Goal: Answer question/provide support: Share knowledge or assist other users

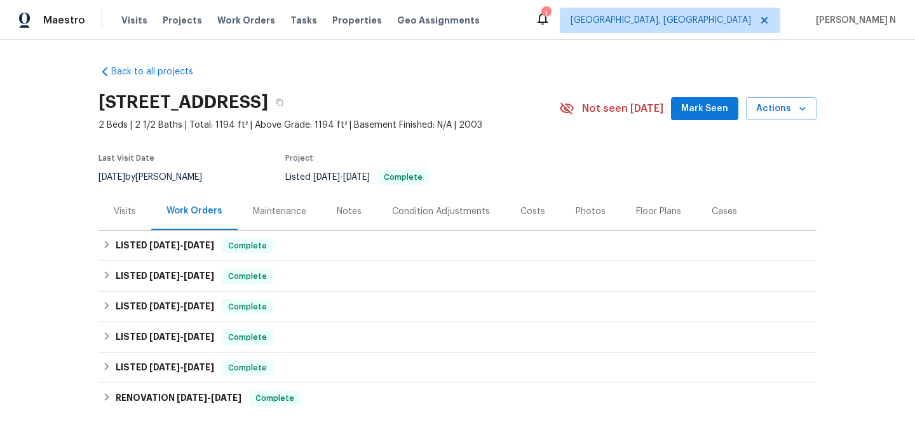
click at [284, 206] on div "Maintenance" at bounding box center [279, 211] width 53 height 13
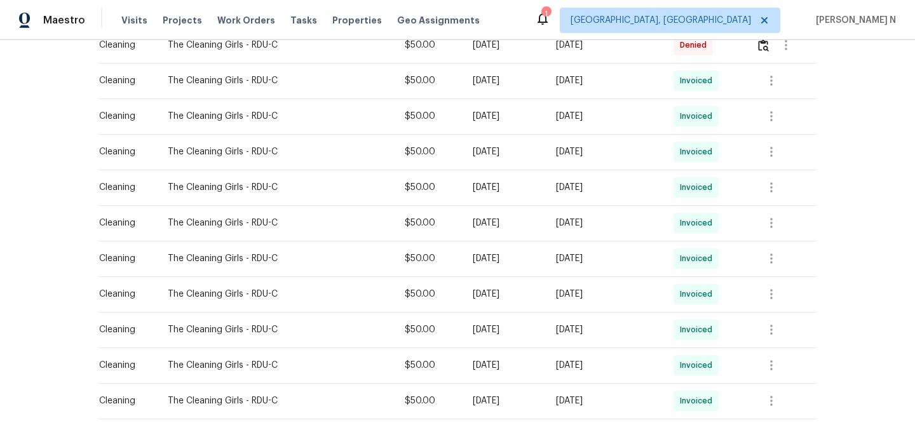
scroll to position [197, 0]
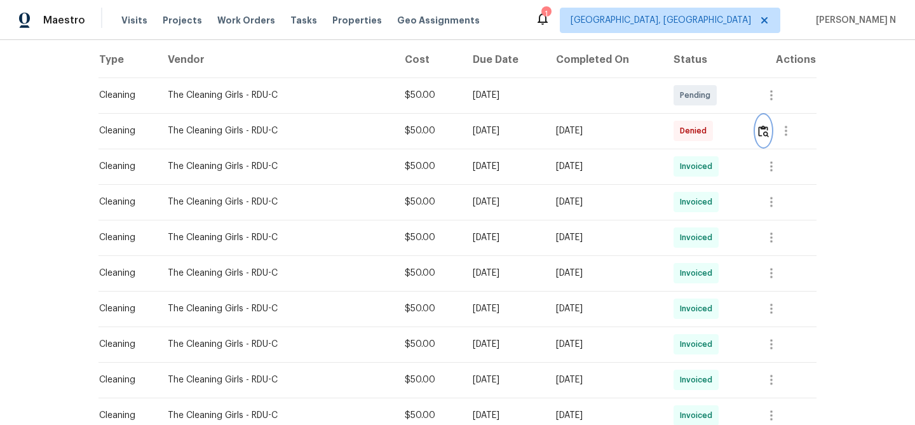
click at [768, 131] on img "button" at bounding box center [763, 131] width 11 height 12
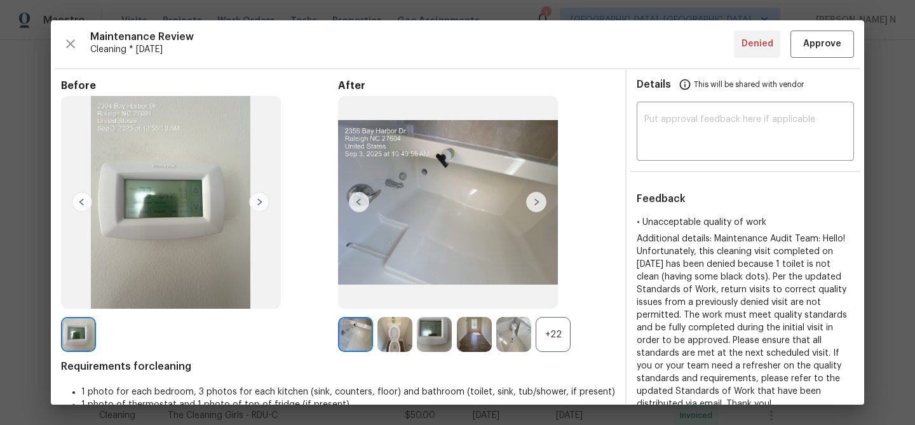
click at [551, 334] on div "+22" at bounding box center [553, 334] width 35 height 35
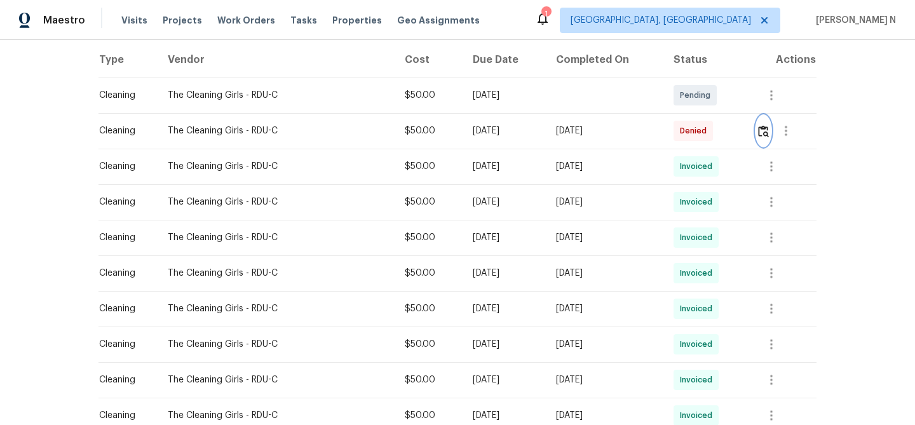
scroll to position [0, 0]
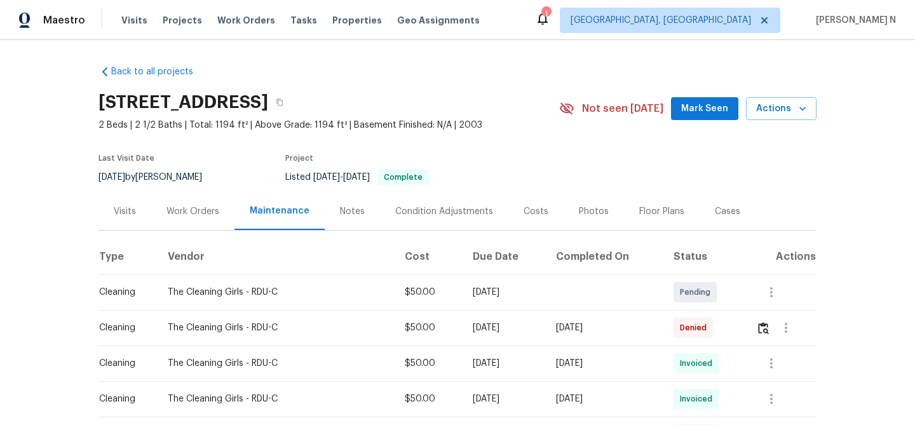
click at [447, 114] on div "2356 Bay Harbor Dr, Raleigh, NC 27604" at bounding box center [328, 102] width 461 height 33
click at [283, 105] on icon "button" at bounding box center [280, 102] width 8 height 8
click at [283, 103] on icon "button" at bounding box center [279, 102] width 6 height 7
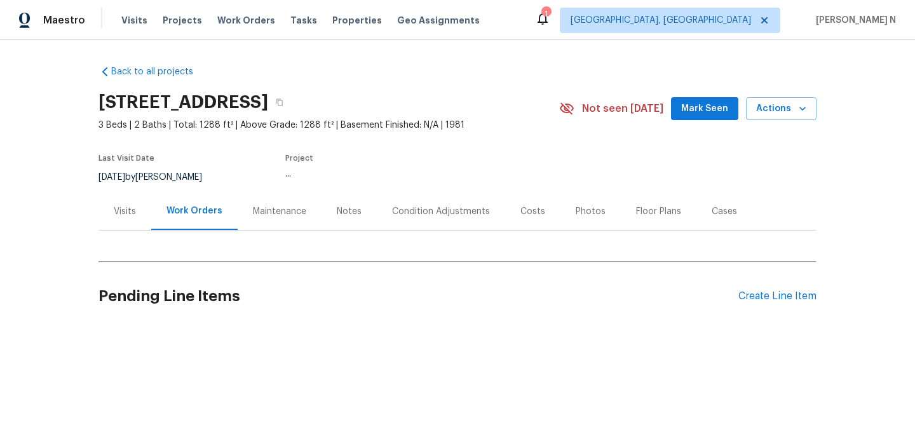
click at [280, 204] on div "Maintenance" at bounding box center [280, 210] width 84 height 37
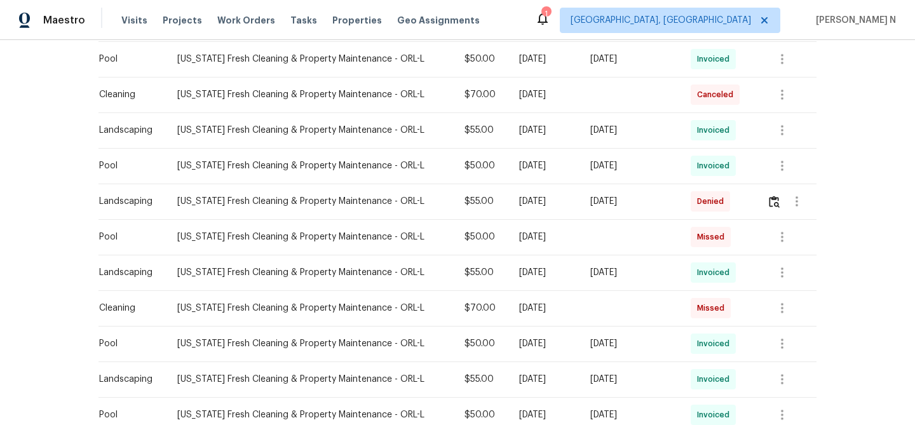
scroll to position [628, 0]
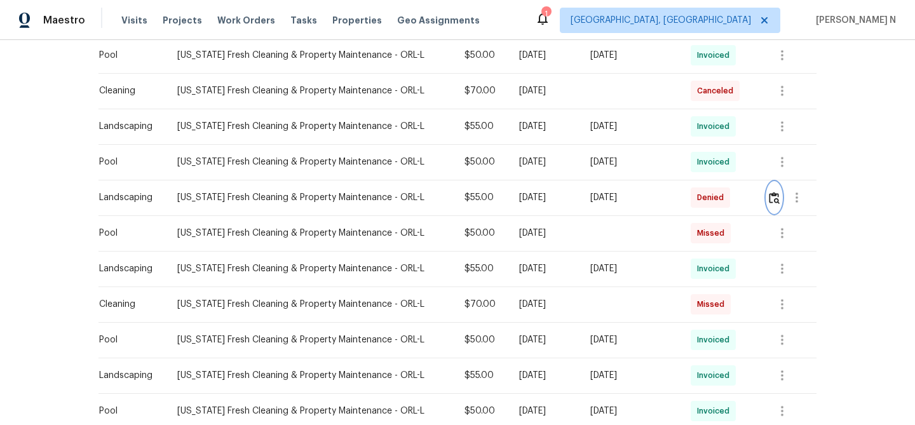
click at [767, 201] on button "button" at bounding box center [774, 197] width 15 height 30
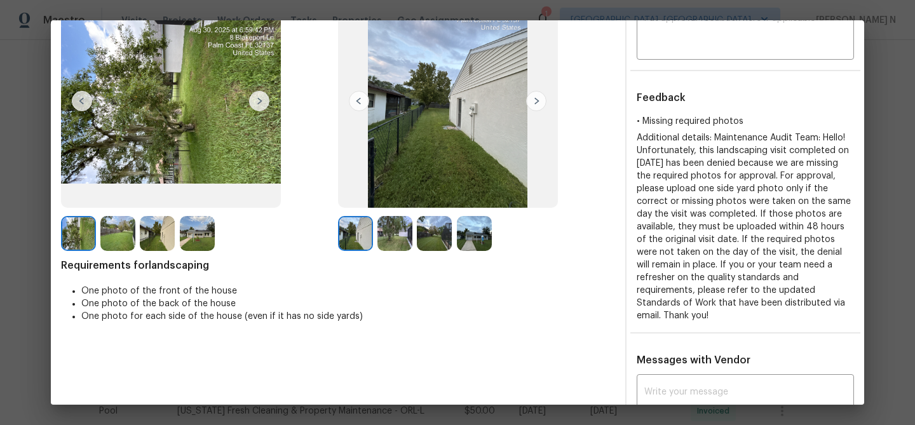
scroll to position [86, 0]
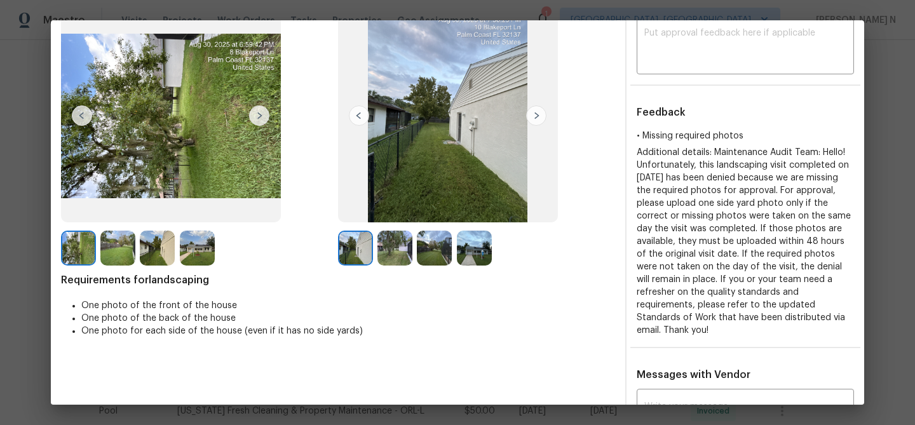
click at [403, 246] on img at bounding box center [394, 248] width 35 height 35
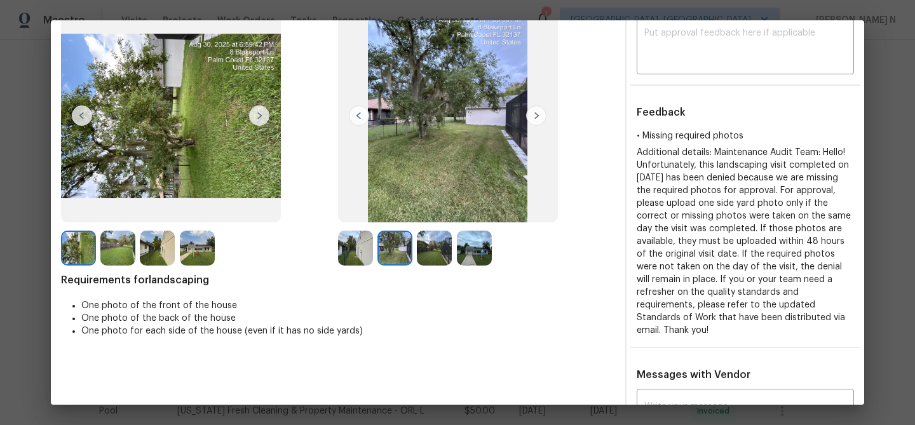
click at [443, 250] on img at bounding box center [434, 248] width 35 height 35
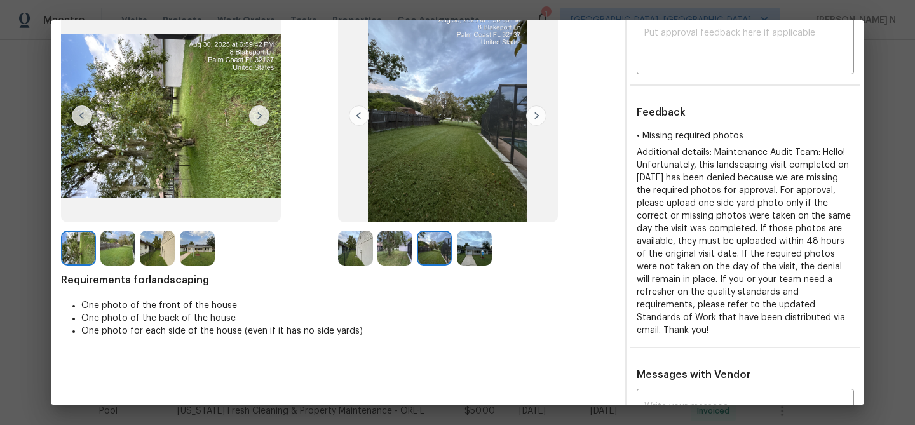
click at [477, 252] on img at bounding box center [474, 248] width 35 height 35
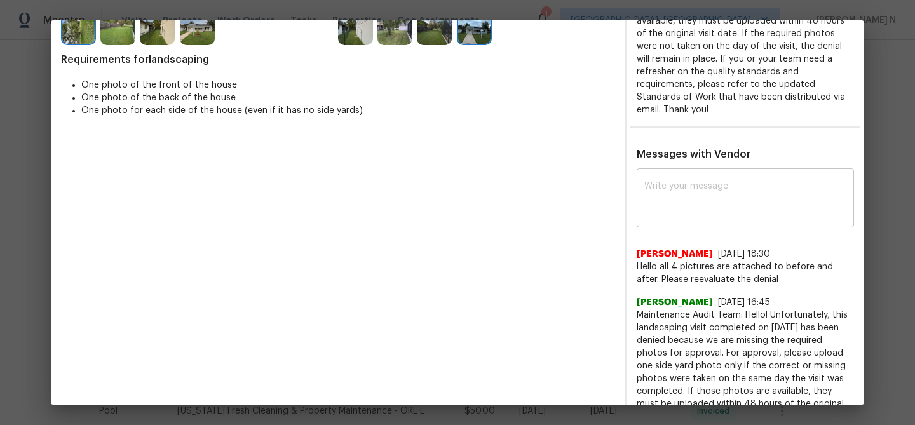
scroll to position [325, 0]
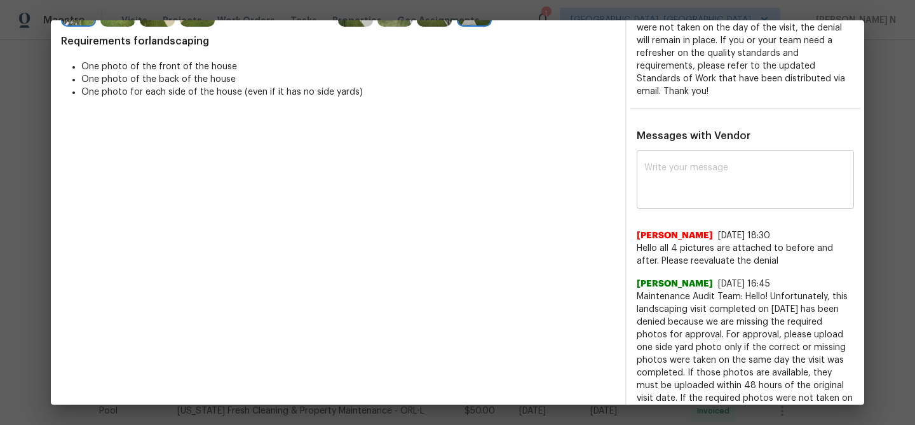
click at [680, 206] on div "x ​" at bounding box center [745, 181] width 217 height 56
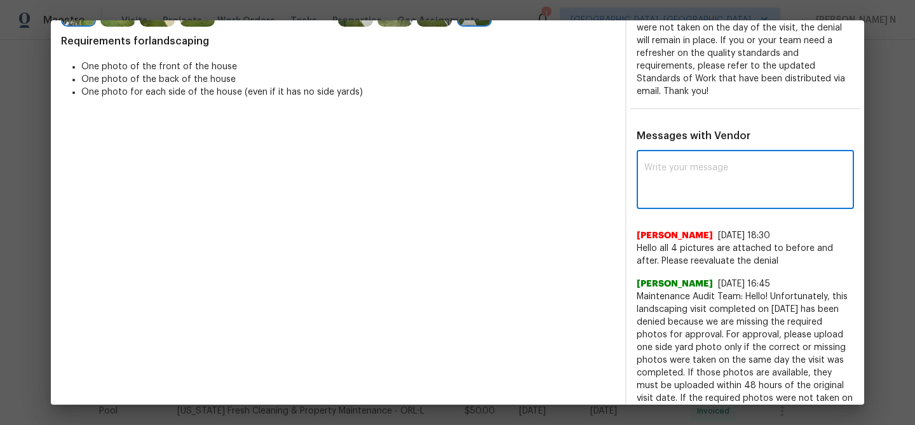
paste textarea "Maintenance Audit Team: Hello! Thank you for uploading the photo, after further…"
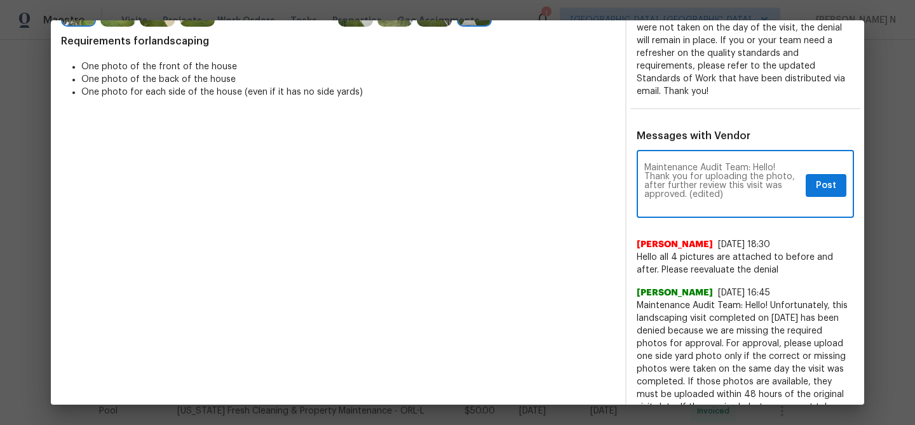
scroll to position [0, 0]
drag, startPoint x: 688, startPoint y: 194, endPoint x: 732, endPoint y: 194, distance: 44.5
click at [732, 194] on textarea "Maintenance Audit Team: Hello! Thank you for uploading the photo, after further…" at bounding box center [722, 185] width 156 height 44
type textarea "Maintenance Audit Team: Hello! Thank you for uploading the photo, after further…"
click at [821, 182] on span "Post" at bounding box center [826, 186] width 20 height 16
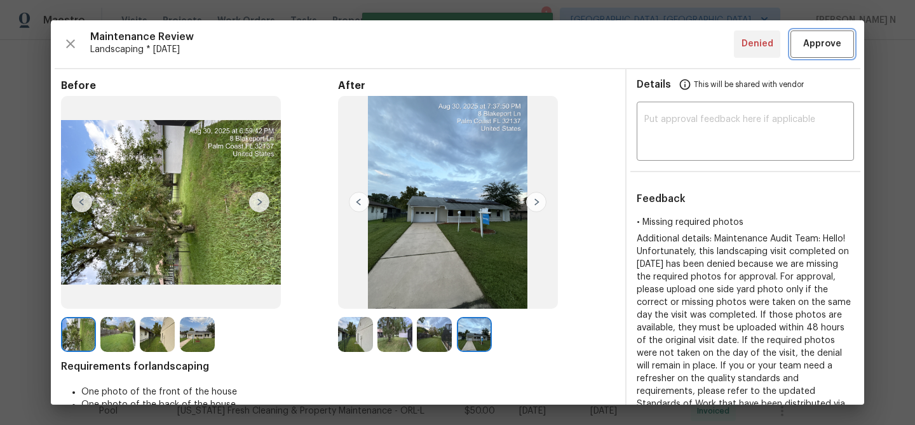
click at [825, 46] on span "Approve" at bounding box center [822, 44] width 38 height 16
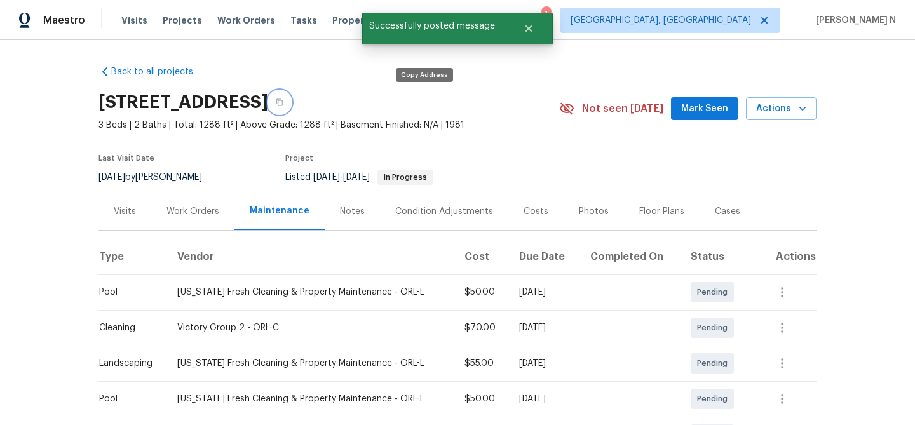
click at [283, 102] on icon "button" at bounding box center [280, 102] width 8 height 8
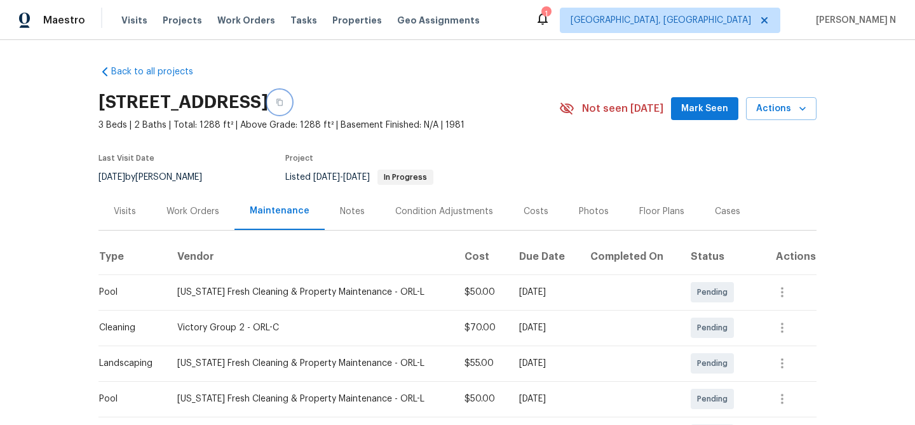
click at [283, 100] on icon "button" at bounding box center [280, 102] width 8 height 8
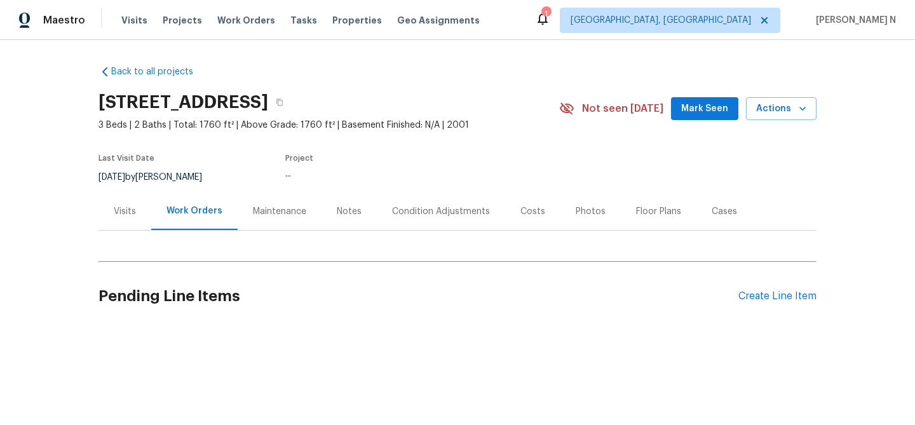
click at [260, 222] on div "Maintenance" at bounding box center [280, 210] width 84 height 37
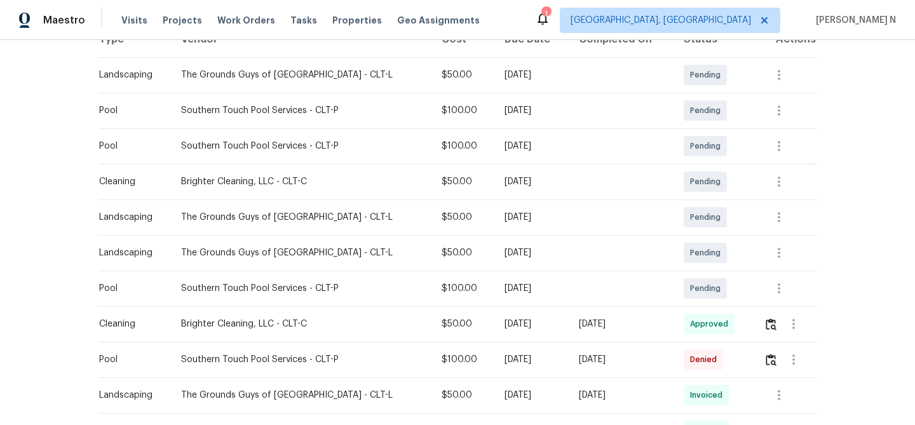
scroll to position [301, 0]
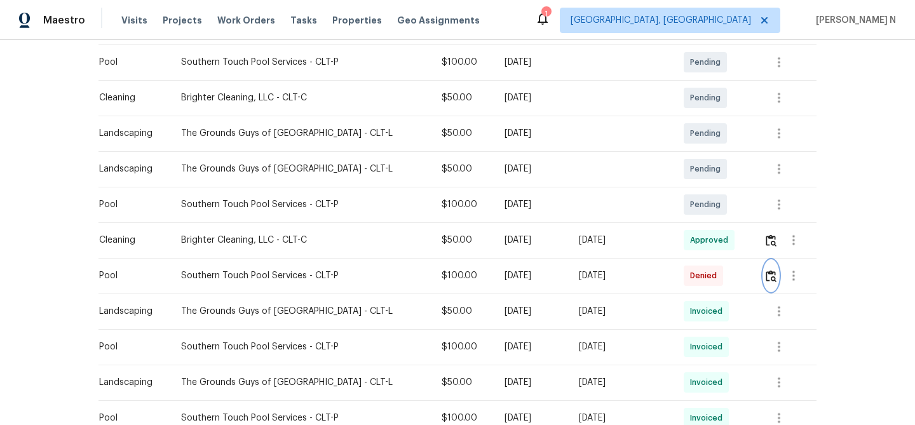
click at [773, 283] on button "button" at bounding box center [771, 275] width 15 height 30
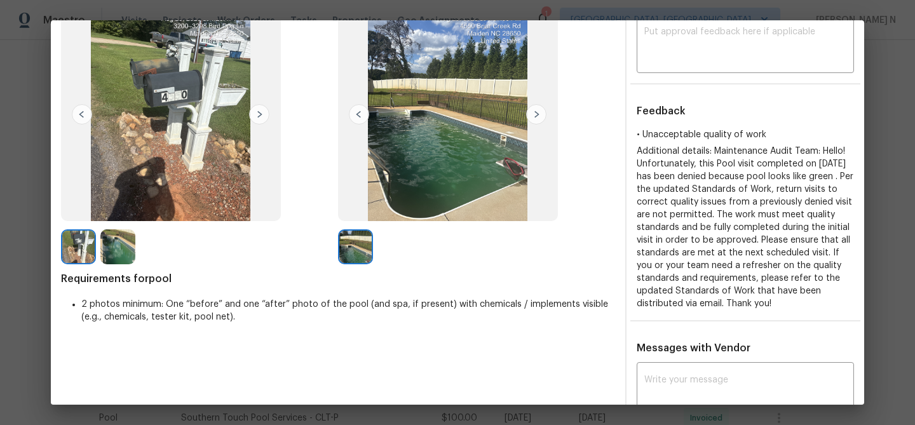
scroll to position [76, 0]
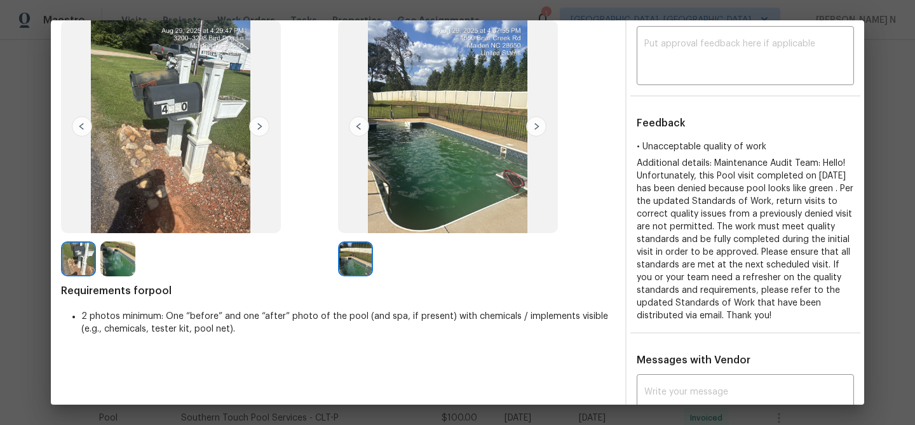
click at [114, 254] on img at bounding box center [117, 258] width 35 height 35
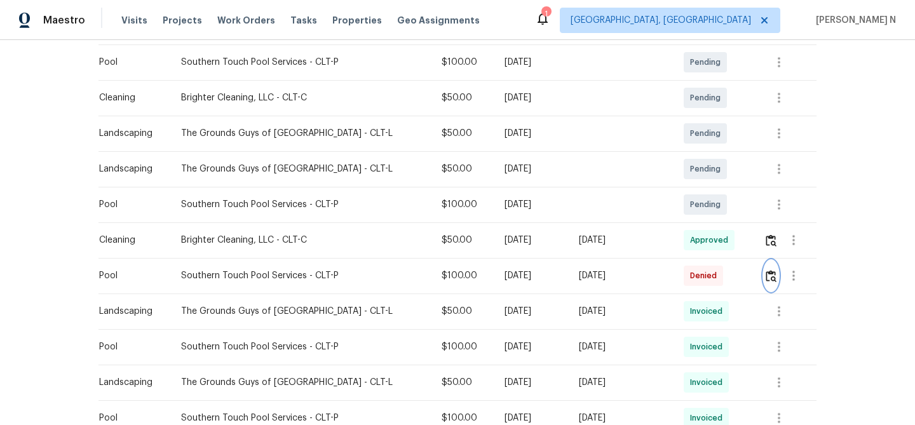
scroll to position [0, 0]
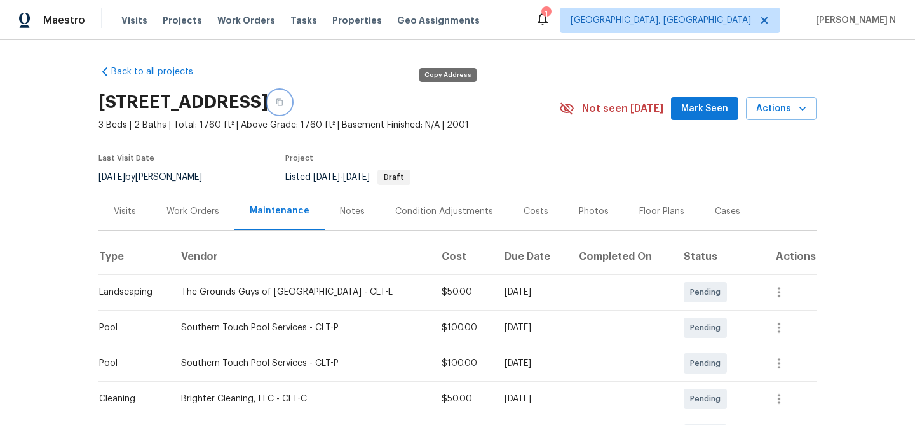
click at [283, 101] on icon "button" at bounding box center [280, 102] width 8 height 8
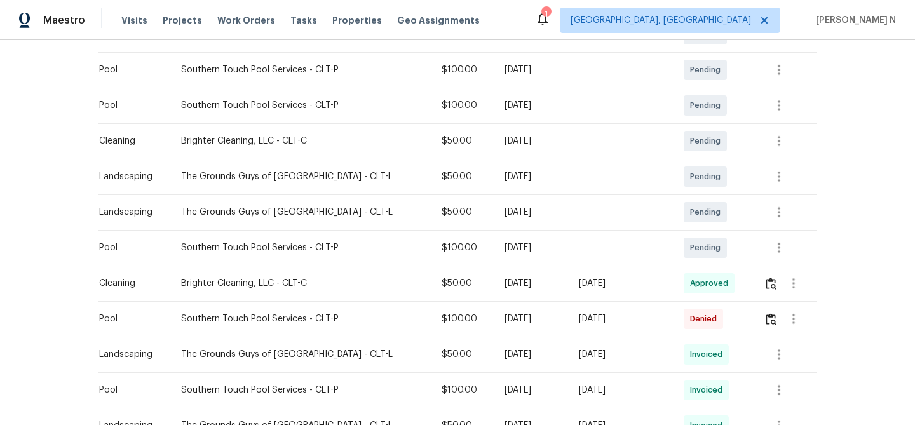
scroll to position [267, 0]
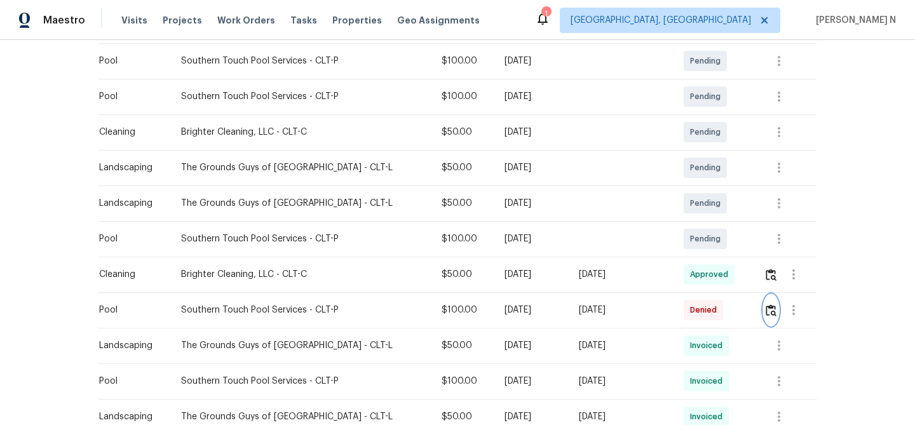
click at [771, 313] on img "button" at bounding box center [771, 310] width 11 height 12
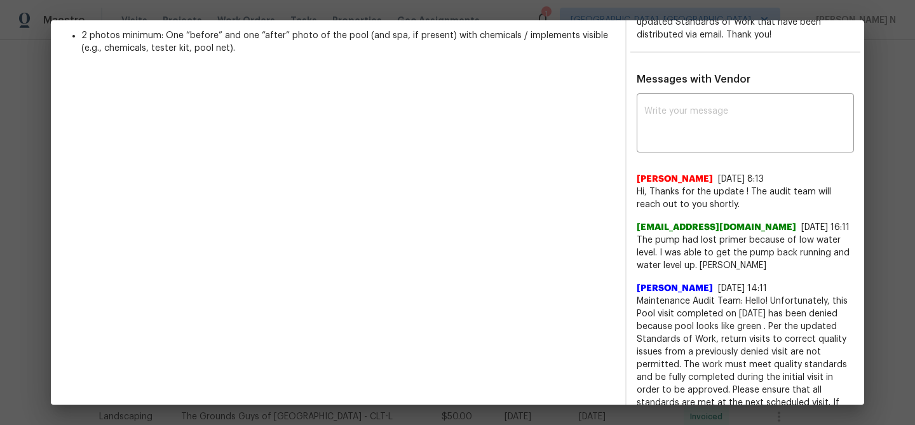
scroll to position [365, 0]
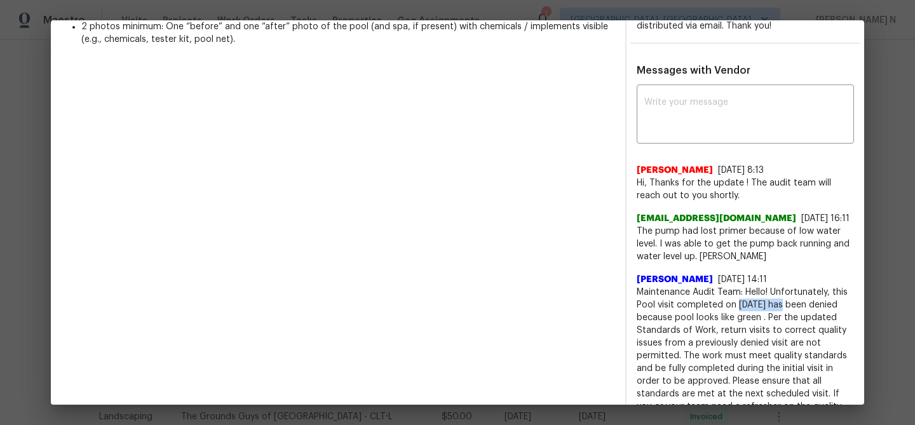
drag, startPoint x: 738, startPoint y: 304, endPoint x: 784, endPoint y: 303, distance: 46.4
click at [784, 303] on span "Maintenance Audit Team: Hello! Unfortunately, this Pool visit completed on 09/0…" at bounding box center [745, 368] width 217 height 165
copy span "09/01/2025"
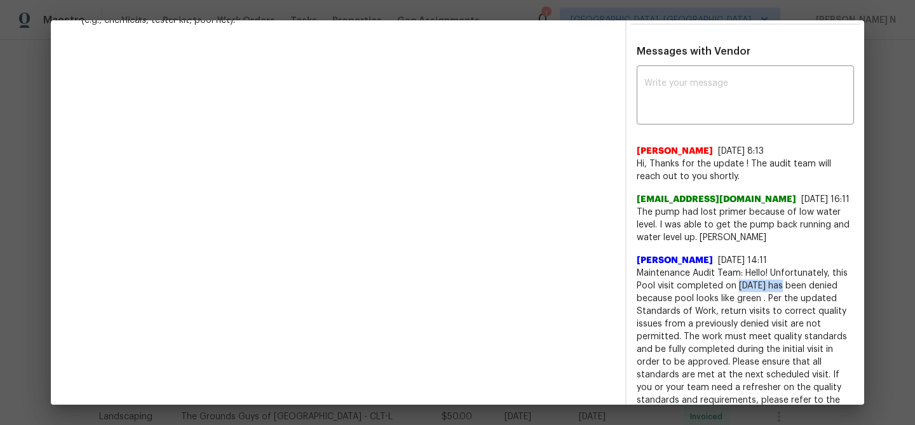
scroll to position [387, 0]
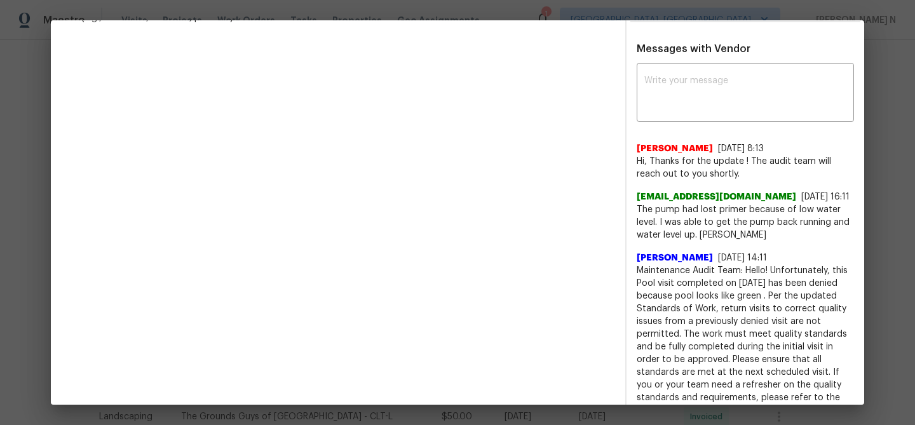
click at [712, 294] on span "Maintenance Audit Team: Hello! Unfortunately, this Pool visit completed on 09/0…" at bounding box center [745, 346] width 217 height 165
drag, startPoint x: 712, startPoint y: 294, endPoint x: 767, endPoint y: 295, distance: 55.3
click at [767, 295] on span "Maintenance Audit Team: Hello! Unfortunately, this Pool visit completed on 09/0…" at bounding box center [745, 346] width 217 height 165
copy span "pool looks like green"
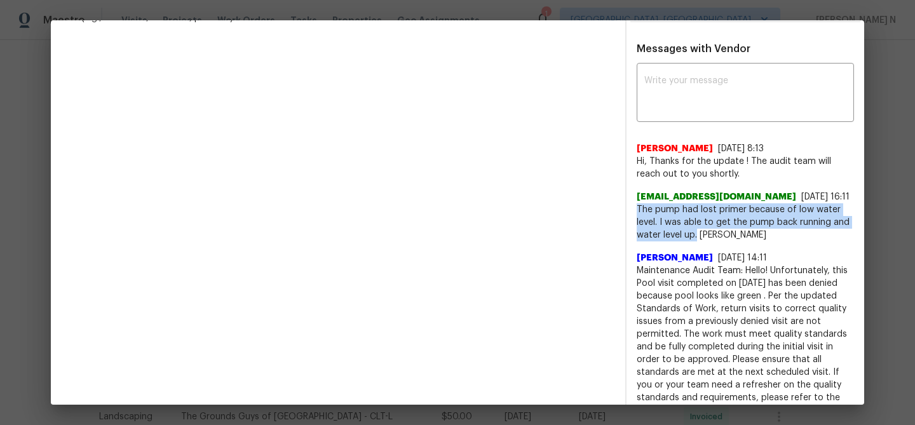
drag, startPoint x: 638, startPoint y: 205, endPoint x: 696, endPoint y: 229, distance: 62.4
click at [696, 229] on span "The pump had lost primer because of low water level. I was able to get the pump…" at bounding box center [745, 222] width 217 height 38
copy span "The pump had lost primer because of low water level. I was able to get the pump…"
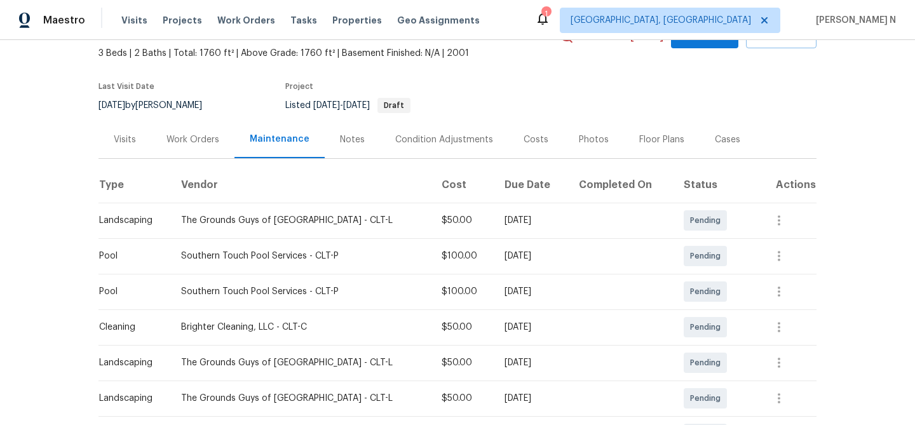
scroll to position [0, 0]
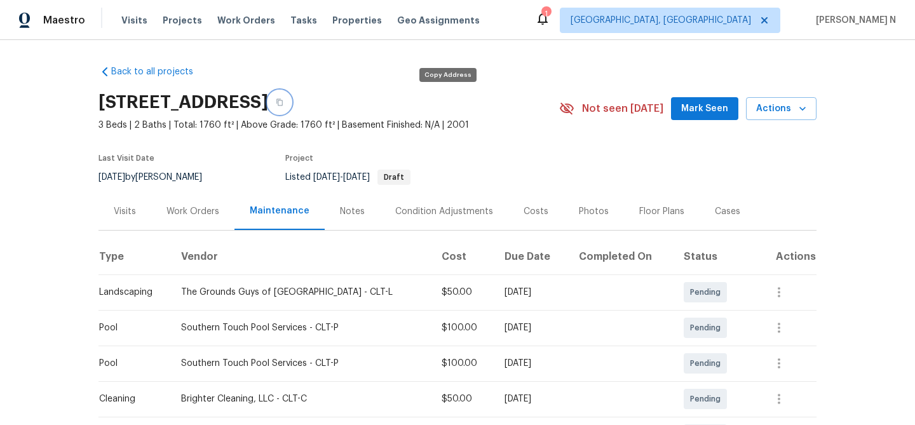
click at [291, 106] on button "button" at bounding box center [279, 102] width 23 height 23
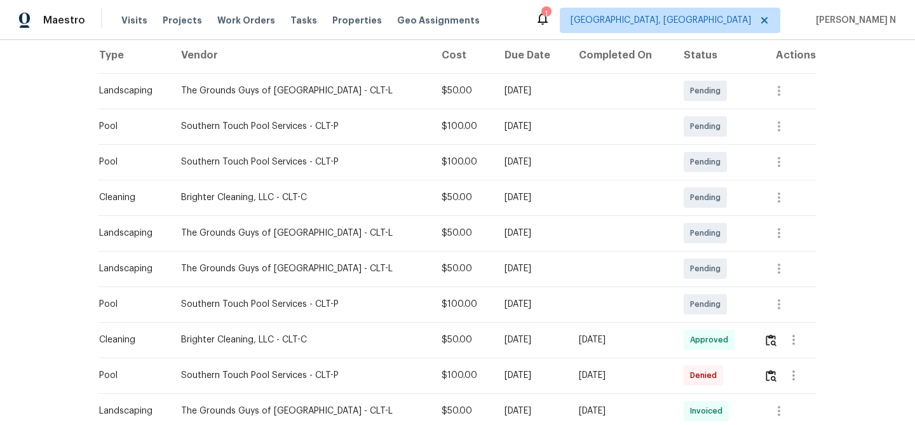
scroll to position [236, 0]
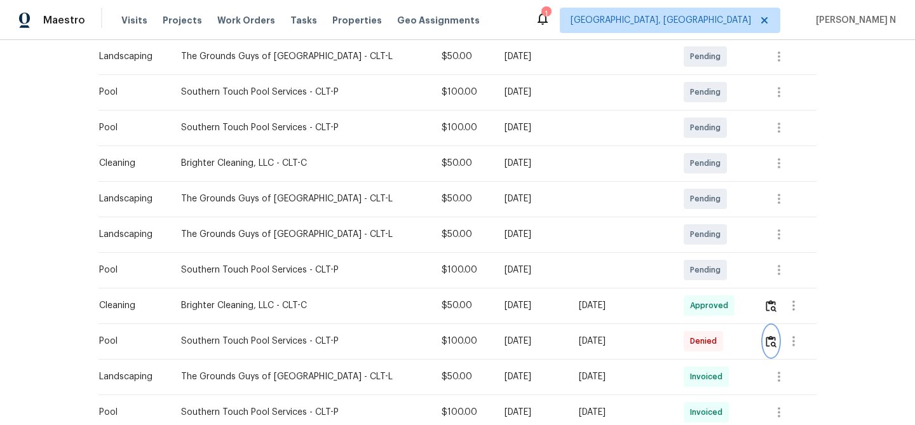
click at [776, 343] on button "button" at bounding box center [771, 341] width 15 height 30
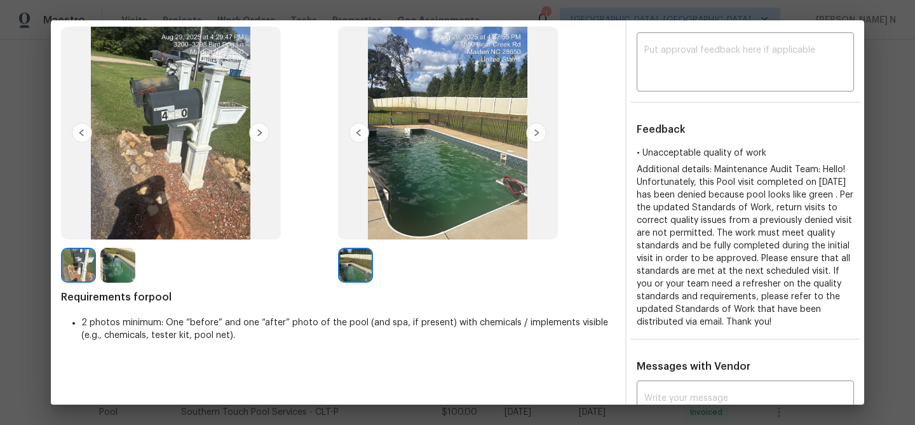
scroll to position [73, 0]
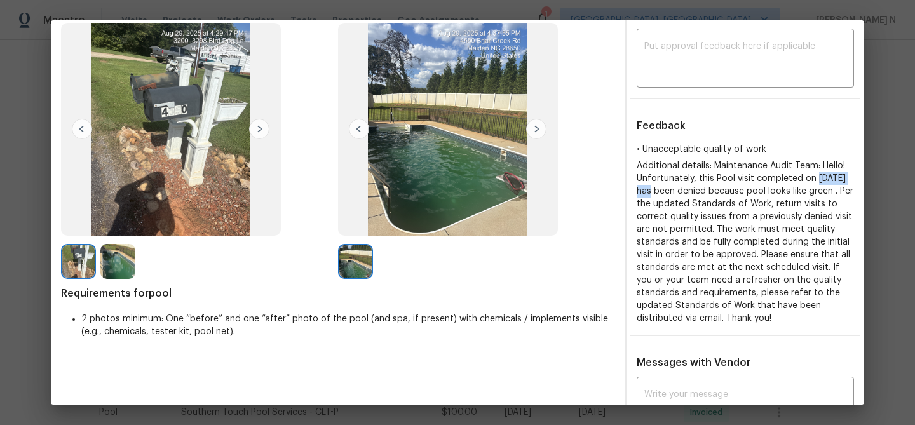
drag, startPoint x: 638, startPoint y: 191, endPoint x: 683, endPoint y: 192, distance: 44.5
click at [683, 192] on span "Additional details: Maintenance Audit Team: Hello! Unfortunately, this Pool vis…" at bounding box center [745, 241] width 217 height 161
copy span "09/01/2025"
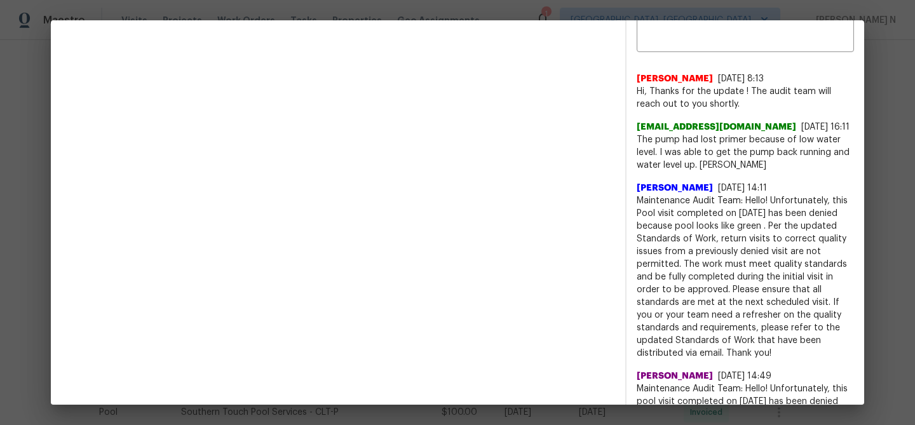
scroll to position [435, 0]
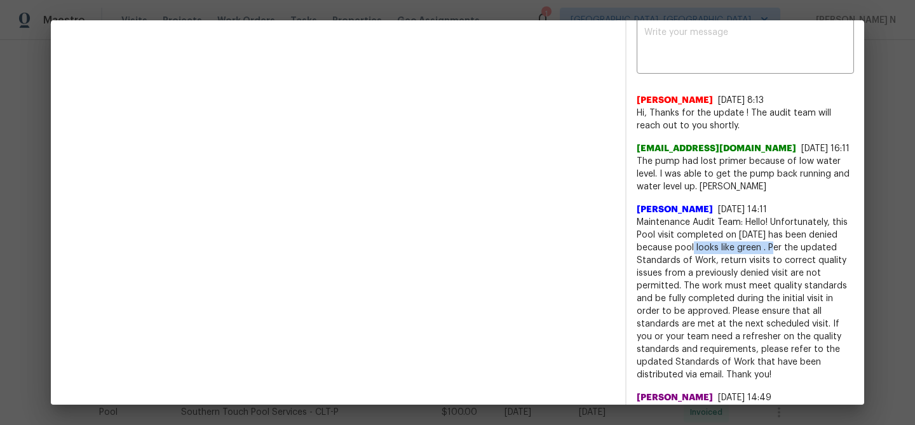
drag, startPoint x: 704, startPoint y: 246, endPoint x: 789, endPoint y: 250, distance: 85.2
click at [789, 250] on span "Maintenance Audit Team: Hello! Unfortunately, this Pool visit completed on 09/0…" at bounding box center [745, 298] width 217 height 165
copy span "pool looks like green ."
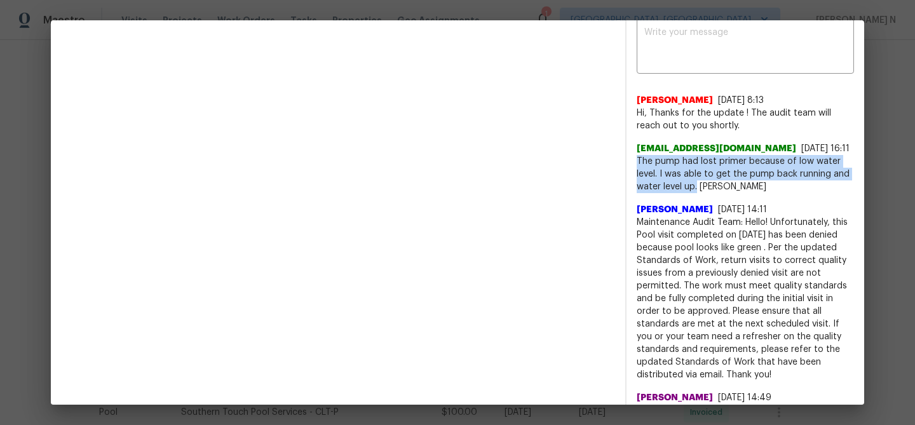
drag, startPoint x: 637, startPoint y: 161, endPoint x: 696, endPoint y: 184, distance: 63.0
click at [696, 184] on span "The pump had lost primer because of low water level. I was able to get the pump…" at bounding box center [745, 174] width 217 height 38
copy span "The pump had lost primer because of low water level. I was able to get the pump…"
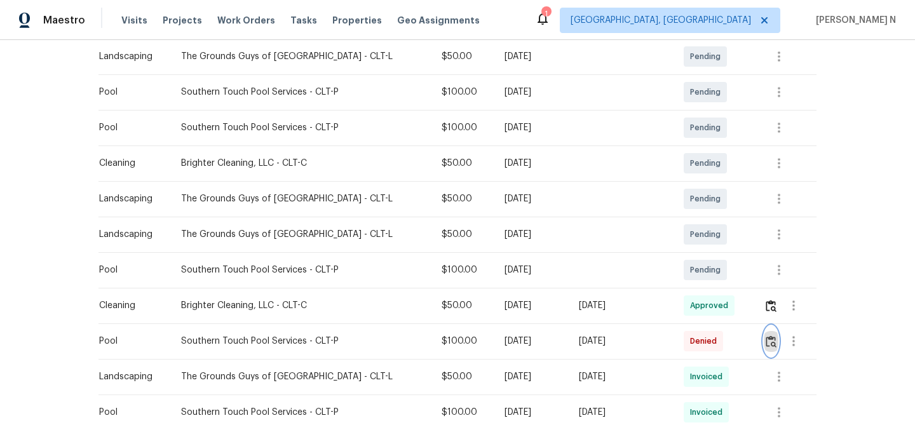
scroll to position [0, 0]
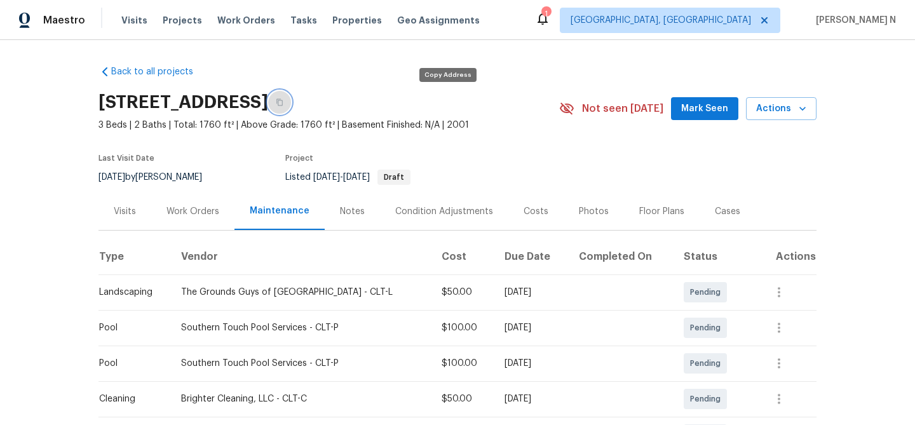
click at [283, 105] on icon "button" at bounding box center [279, 102] width 6 height 7
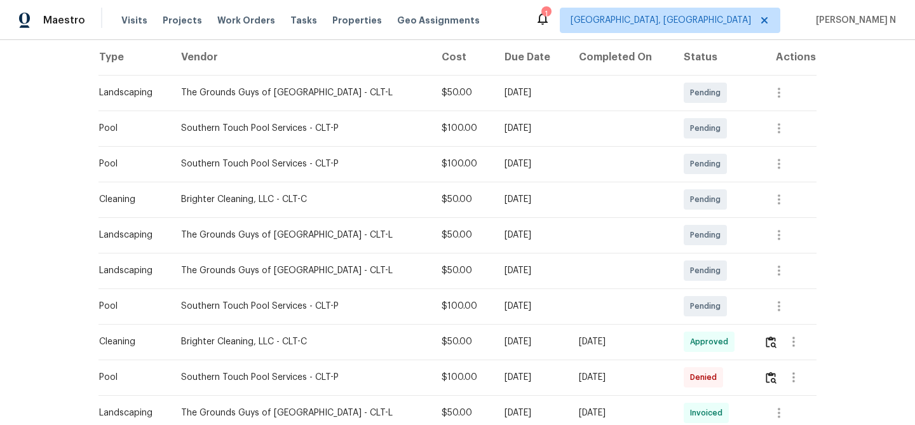
scroll to position [350, 0]
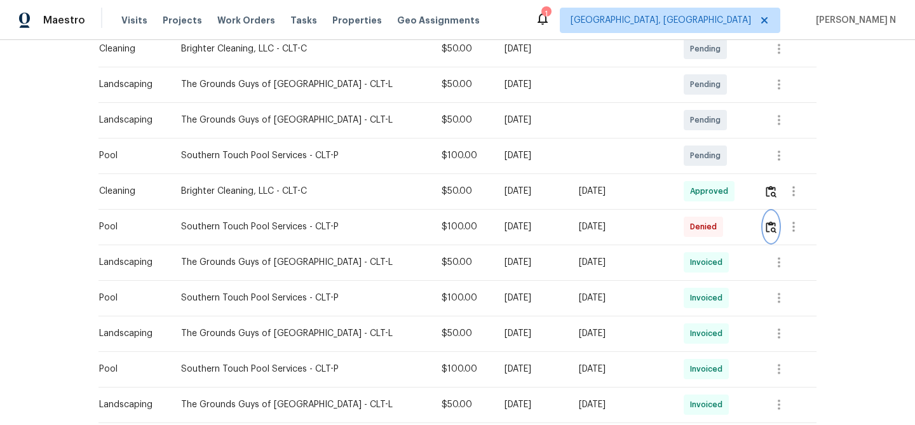
click at [772, 232] on img "button" at bounding box center [771, 227] width 11 height 12
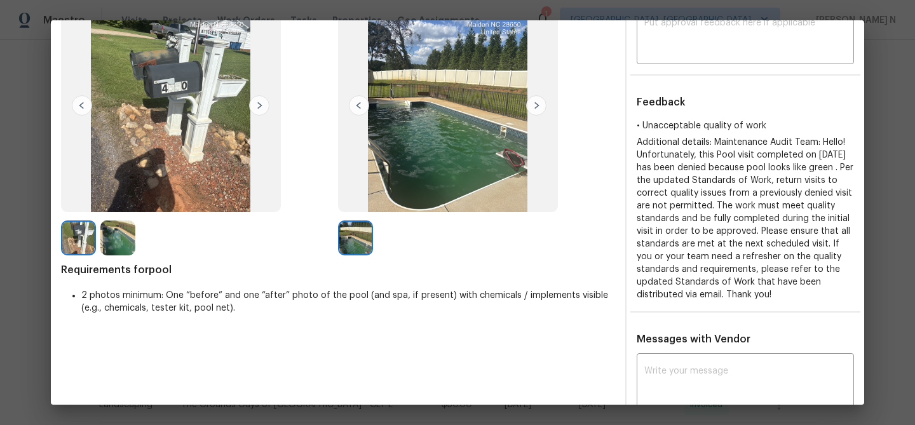
scroll to position [151, 0]
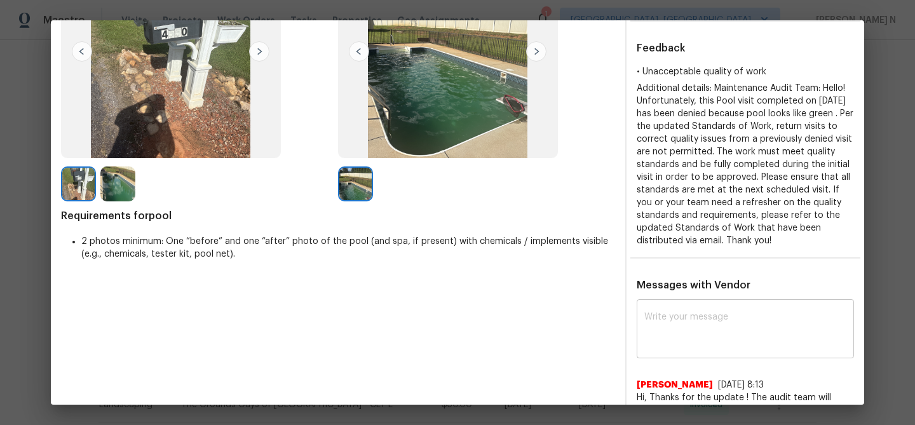
click at [677, 336] on textarea at bounding box center [745, 331] width 202 height 36
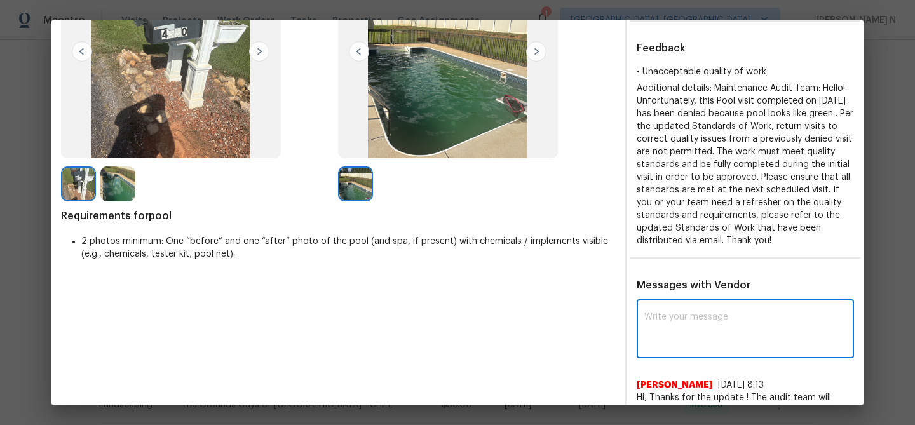
paste textarea "Maintenance Audit Team: Hello! Thank you for the feedback after further review …"
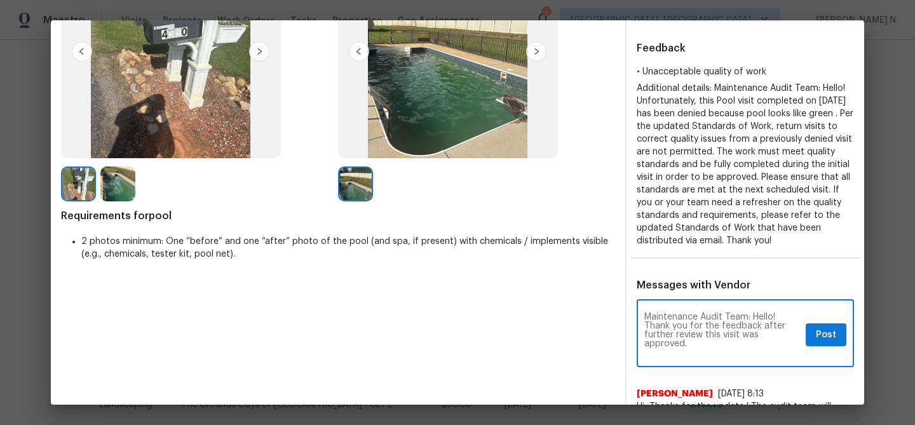
scroll to position [0, 0]
type textarea "Maintenance Audit Team: Hello! Thank you for the feedback after further review …"
click at [833, 333] on span "Post" at bounding box center [826, 335] width 20 height 16
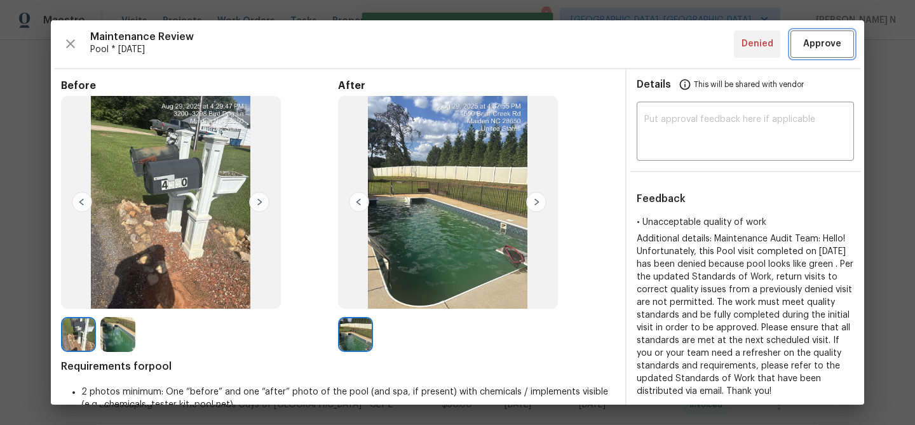
click at [820, 50] on span "Approve" at bounding box center [822, 44] width 38 height 16
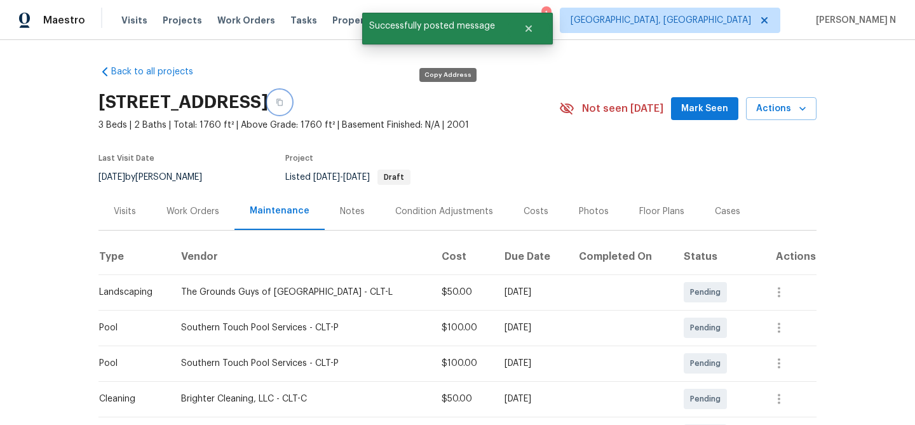
click at [291, 102] on button "button" at bounding box center [279, 102] width 23 height 23
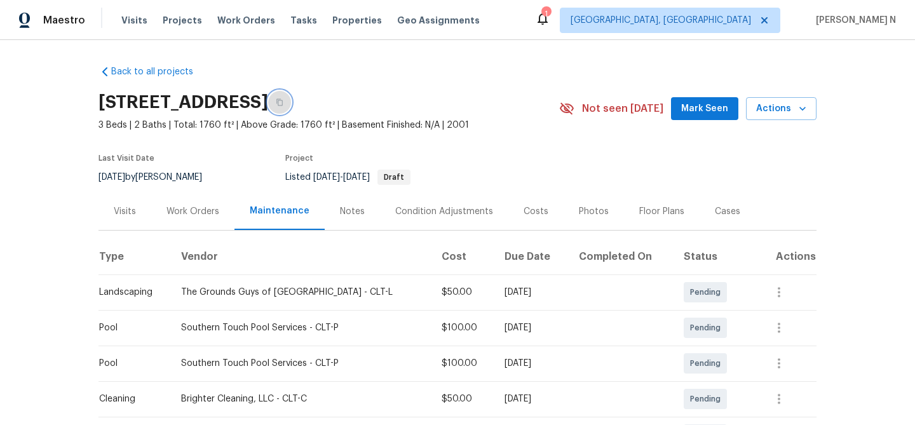
click at [283, 103] on icon "button" at bounding box center [280, 102] width 8 height 8
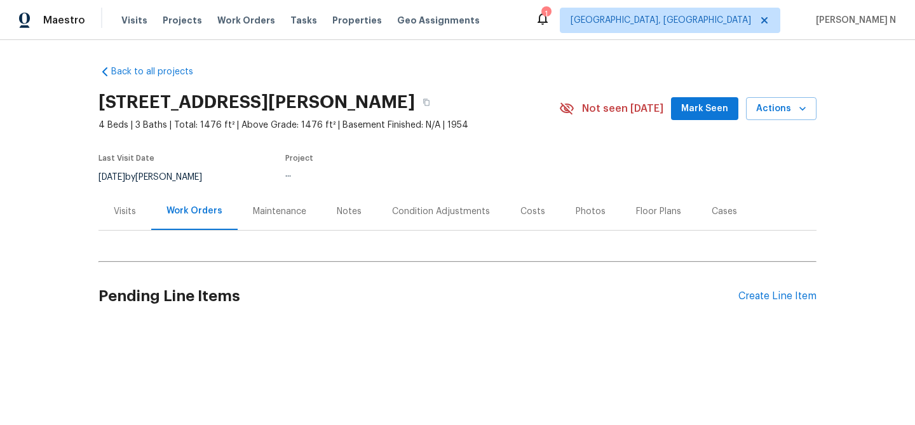
click at [269, 202] on div "Maintenance" at bounding box center [280, 210] width 84 height 37
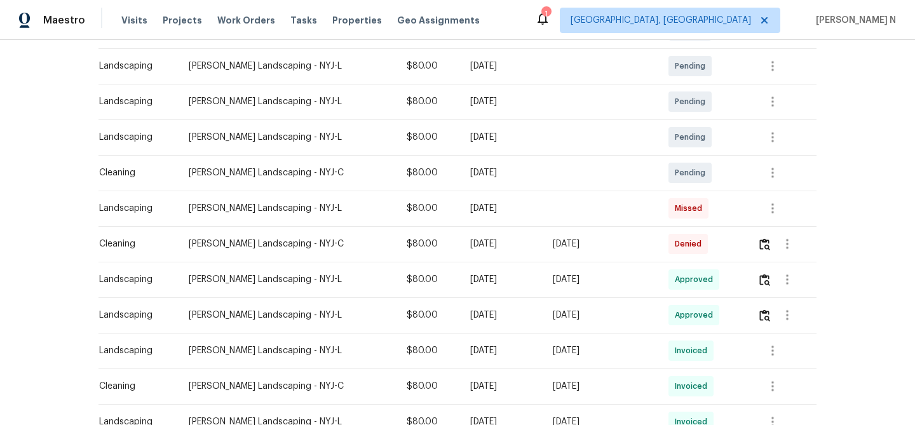
scroll to position [271, 0]
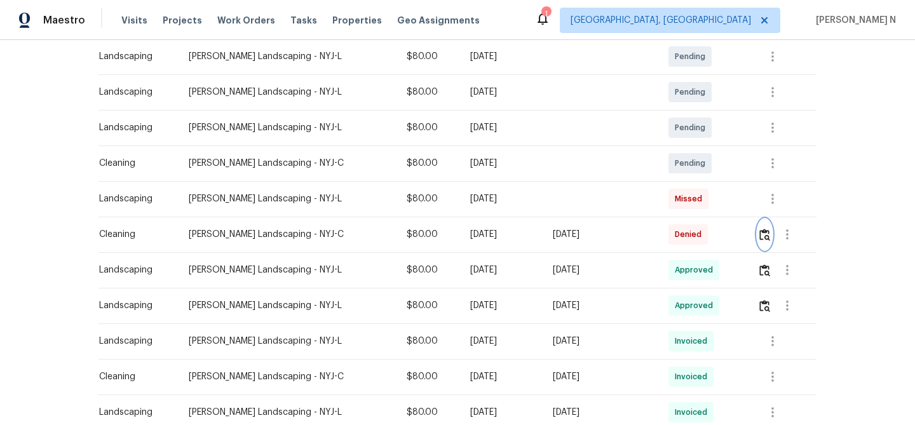
click at [769, 243] on button "button" at bounding box center [764, 234] width 15 height 30
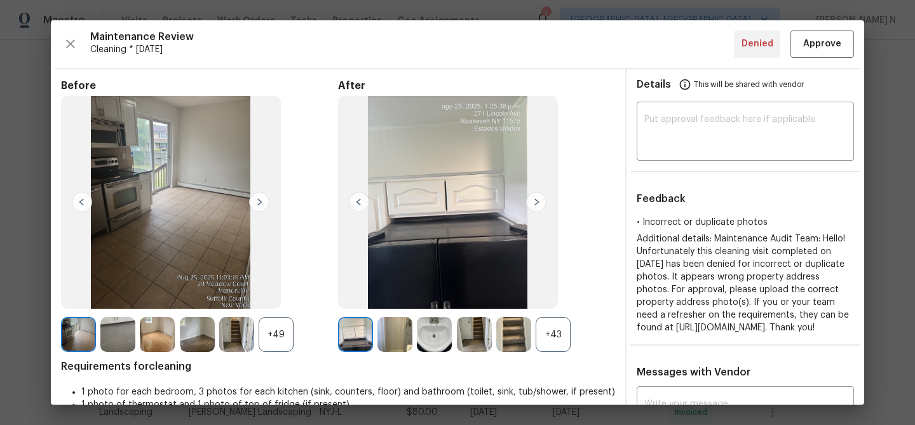
click at [555, 339] on div "+43" at bounding box center [553, 334] width 35 height 35
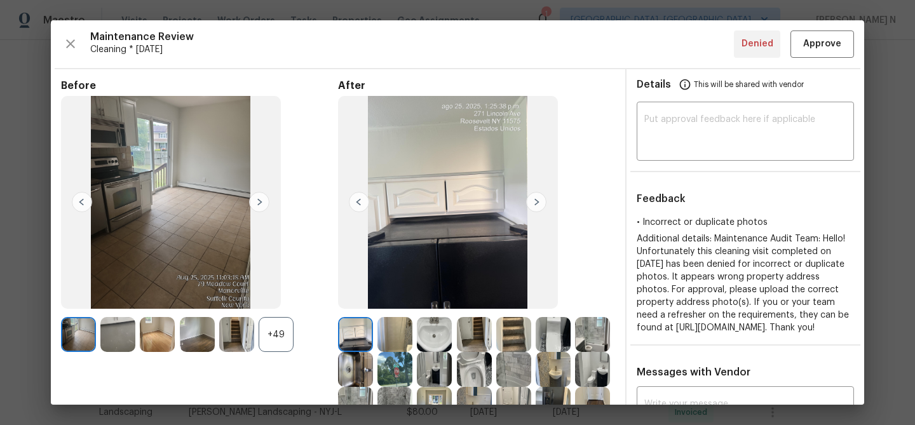
click at [269, 344] on div "+49" at bounding box center [276, 334] width 35 height 35
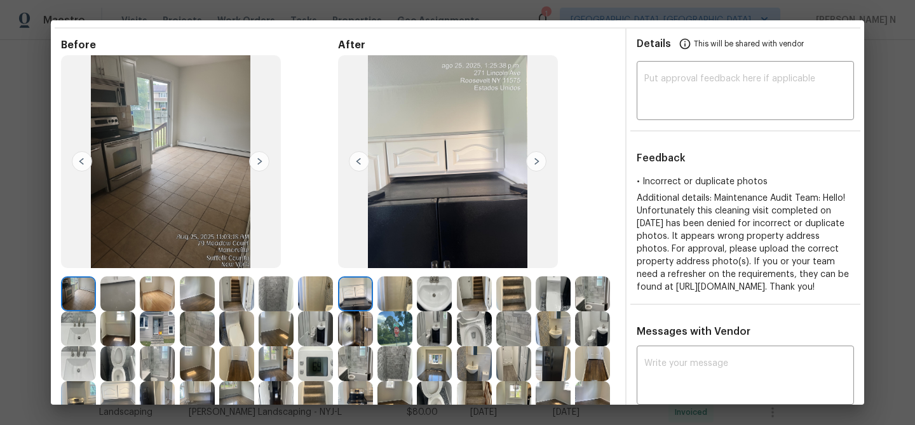
scroll to position [88, 0]
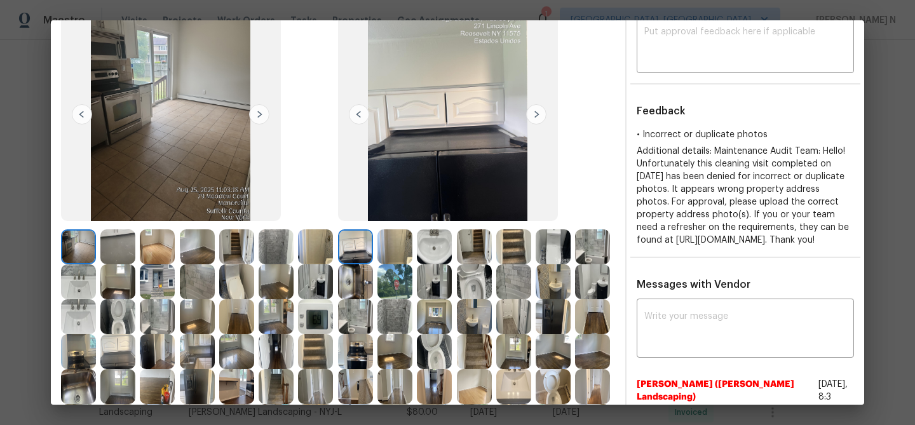
click at [395, 246] on img at bounding box center [394, 246] width 35 height 35
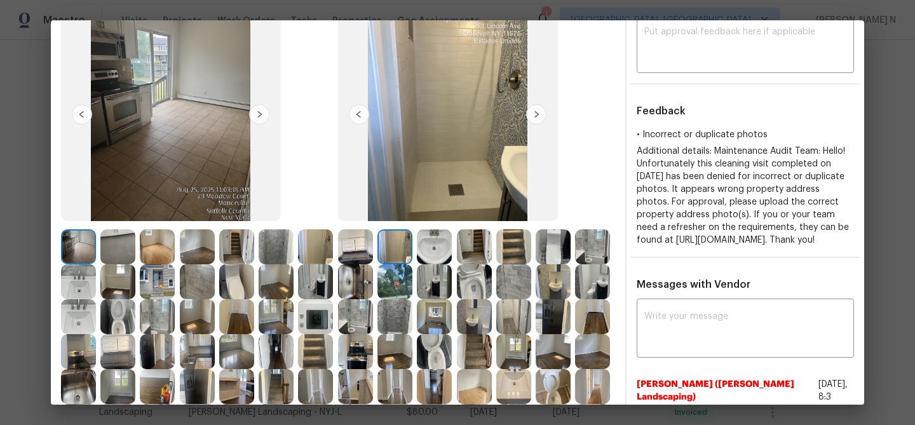
click at [439, 253] on img at bounding box center [434, 246] width 35 height 35
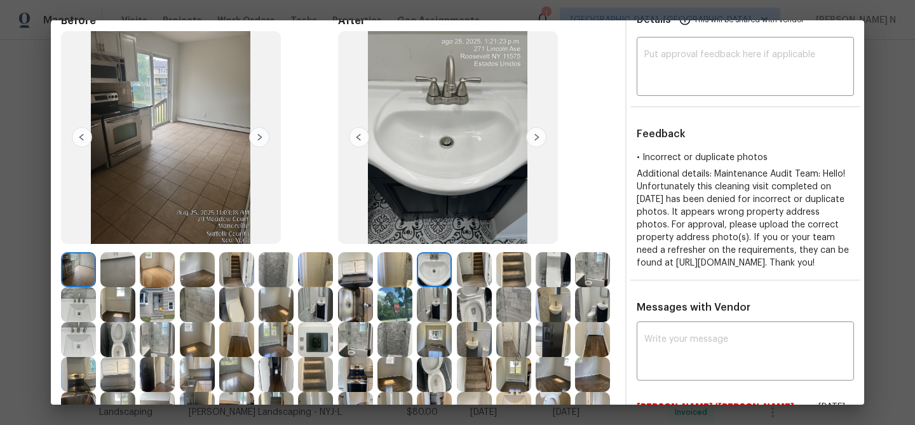
scroll to position [39, 0]
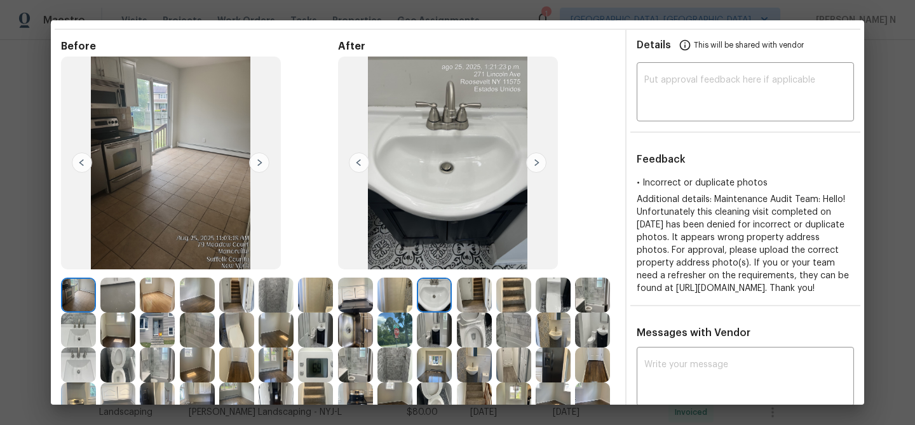
click at [472, 295] on img at bounding box center [474, 295] width 35 height 35
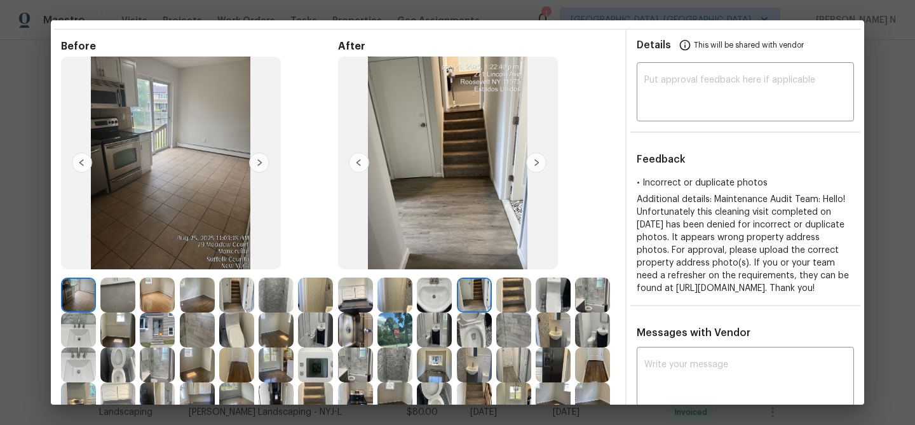
click at [515, 297] on img at bounding box center [513, 295] width 35 height 35
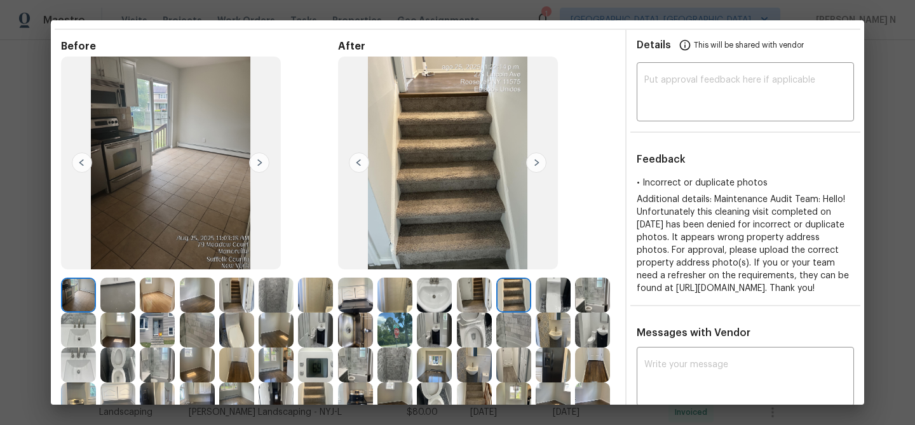
click at [591, 303] on img at bounding box center [592, 295] width 35 height 35
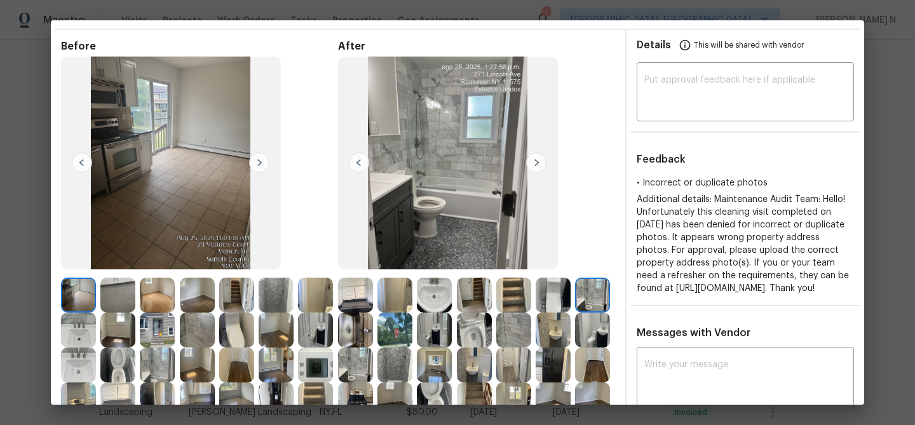
click at [482, 323] on img at bounding box center [474, 330] width 35 height 35
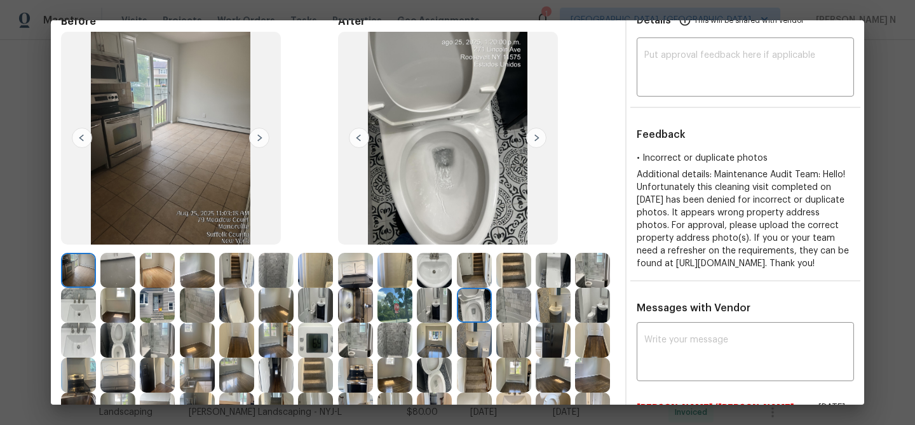
scroll to position [79, 0]
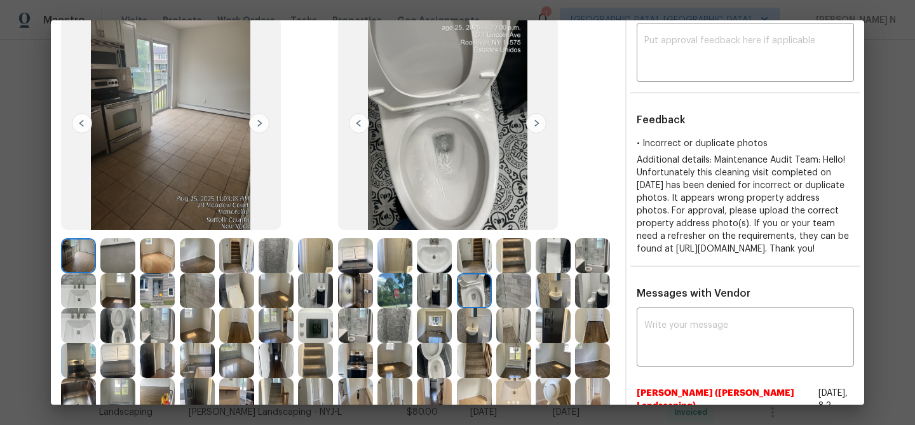
click at [433, 353] on img at bounding box center [434, 360] width 35 height 35
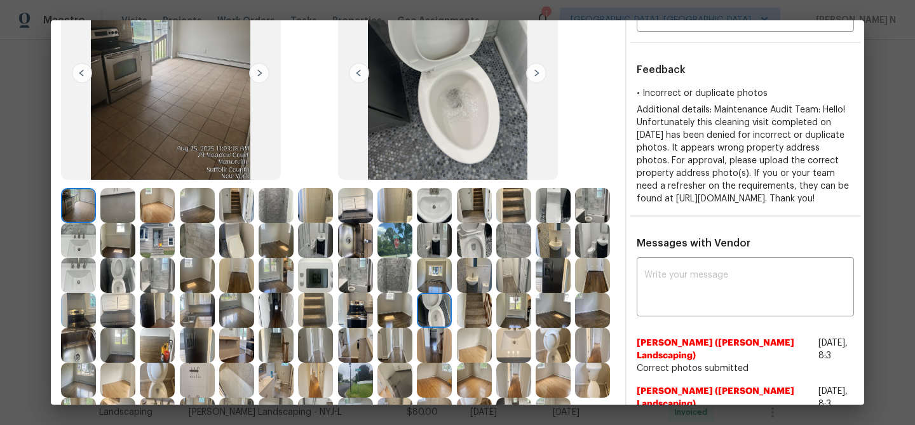
scroll to position [150, 0]
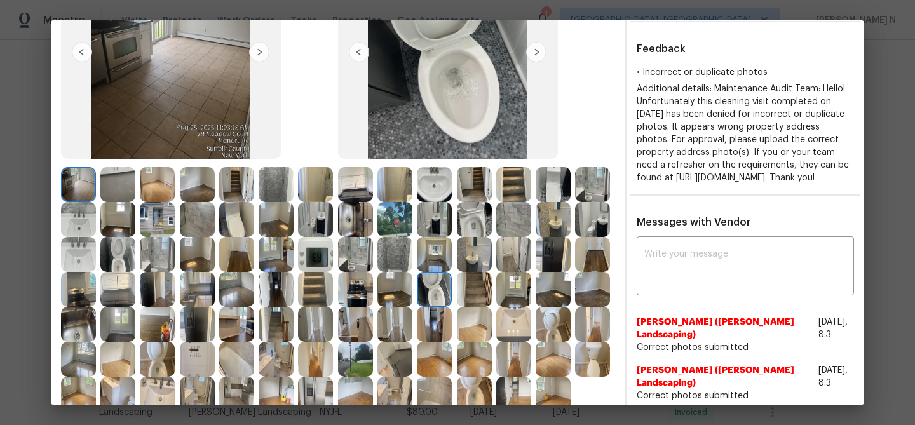
click at [561, 327] on img at bounding box center [553, 324] width 35 height 35
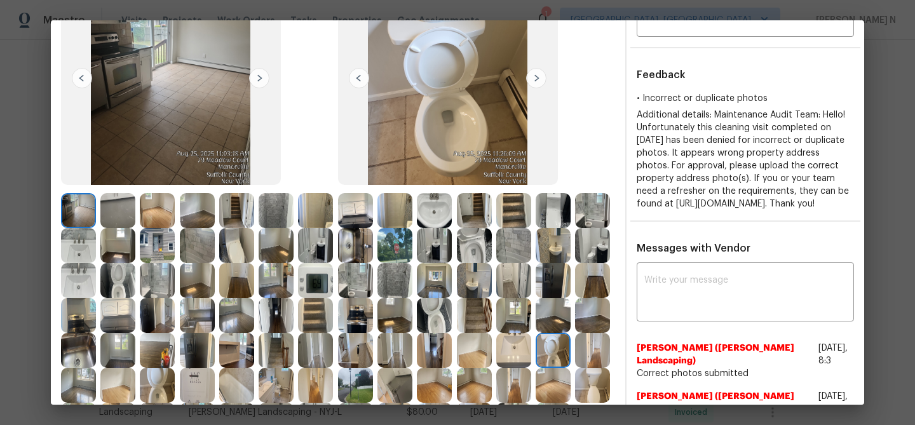
scroll to position [86, 0]
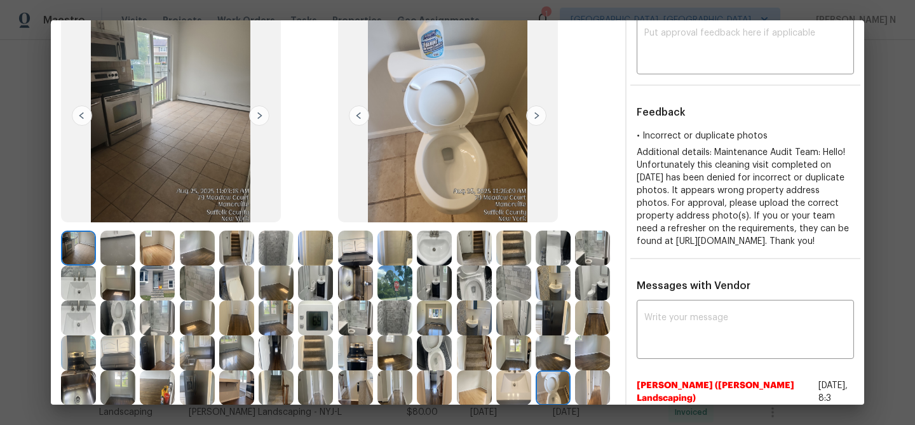
click at [529, 363] on img at bounding box center [513, 352] width 35 height 35
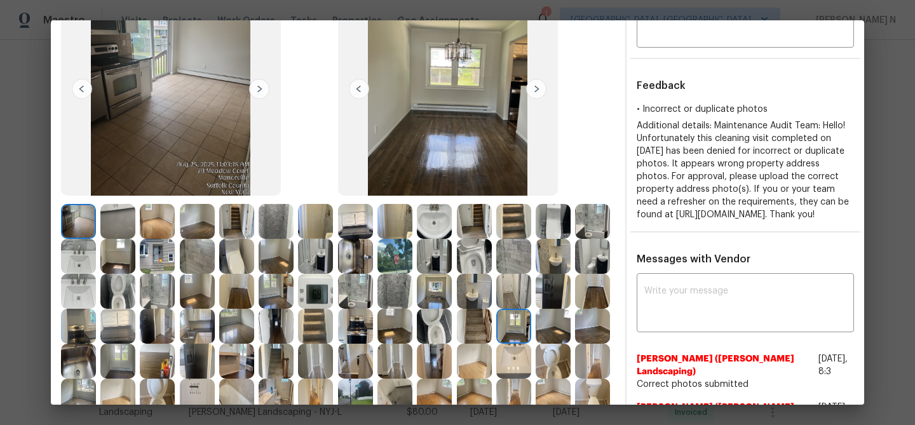
scroll to position [127, 0]
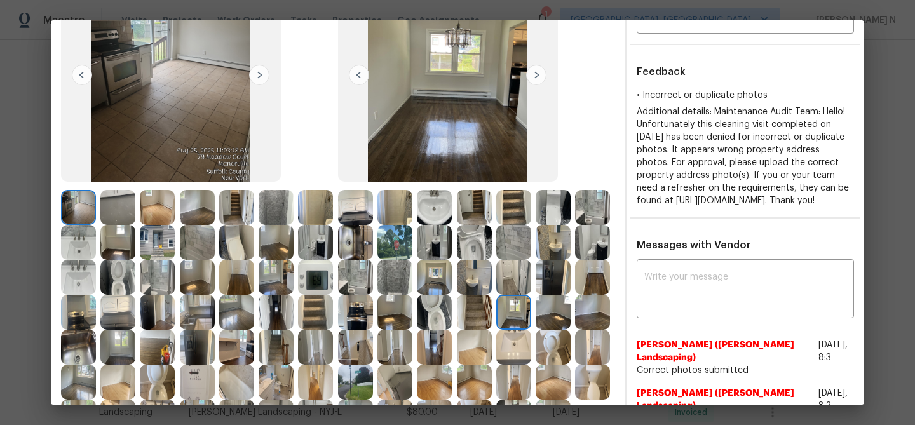
click at [344, 238] on img at bounding box center [355, 242] width 35 height 35
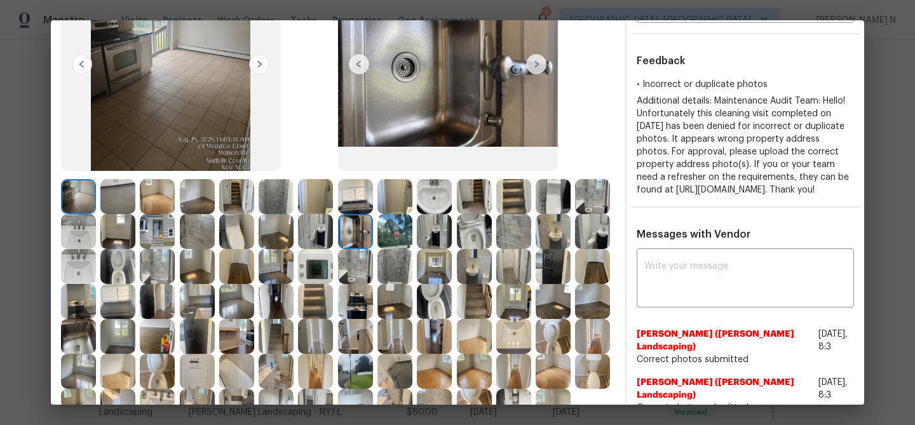
scroll to position [151, 0]
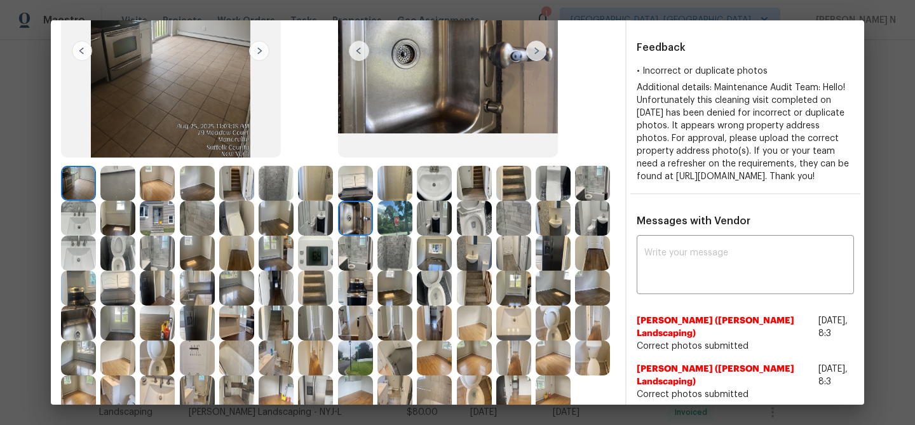
click at [403, 213] on img at bounding box center [394, 218] width 35 height 35
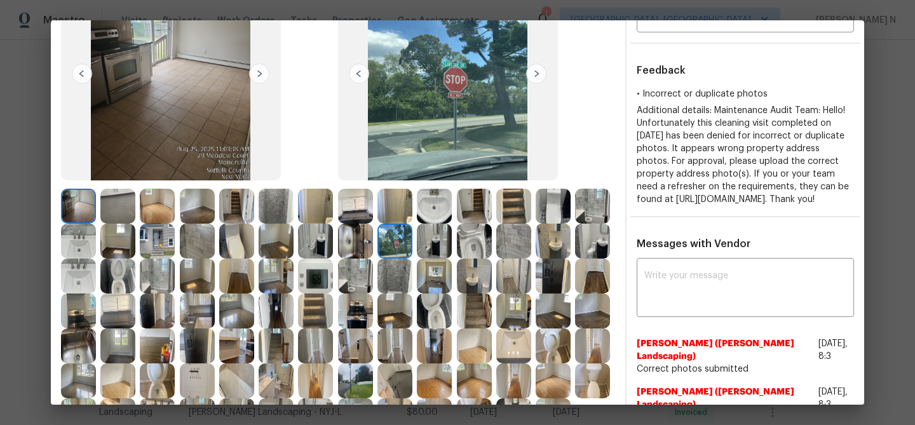
scroll to position [137, 0]
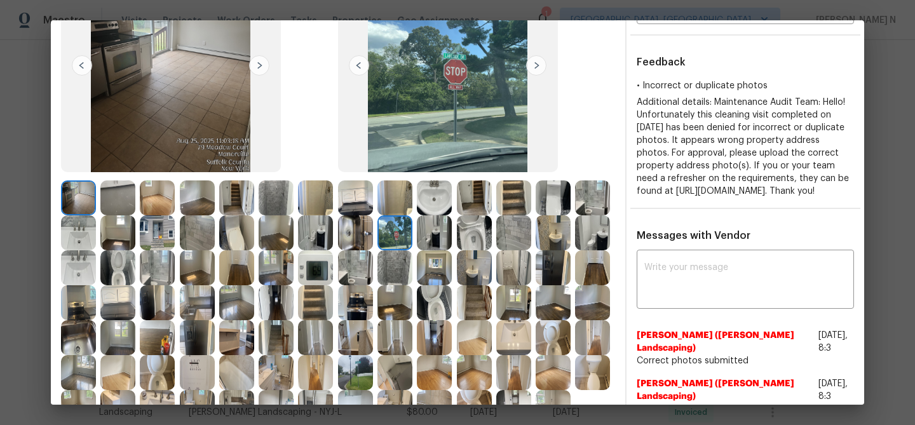
click at [525, 242] on img at bounding box center [513, 232] width 35 height 35
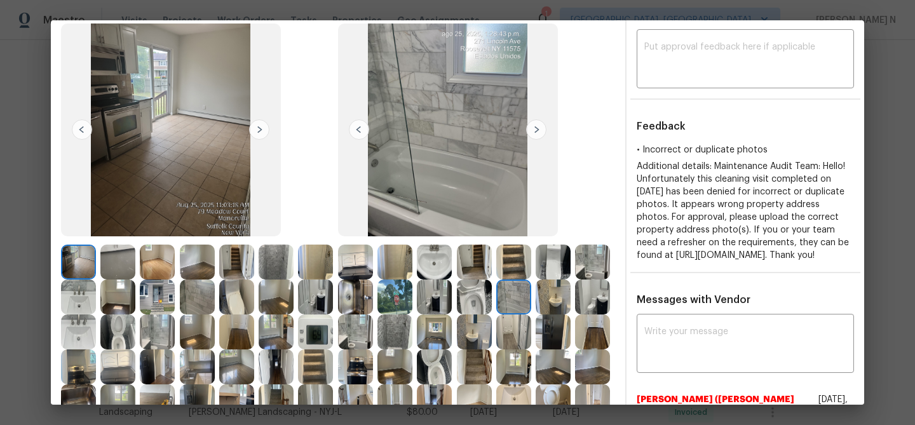
scroll to position [121, 0]
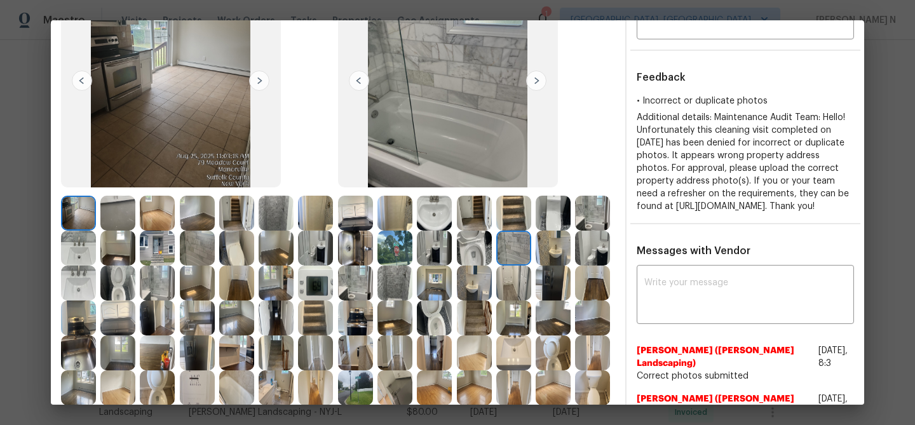
click at [399, 208] on img at bounding box center [394, 213] width 35 height 35
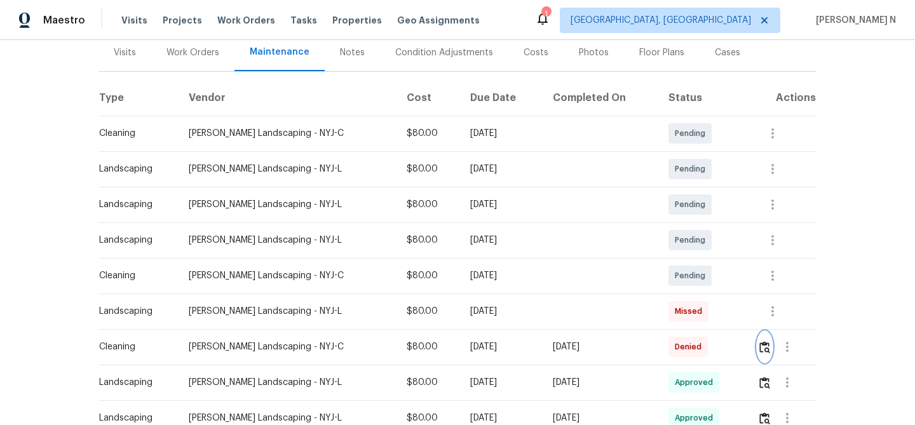
scroll to position [191, 0]
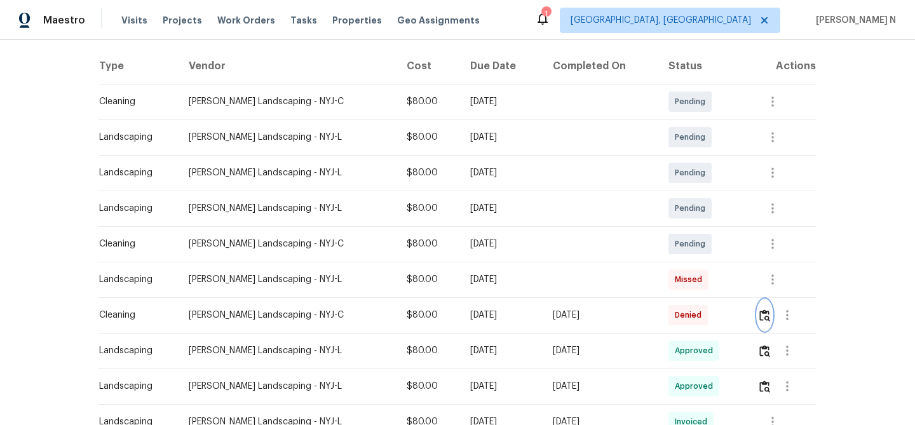
click at [761, 316] on img "button" at bounding box center [764, 315] width 11 height 12
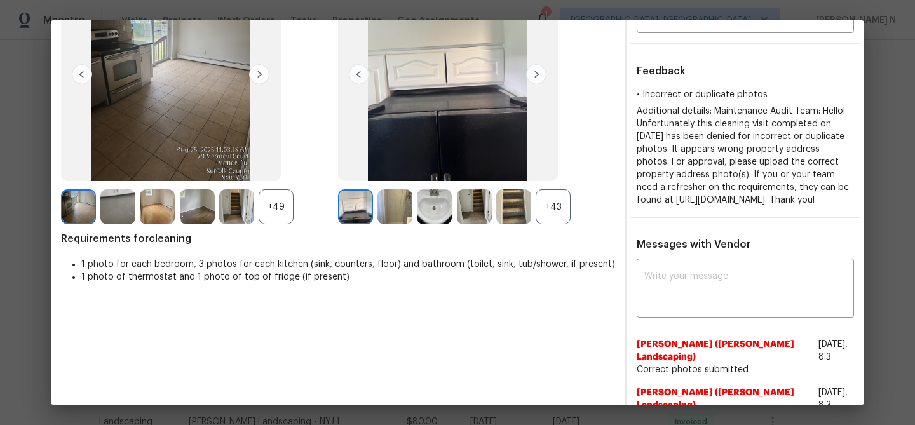
scroll to position [147, 0]
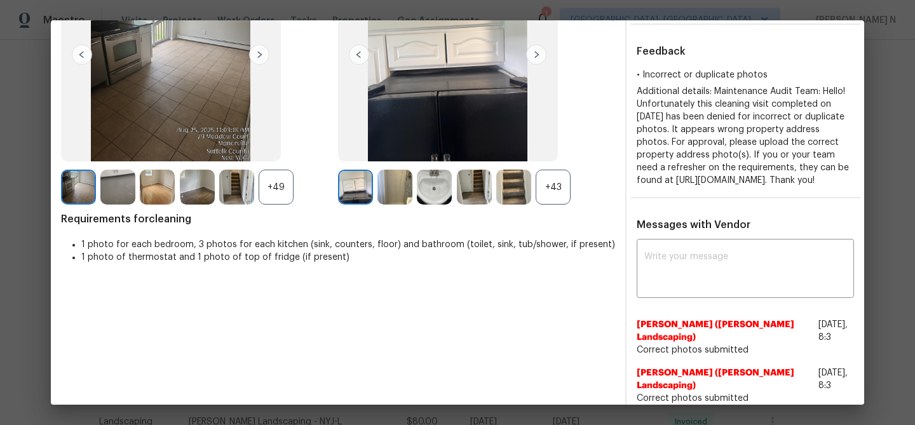
click at [561, 194] on div "+43" at bounding box center [553, 187] width 35 height 35
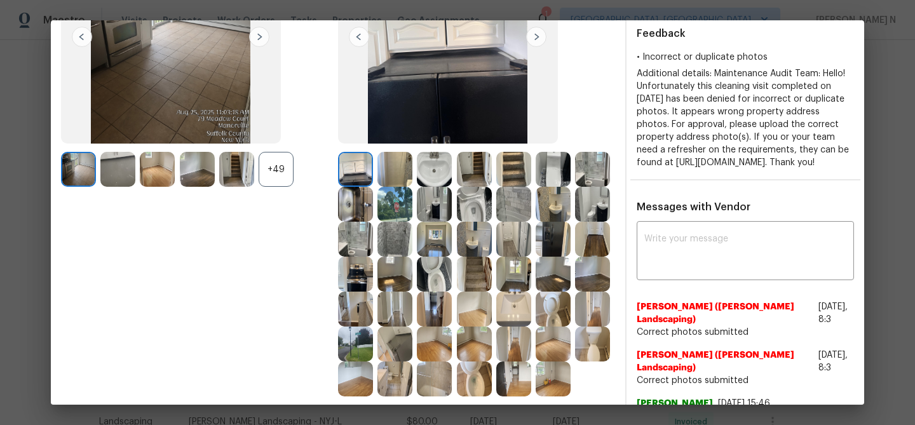
scroll to position [168, 0]
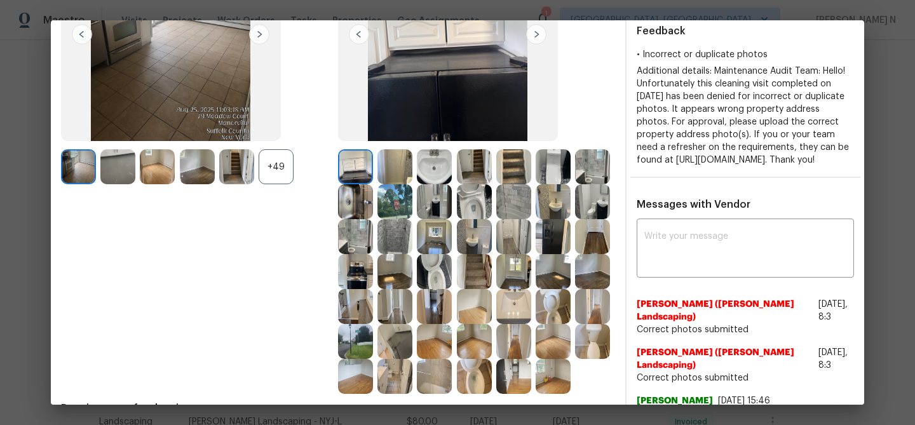
click at [392, 234] on img at bounding box center [394, 236] width 35 height 35
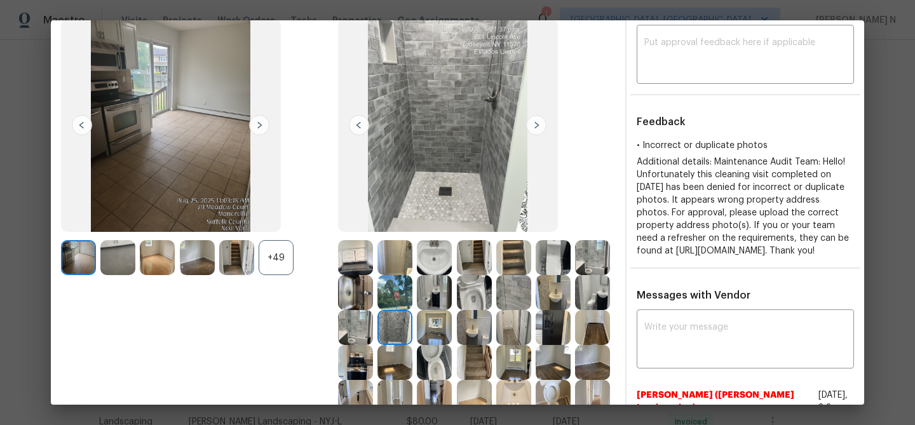
scroll to position [72, 0]
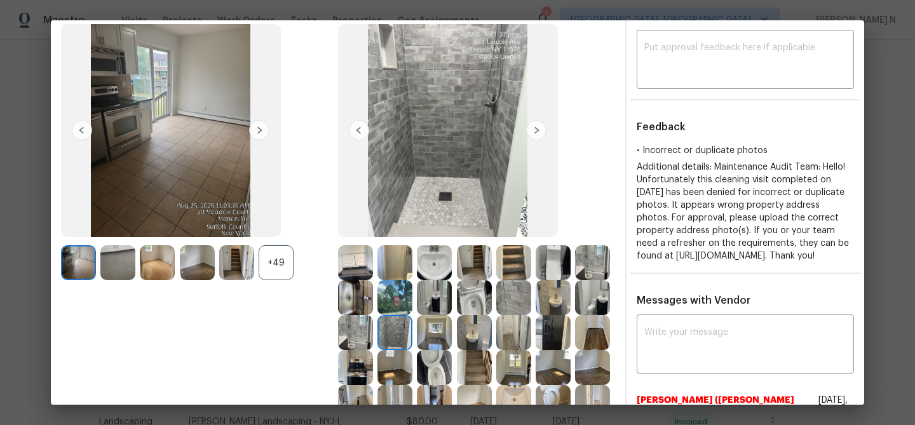
click at [403, 259] on img at bounding box center [394, 262] width 35 height 35
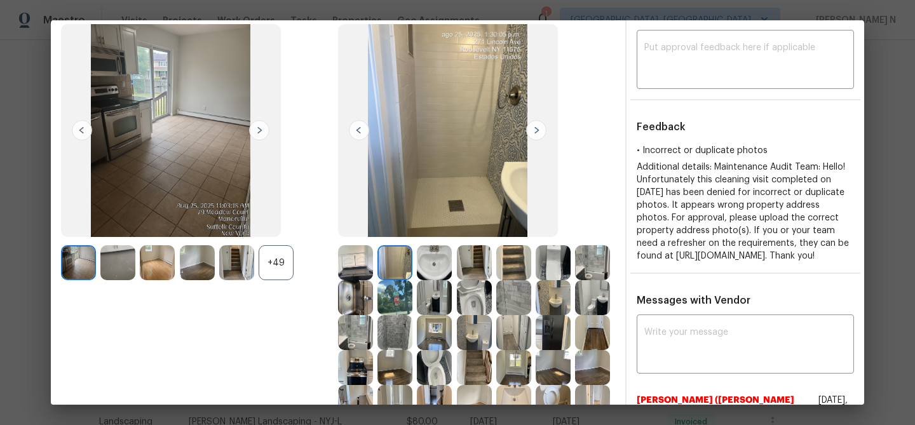
click at [517, 304] on img at bounding box center [513, 297] width 35 height 35
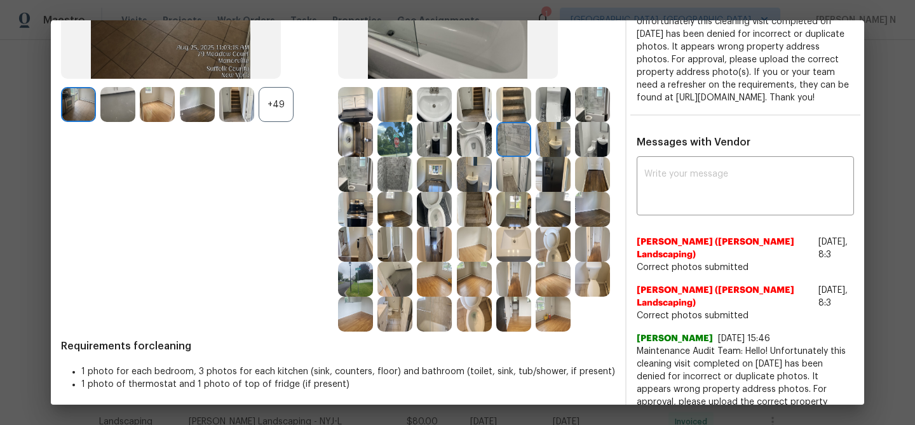
scroll to position [259, 0]
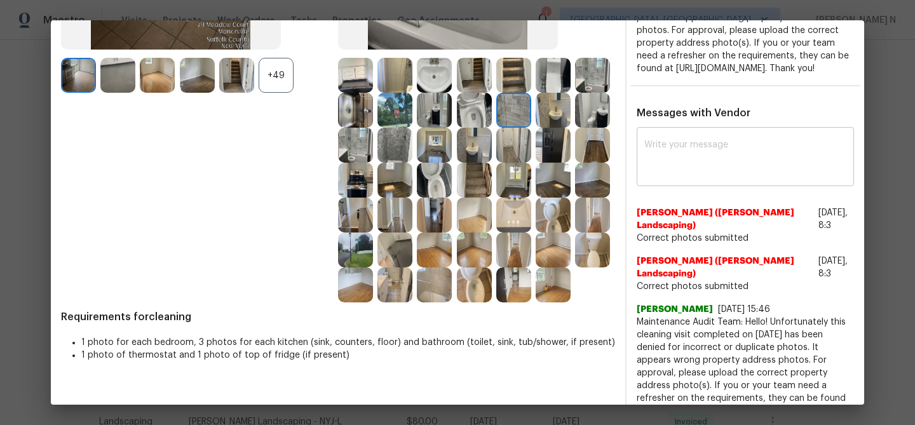
click at [659, 176] on textarea at bounding box center [745, 158] width 202 height 36
paste textarea "Maintenance Audit Team: Hello! Thank you for uploading the photo, after further…"
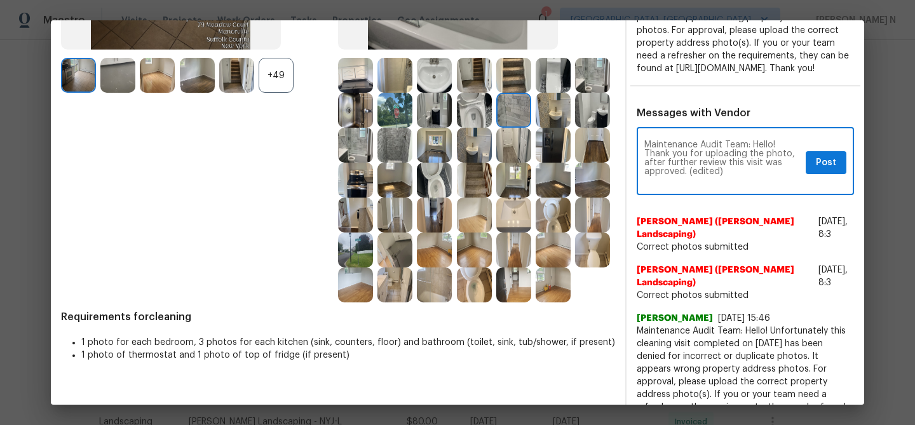
scroll to position [0, 0]
drag, startPoint x: 687, startPoint y: 196, endPoint x: 760, endPoint y: 192, distance: 73.2
click at [760, 185] on textarea "Maintenance Audit Team: Hello! Thank you for uploading the photo, after further…" at bounding box center [722, 162] width 156 height 44
type textarea "Maintenance Audit Team: Hello! Thank you for uploading the photo, after further…"
click at [825, 171] on span "Post" at bounding box center [826, 163] width 20 height 16
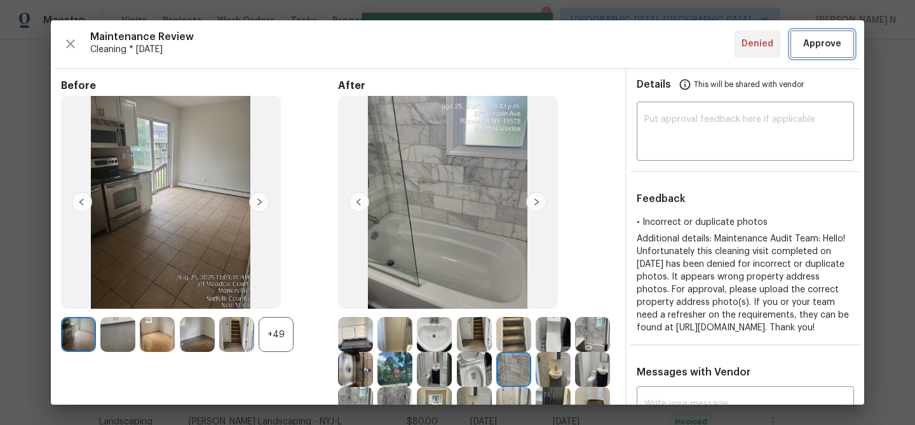
click at [820, 44] on span "Approve" at bounding box center [822, 44] width 38 height 16
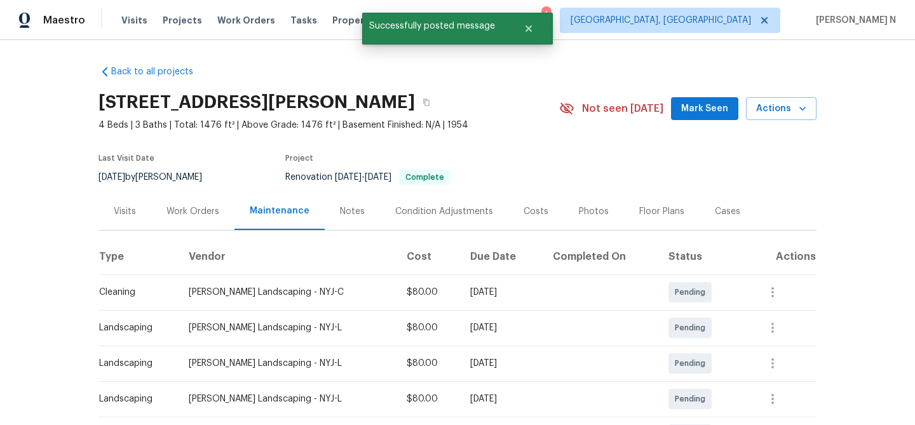
click at [422, 116] on div "271 Lincoln Ave, Roosevelt, NY 11575" at bounding box center [328, 102] width 461 height 33
click at [420, 107] on button "button" at bounding box center [426, 102] width 23 height 23
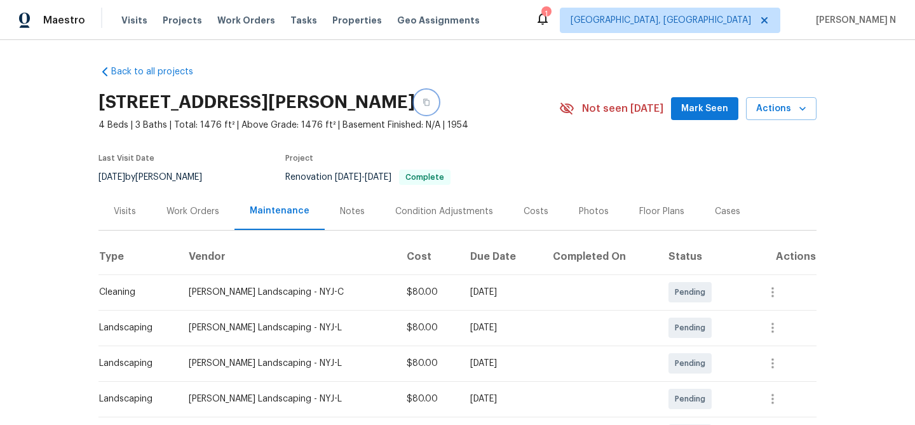
click at [419, 106] on button "button" at bounding box center [426, 102] width 23 height 23
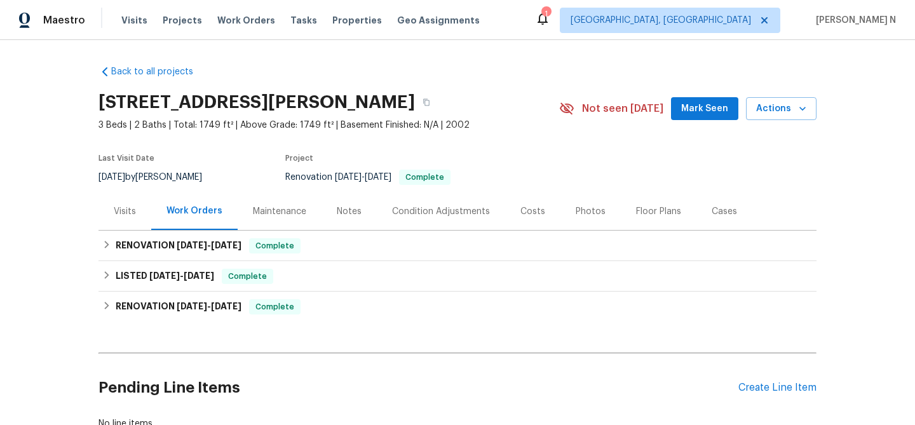
click at [272, 212] on div "Maintenance" at bounding box center [279, 211] width 53 height 13
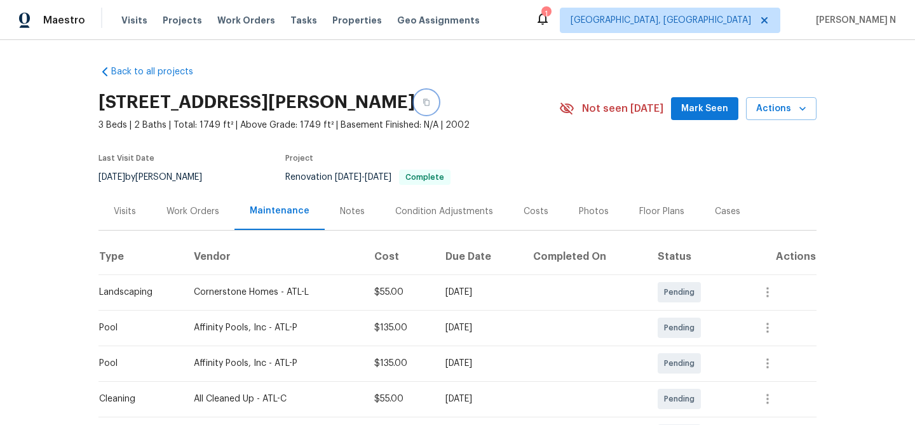
click at [429, 102] on icon "button" at bounding box center [426, 102] width 6 height 7
click at [438, 104] on button "button" at bounding box center [426, 102] width 23 height 23
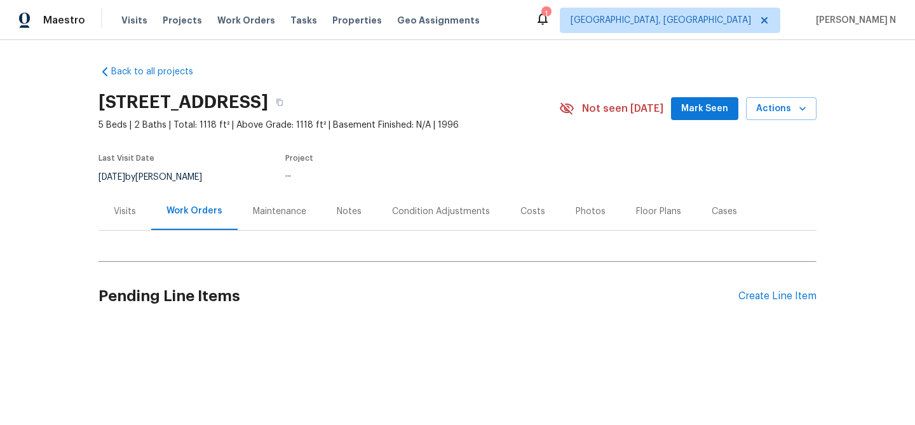
click at [275, 201] on div "Maintenance" at bounding box center [280, 210] width 84 height 37
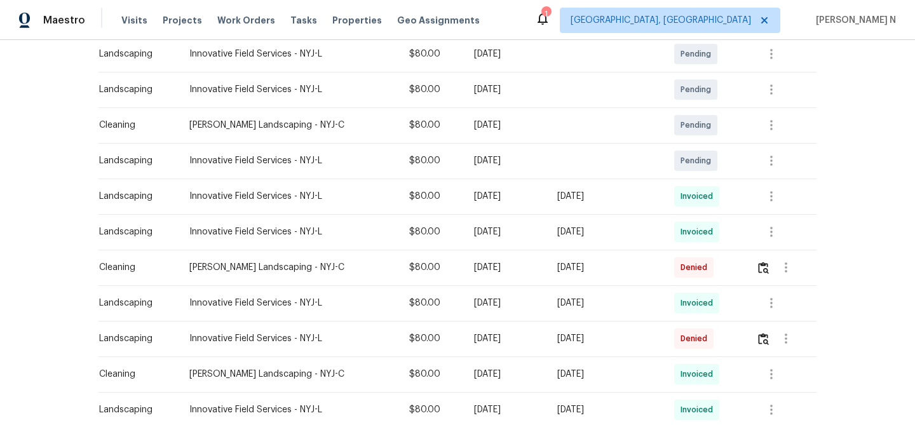
scroll to position [276, 0]
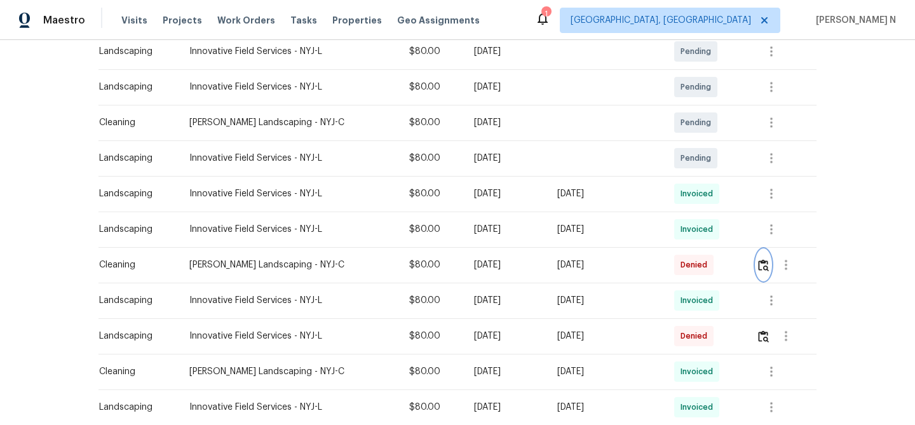
click at [767, 269] on img "button" at bounding box center [763, 265] width 11 height 12
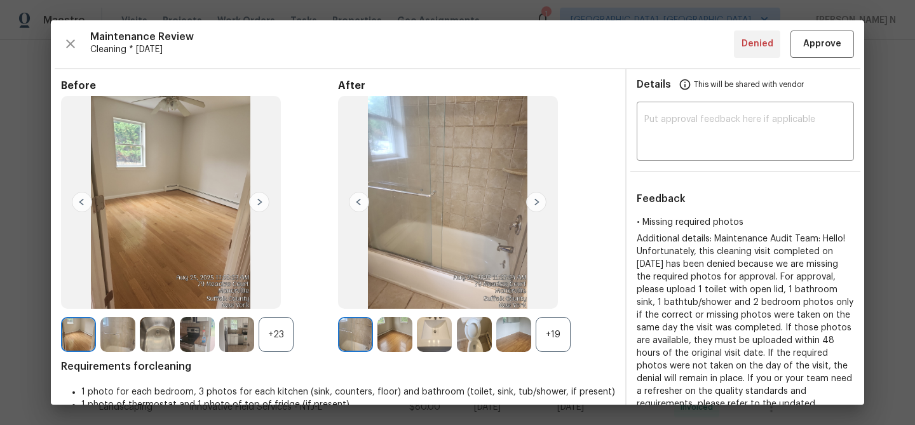
click at [557, 330] on div "+19" at bounding box center [553, 334] width 35 height 35
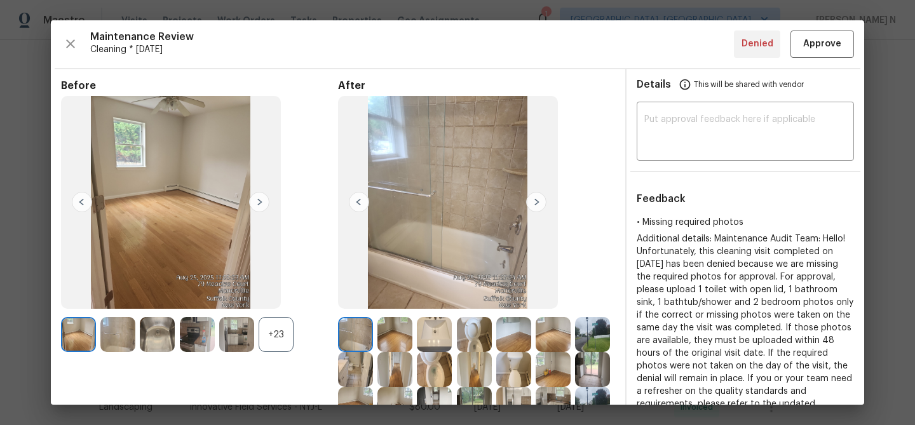
click at [266, 339] on div "+23" at bounding box center [276, 334] width 35 height 35
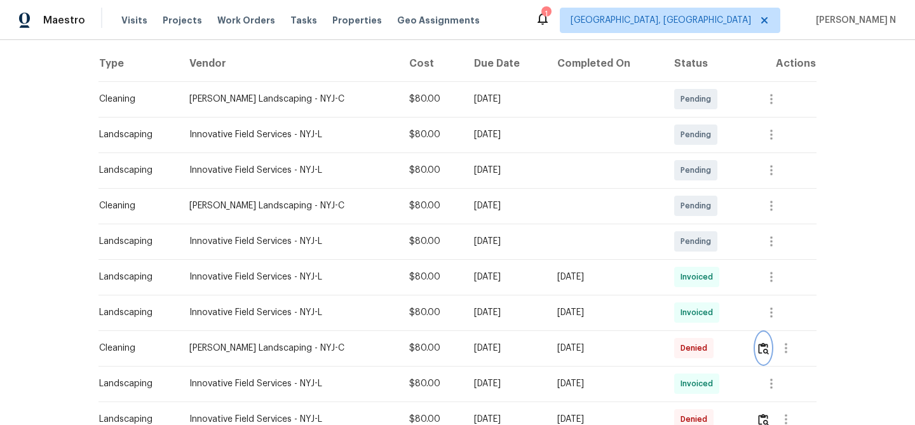
scroll to position [220, 0]
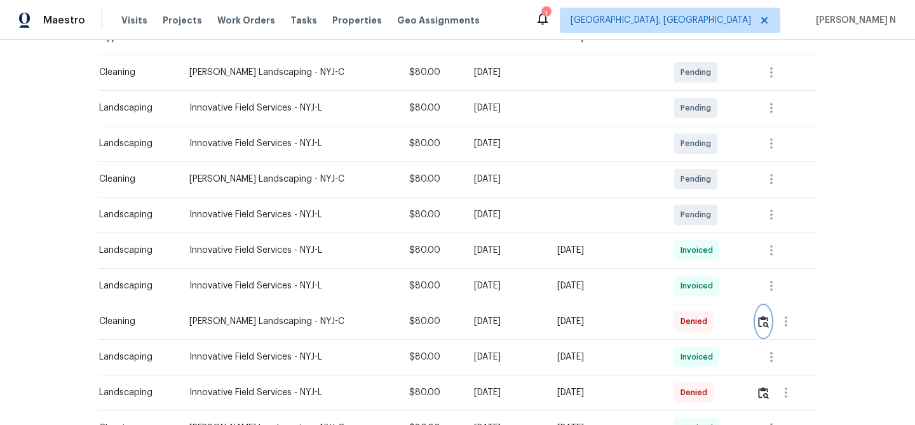
click at [762, 329] on button "button" at bounding box center [763, 321] width 15 height 30
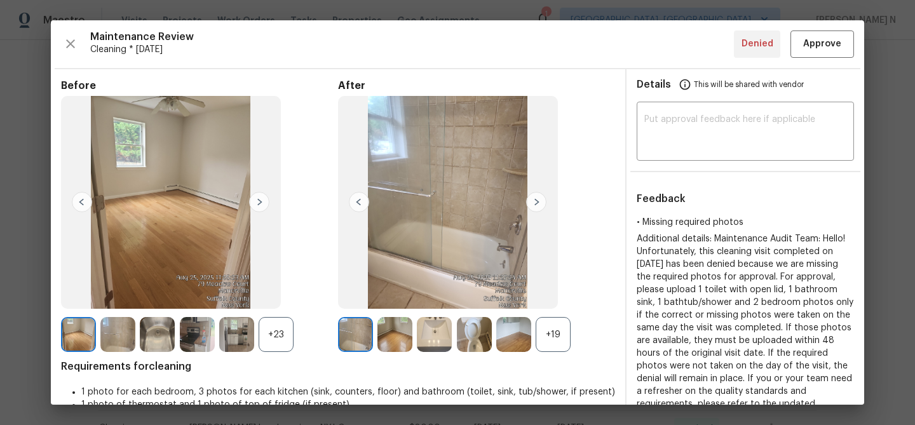
click at [543, 341] on div "+19" at bounding box center [553, 334] width 35 height 35
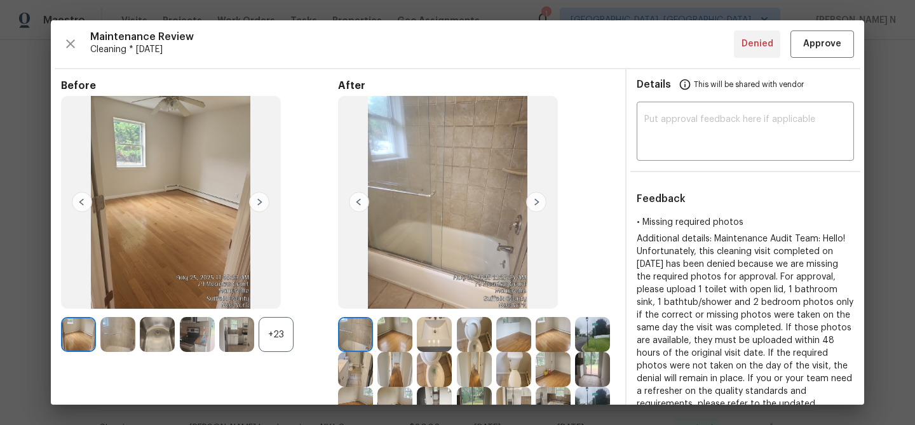
click at [287, 348] on div "+23" at bounding box center [276, 334] width 35 height 35
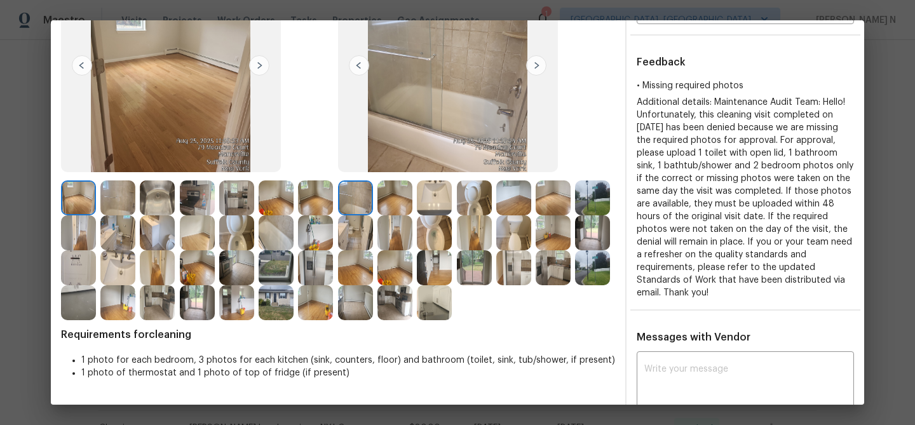
scroll to position [140, 0]
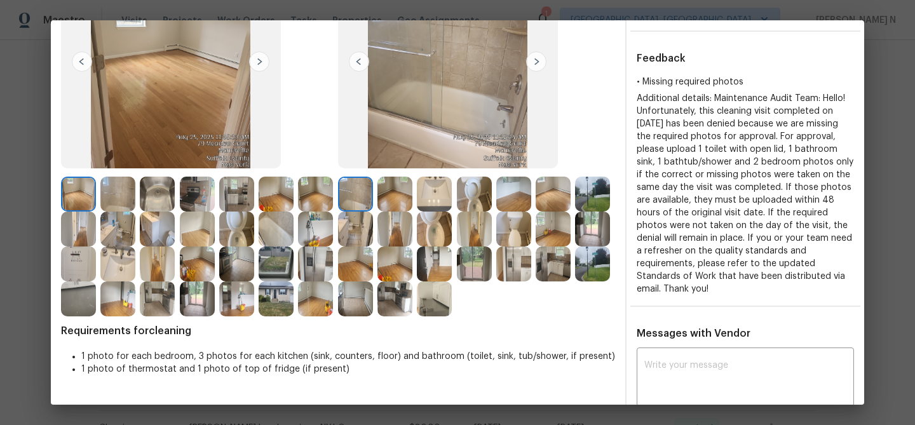
click at [434, 227] on img at bounding box center [434, 229] width 35 height 35
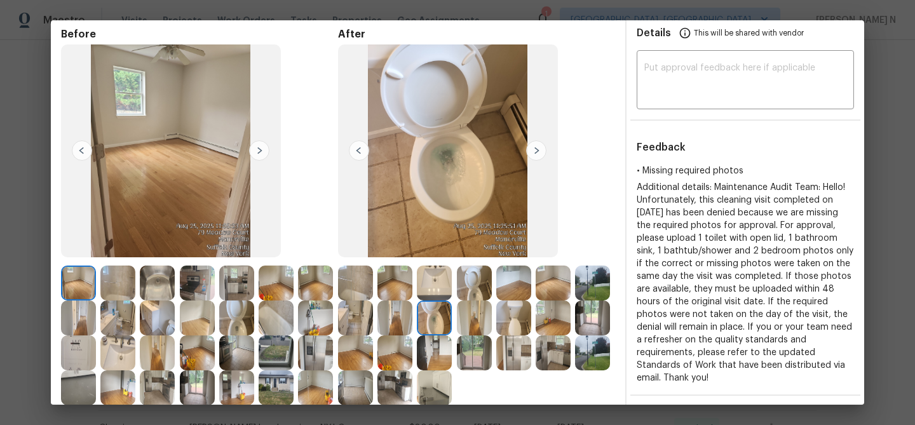
scroll to position [38, 0]
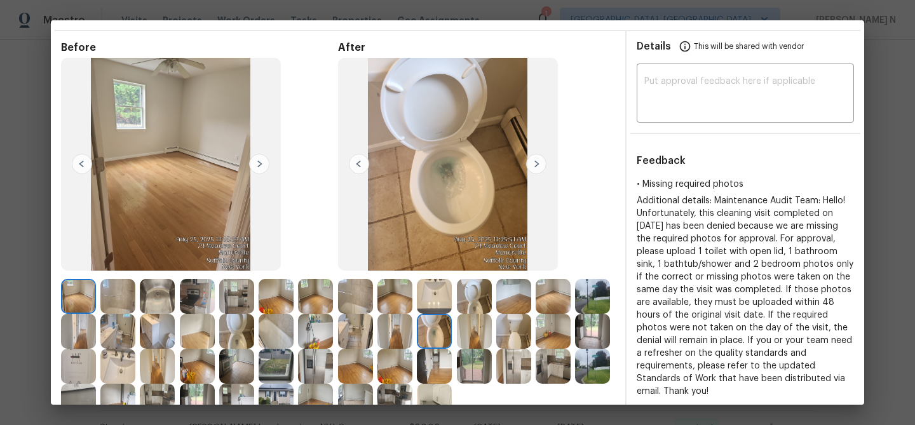
click at [478, 296] on img at bounding box center [474, 296] width 35 height 35
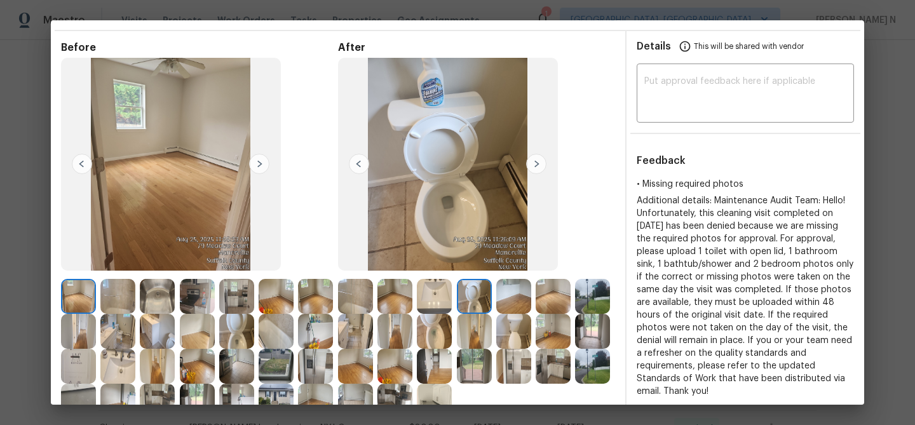
click at [425, 329] on img at bounding box center [434, 331] width 35 height 35
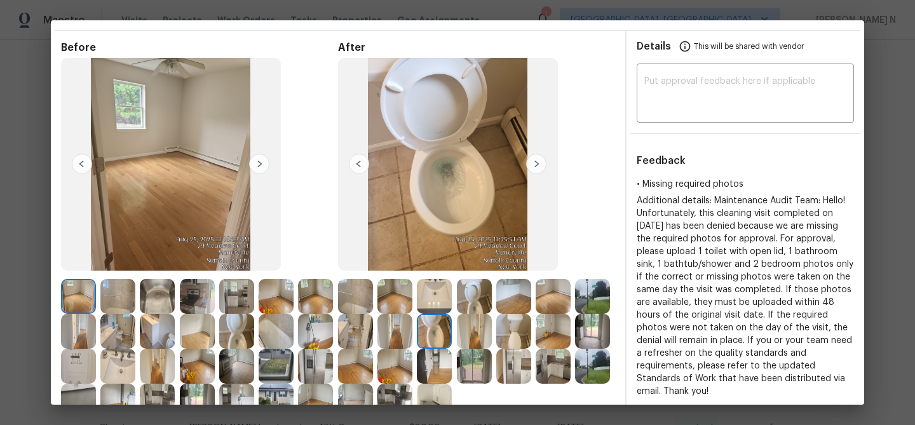
click at [156, 319] on img at bounding box center [157, 331] width 35 height 35
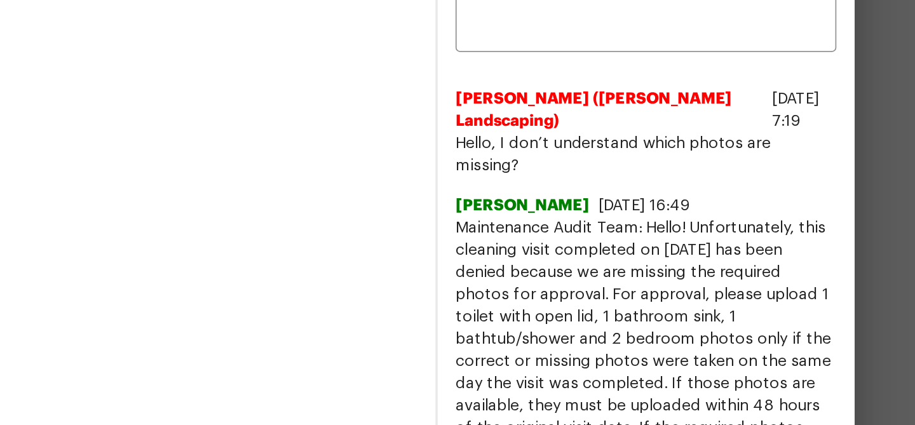
scroll to position [405, 0]
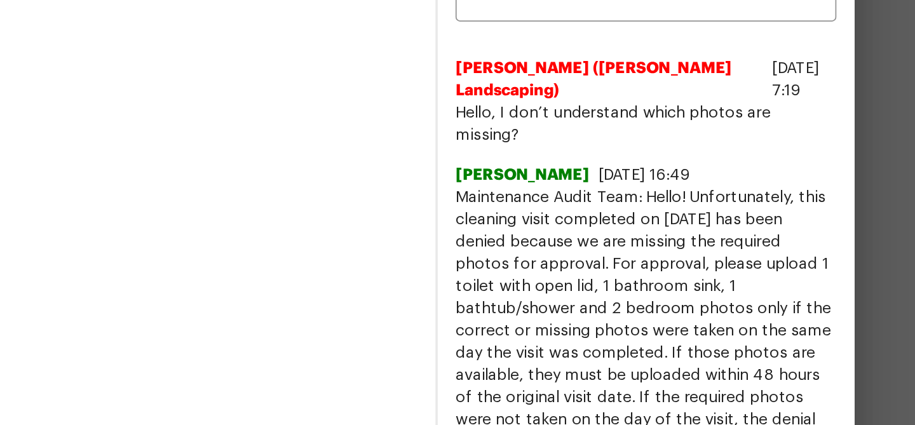
click at [641, 236] on span "Maintenance Audit Team: Hello! Unfortunately, this cleaning visit completed on …" at bounding box center [745, 337] width 217 height 203
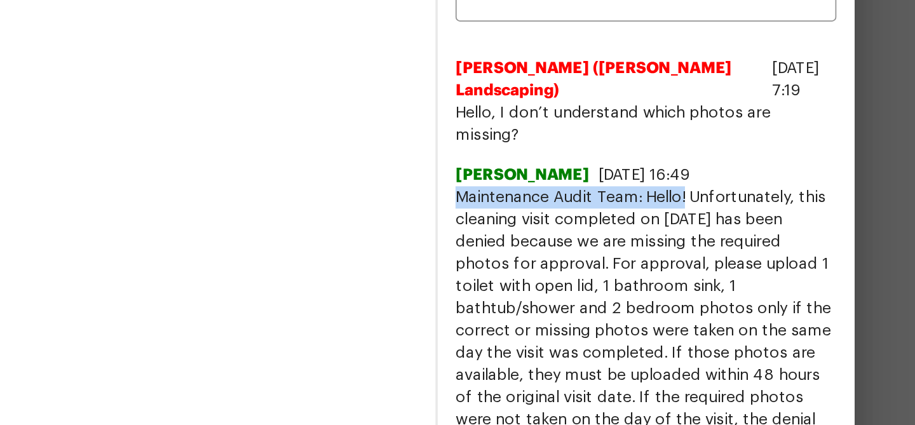
drag, startPoint x: 641, startPoint y: 226, endPoint x: 767, endPoint y: 226, distance: 125.8
click at [767, 236] on span "Maintenance Audit Team: Hello! Unfortunately, this cleaning visit completed on …" at bounding box center [745, 337] width 217 height 203
copy span "Maintenance Audit Team: Hello!"
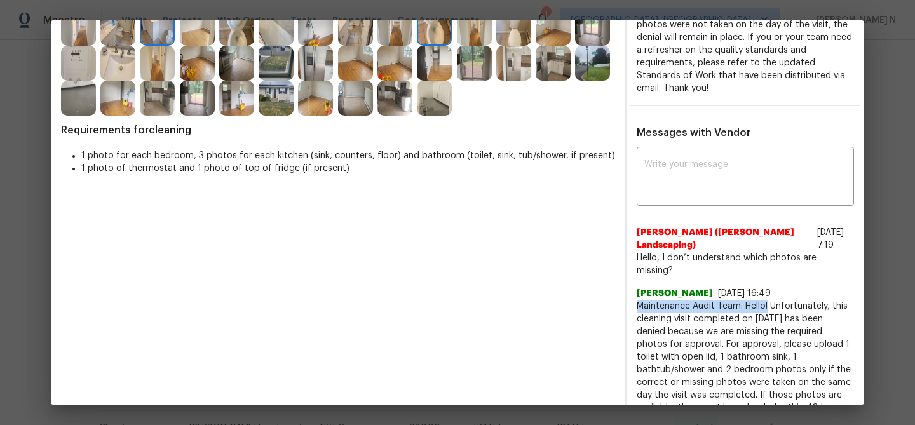
scroll to position [353, 0]
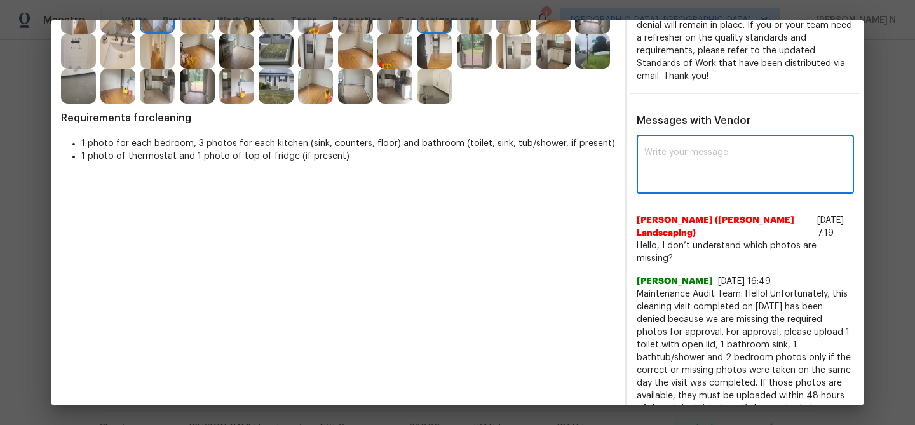
click at [658, 152] on textarea at bounding box center [745, 166] width 202 height 36
paste textarea "Maintenance Audit Team: Hello!"
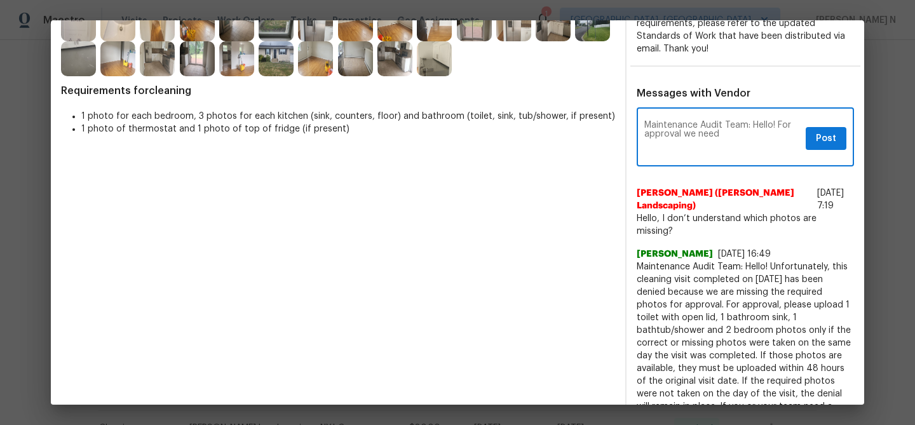
scroll to position [395, 0]
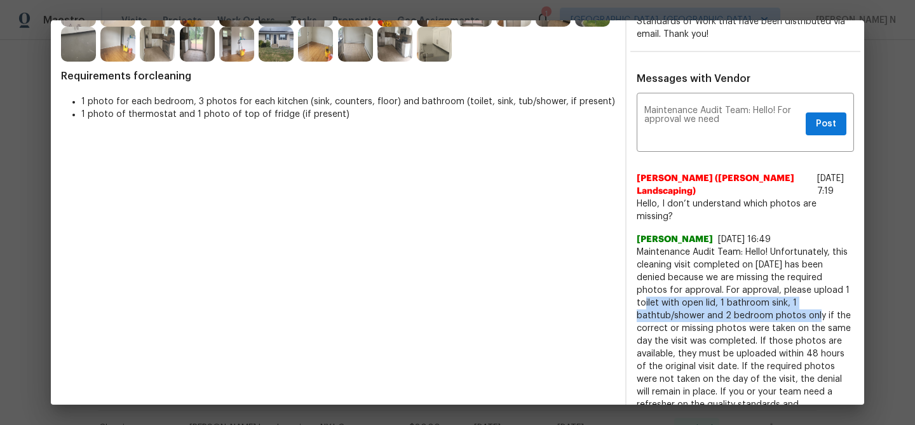
drag, startPoint x: 809, startPoint y: 275, endPoint x: 730, endPoint y: 302, distance: 83.8
click at [730, 302] on span "Maintenance Audit Team: Hello! Unfortunately, this cleaning visit completed on …" at bounding box center [745, 347] width 217 height 203
copy span "1 toilet with open lid, 1 bathroom sink, 1 bathtub/shower and 2 bedroom photos"
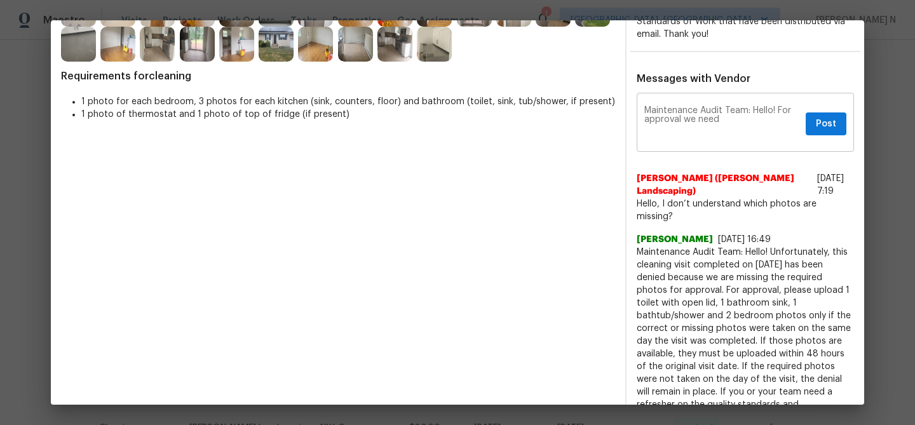
click at [746, 126] on textarea "Maintenance Audit Team: Hello! For approval we need" at bounding box center [722, 124] width 156 height 36
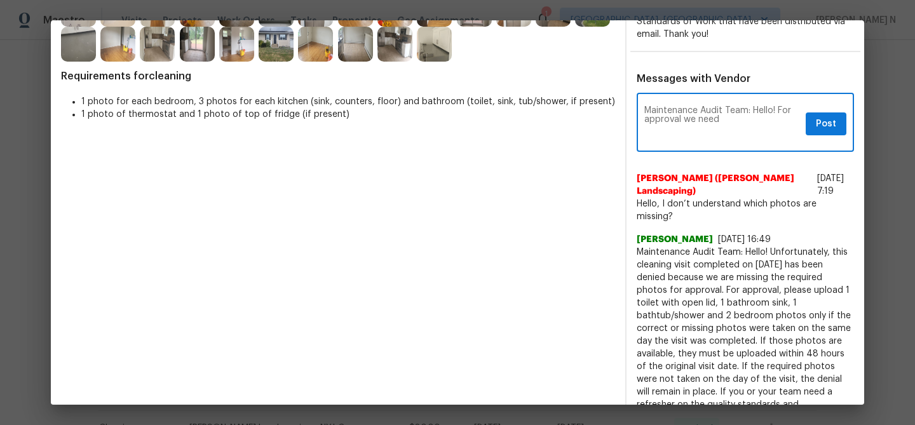
paste textarea "1 toilet with open lid, 1 bathroom sink, 1 bathtub/shower and 2 bedroom photos"
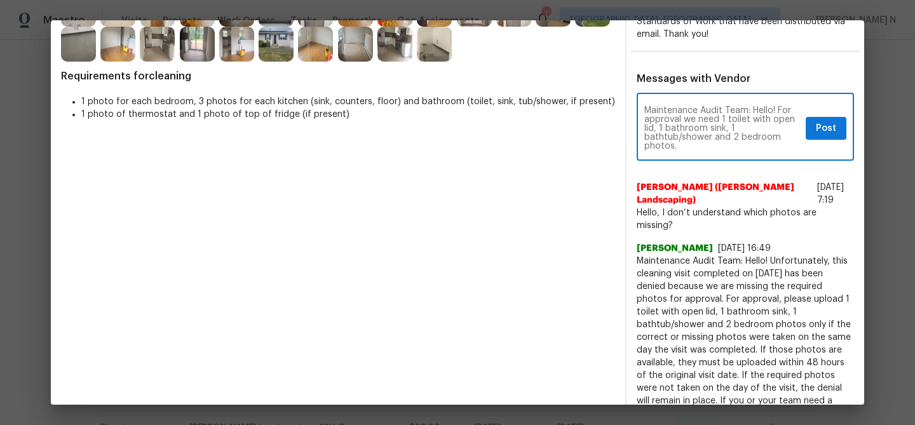
paste textarea "As per our updated SWO the photos must be uploaded within 48 hours of the origi…"
type textarea "Maintenance Audit Team: Hello! For approval we need 1 toilet with open lid, 1 b…"
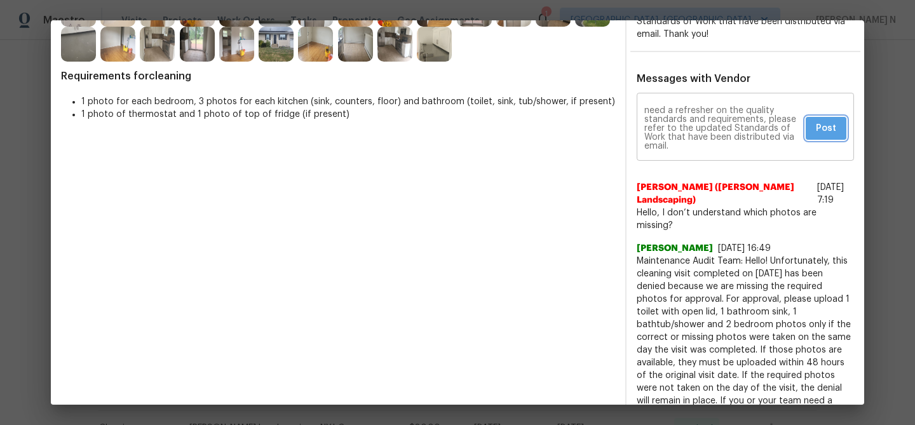
click at [814, 135] on button "Post" at bounding box center [826, 129] width 41 height 24
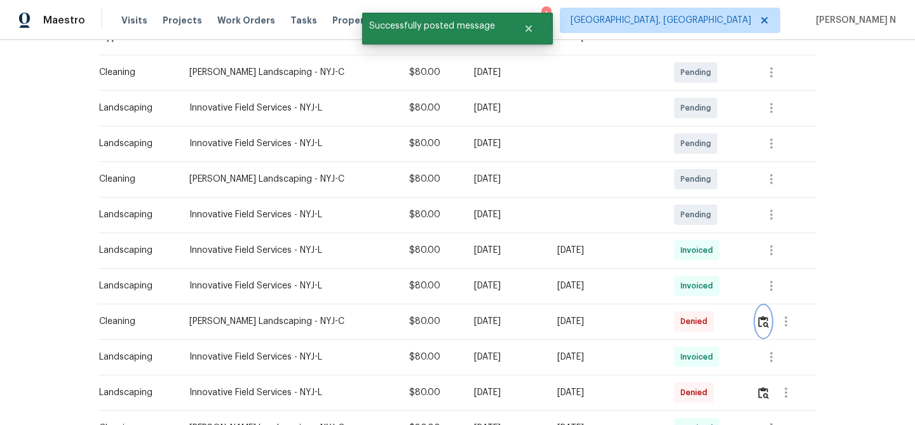
scroll to position [0, 0]
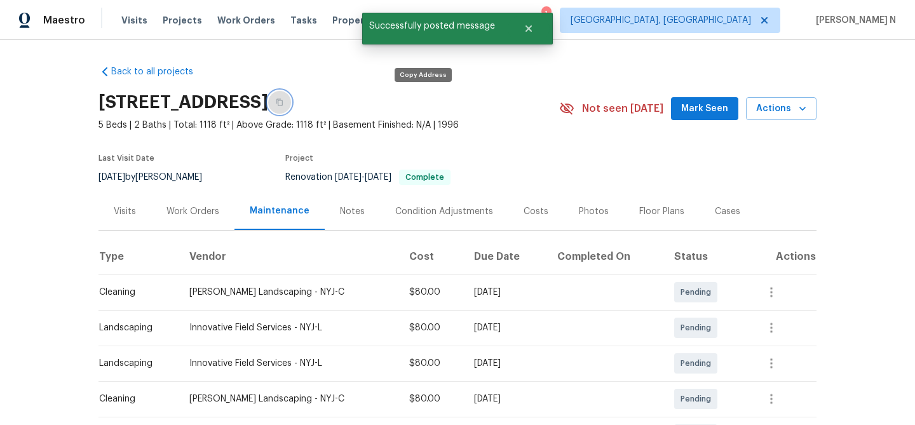
click at [283, 102] on icon "button" at bounding box center [280, 102] width 8 height 8
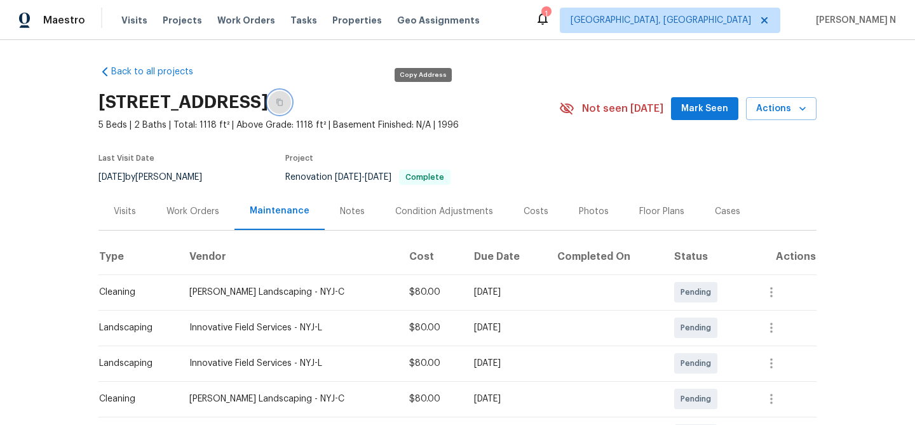
click at [283, 104] on icon "button" at bounding box center [280, 102] width 8 height 8
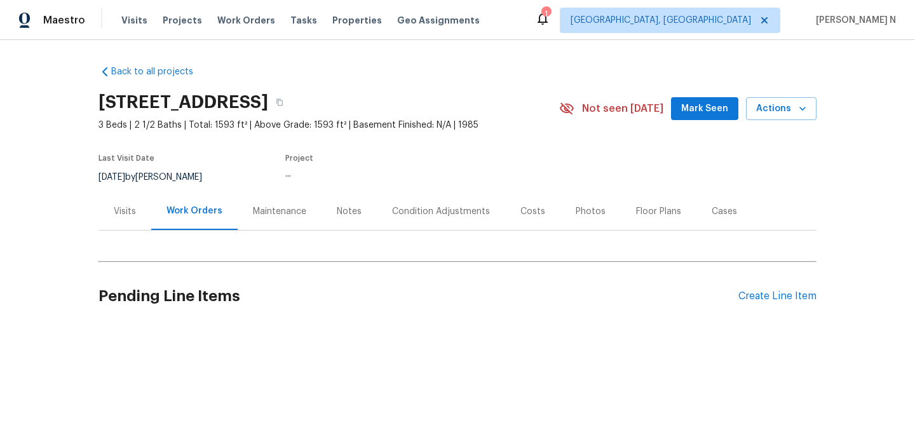
click at [296, 223] on div "Maintenance" at bounding box center [280, 210] width 84 height 37
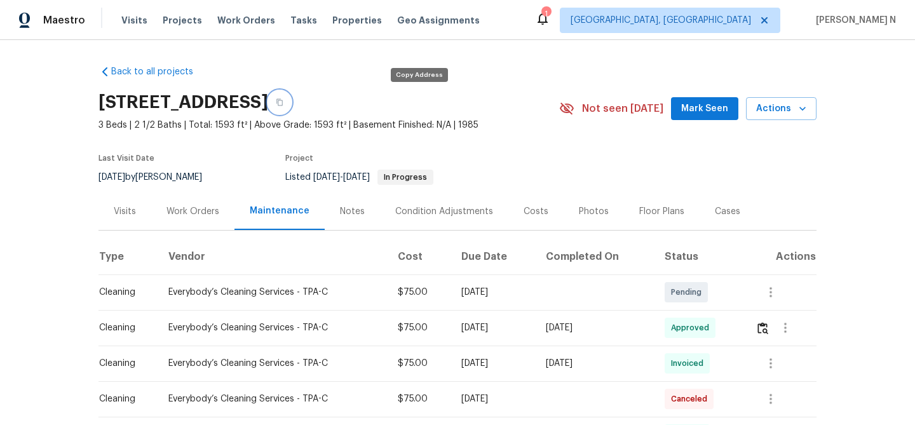
click at [283, 102] on icon "button" at bounding box center [280, 102] width 8 height 8
click at [291, 102] on button "button" at bounding box center [279, 102] width 23 height 23
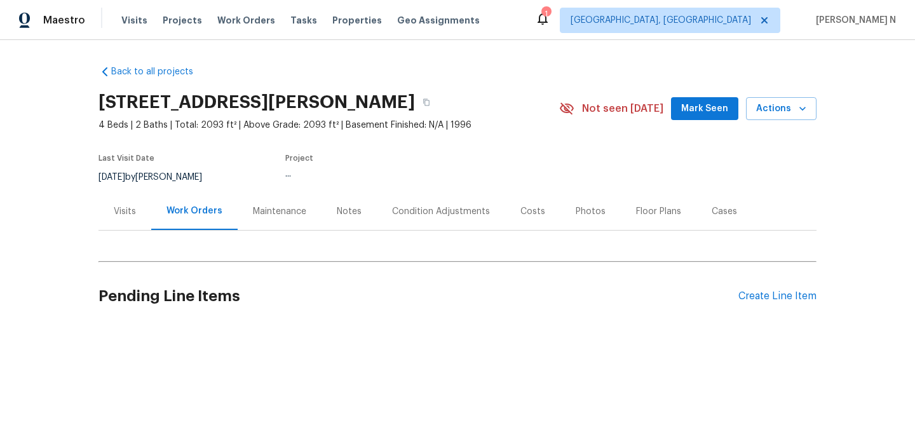
click at [268, 210] on div "Maintenance" at bounding box center [279, 211] width 53 height 13
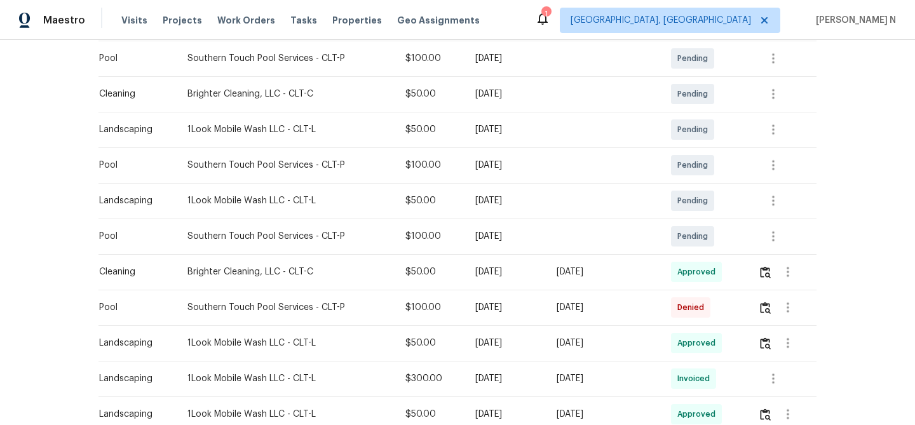
scroll to position [325, 0]
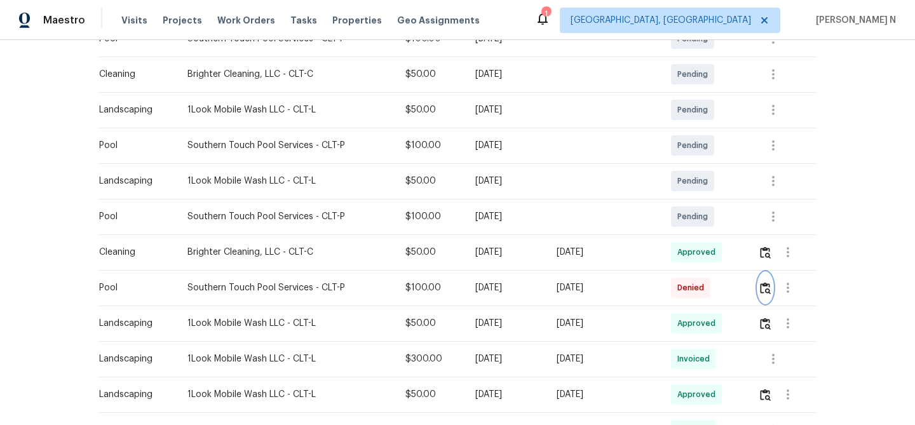
click at [766, 283] on img "button" at bounding box center [765, 288] width 11 height 12
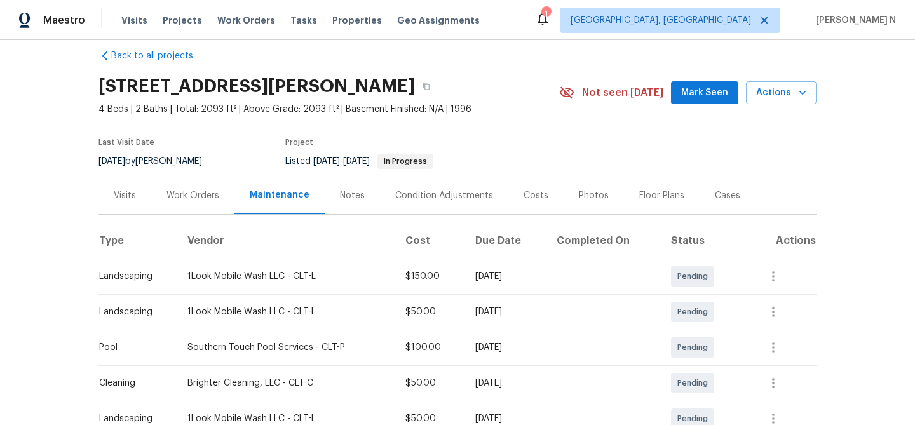
scroll to position [0, 0]
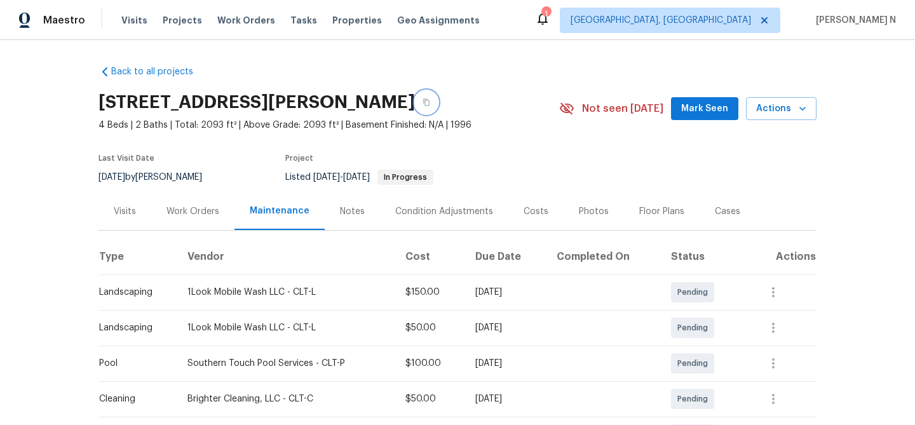
click at [429, 104] on icon "button" at bounding box center [426, 102] width 6 height 7
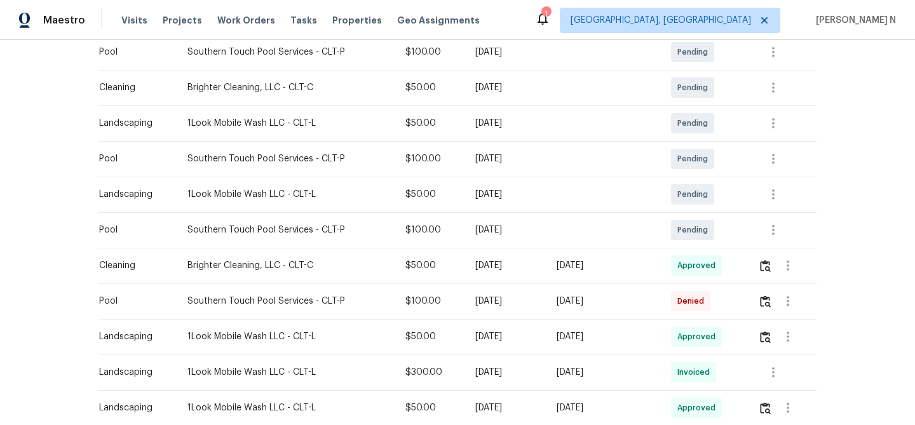
scroll to position [334, 0]
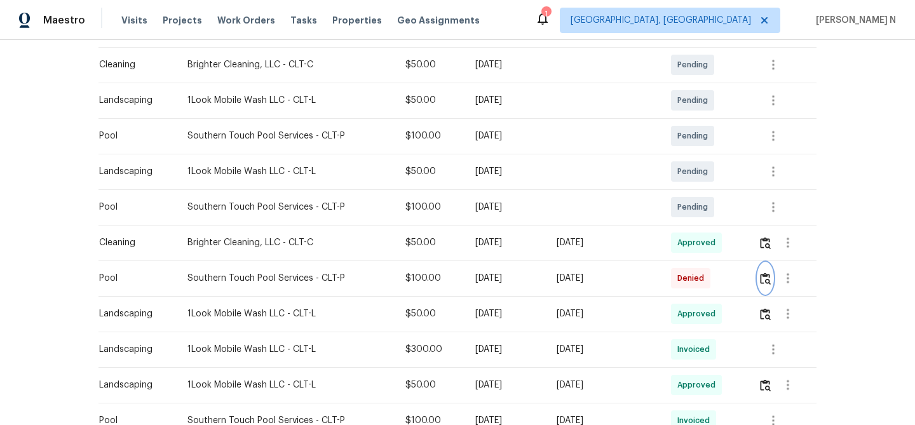
click at [771, 279] on img "button" at bounding box center [765, 279] width 11 height 12
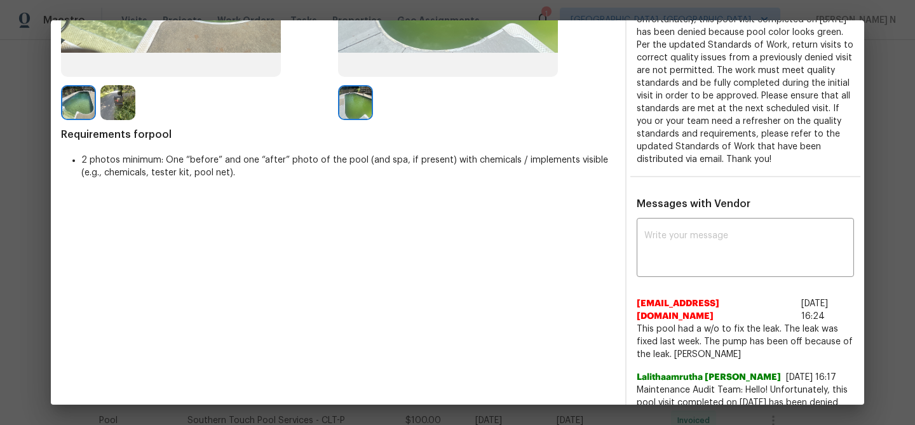
scroll to position [261, 0]
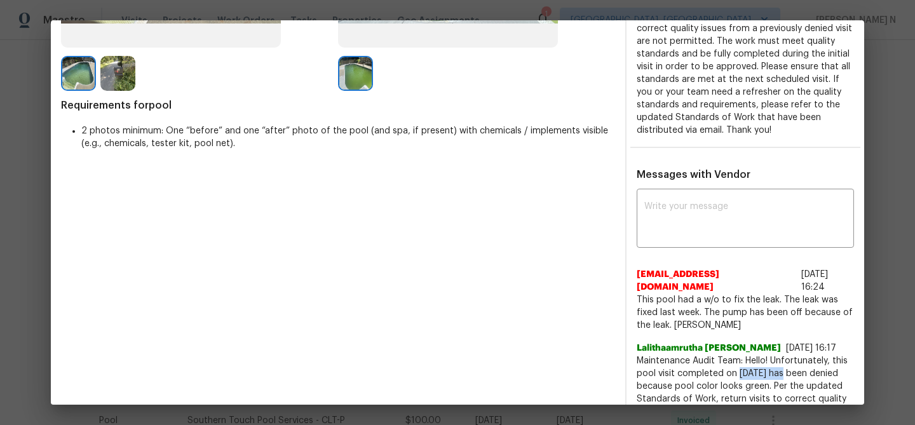
drag, startPoint x: 739, startPoint y: 360, endPoint x: 783, endPoint y: 360, distance: 44.5
copy span "09/01/2025"
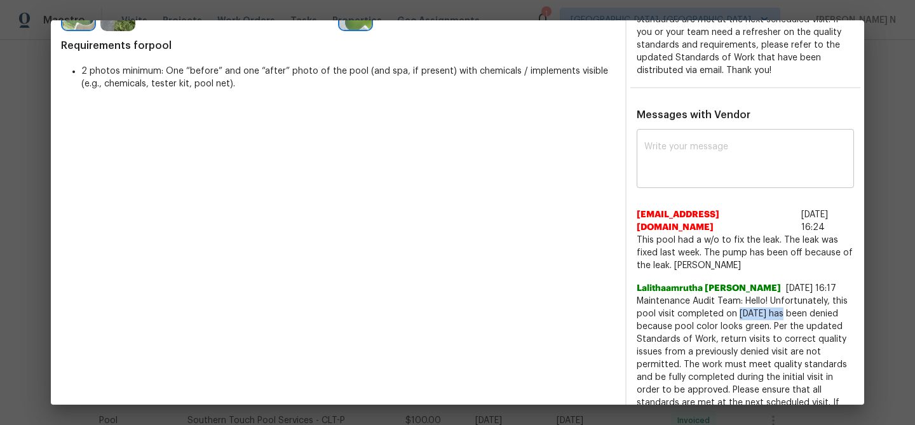
scroll to position [350, 0]
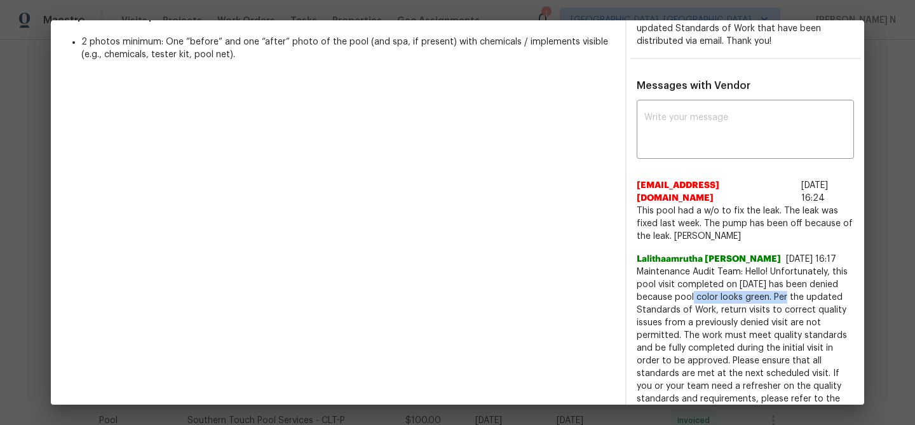
drag, startPoint x: 706, startPoint y: 285, endPoint x: 800, endPoint y: 283, distance: 93.4
click at [800, 283] on span "Maintenance Audit Team: Hello! Unfortunately, this pool visit completed on 09/0…" at bounding box center [745, 348] width 217 height 165
copy span "pool color looks green."
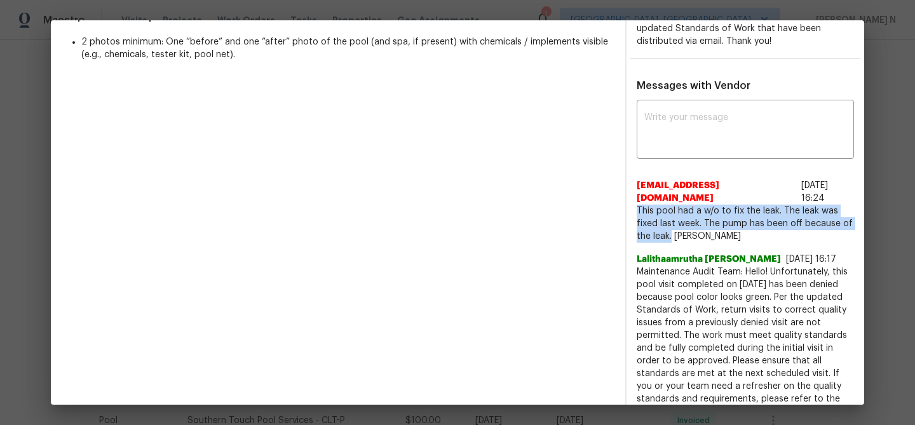
drag, startPoint x: 638, startPoint y: 194, endPoint x: 671, endPoint y: 221, distance: 42.4
click at [671, 221] on span "This pool had a w/o to fix the leak. The leak was fixed last week. The pump has…" at bounding box center [745, 224] width 217 height 38
copy span "This pool had a w/o to fix the leak. The leak was fixed last week. The pump has…"
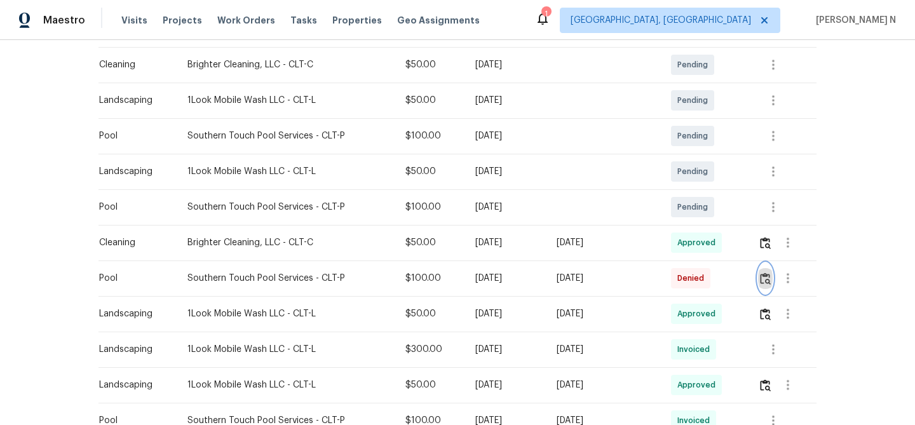
scroll to position [0, 0]
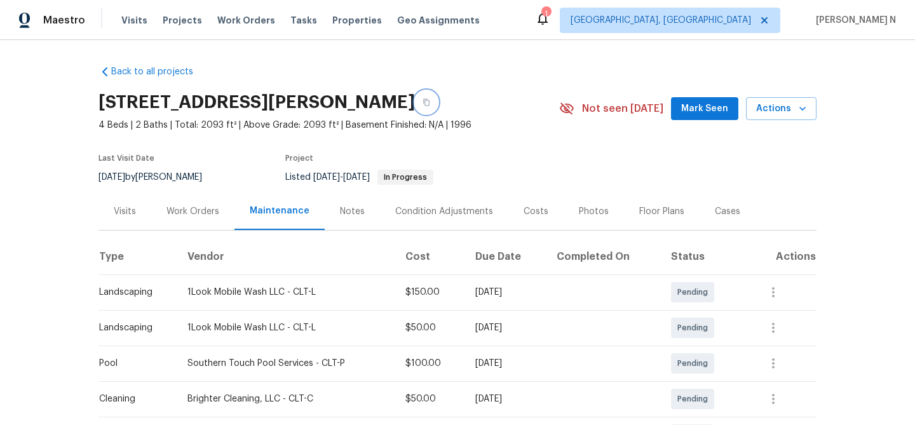
click at [438, 110] on button "button" at bounding box center [426, 102] width 23 height 23
click at [438, 97] on button "button" at bounding box center [426, 102] width 23 height 23
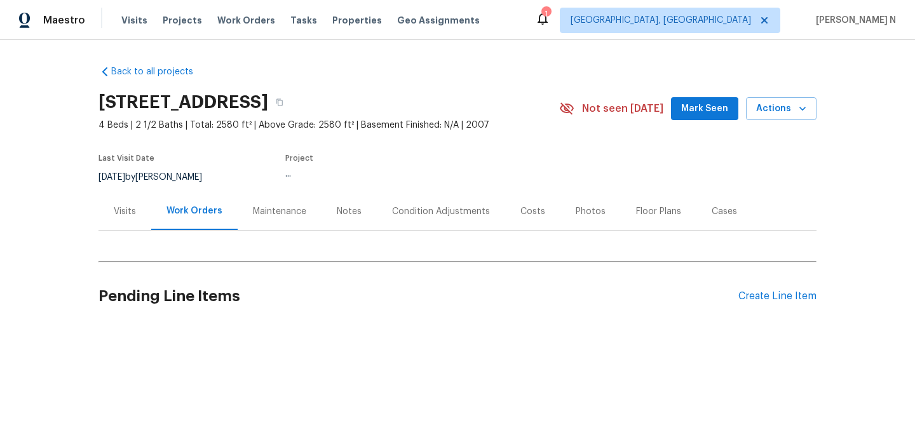
click at [270, 222] on div "Maintenance" at bounding box center [280, 210] width 84 height 37
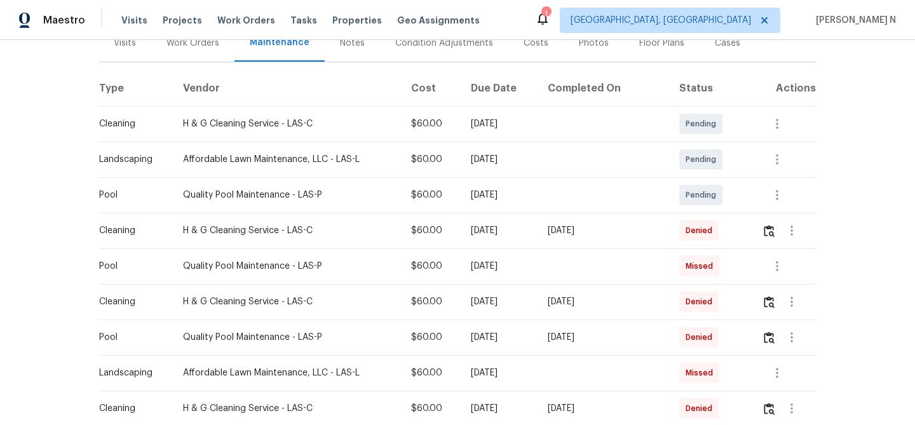
scroll to position [180, 0]
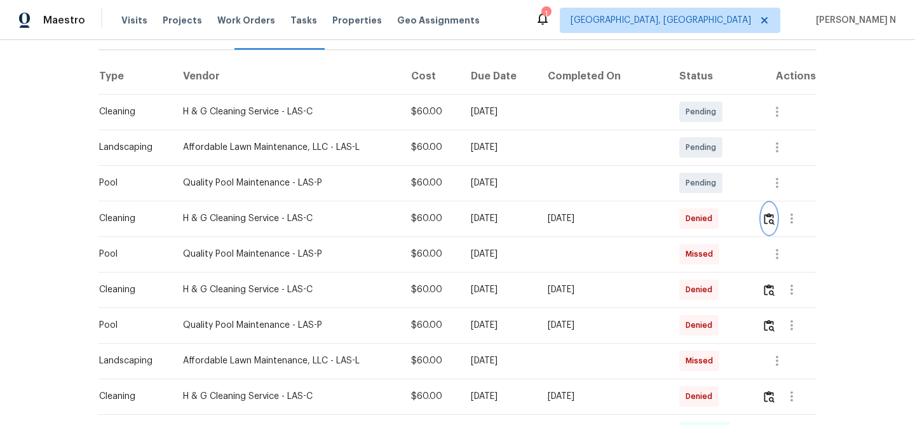
click at [771, 220] on img "button" at bounding box center [769, 219] width 11 height 12
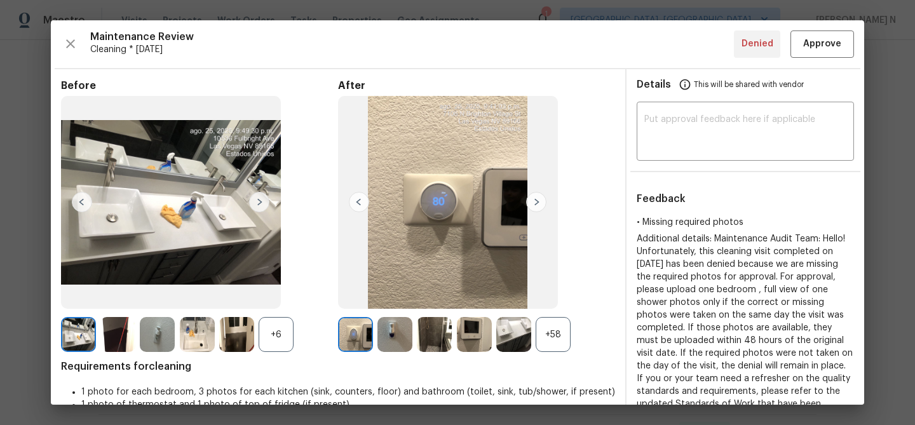
click at [549, 336] on div "+58" at bounding box center [553, 334] width 35 height 35
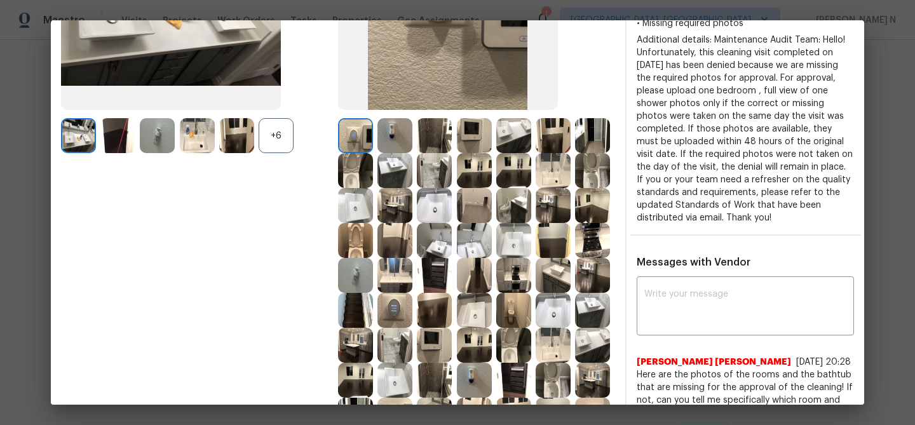
scroll to position [172, 0]
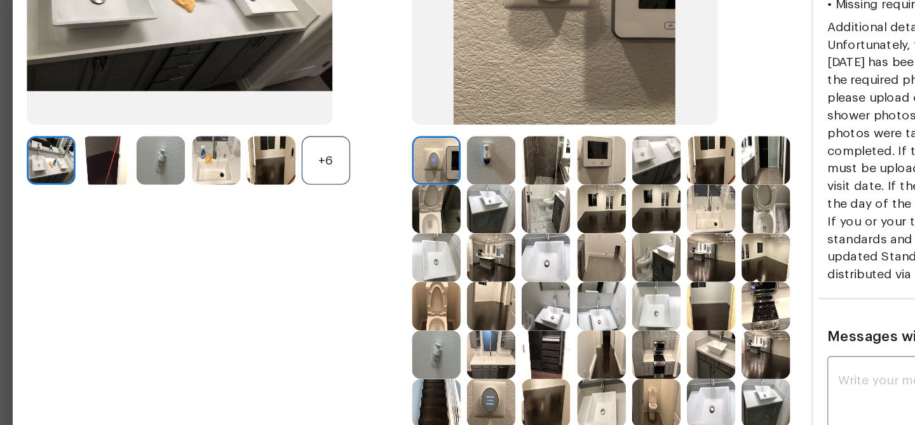
click at [269, 172] on div "+6" at bounding box center [276, 162] width 35 height 35
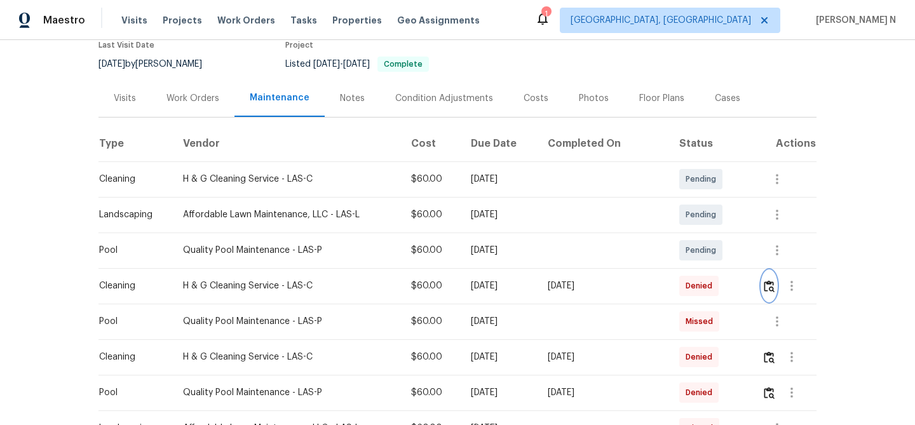
scroll to position [161, 0]
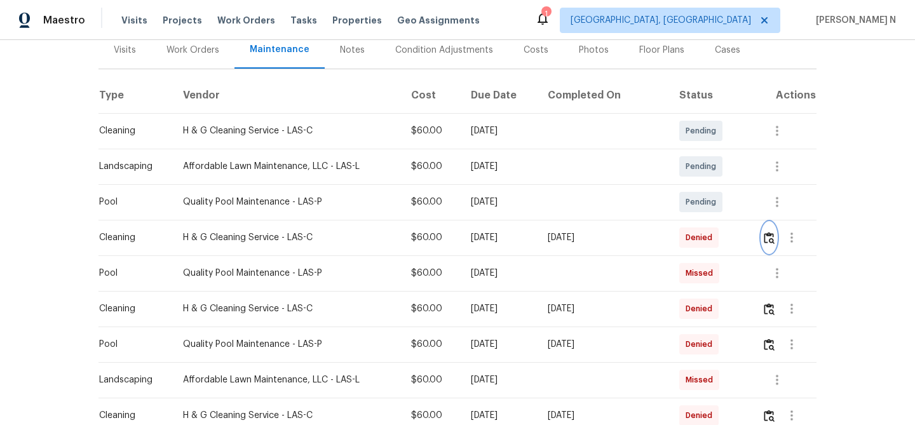
click at [772, 233] on img "button" at bounding box center [769, 238] width 11 height 12
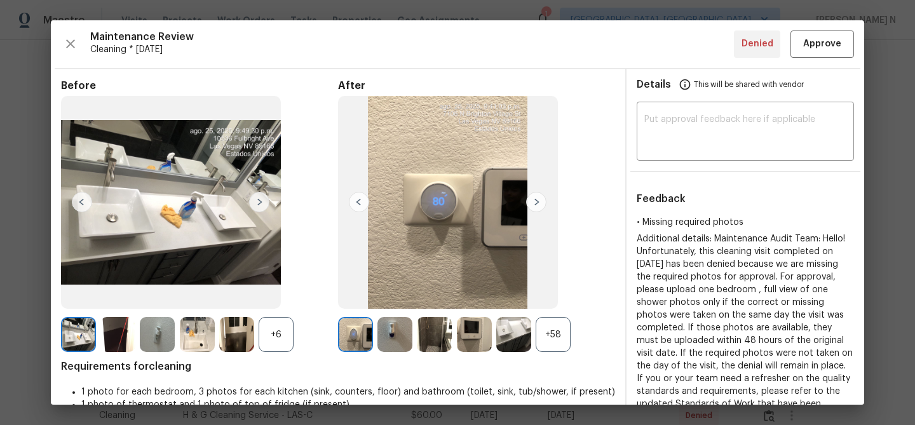
click at [562, 325] on div "+58" at bounding box center [553, 334] width 35 height 35
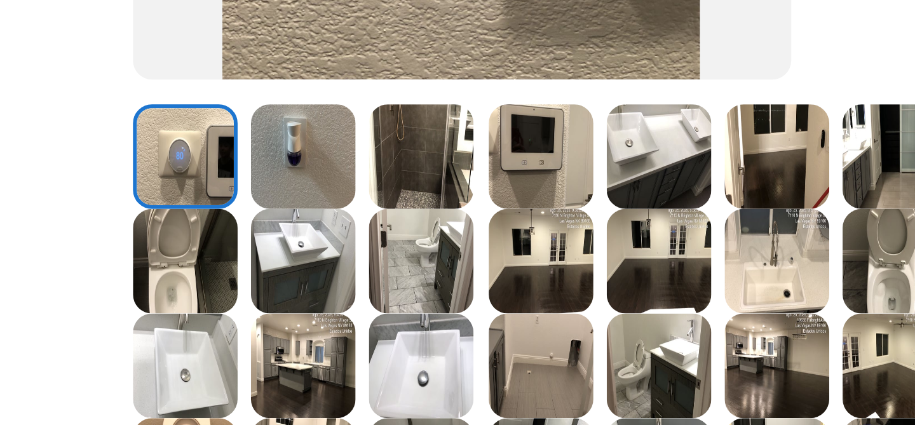
scroll to position [136, 0]
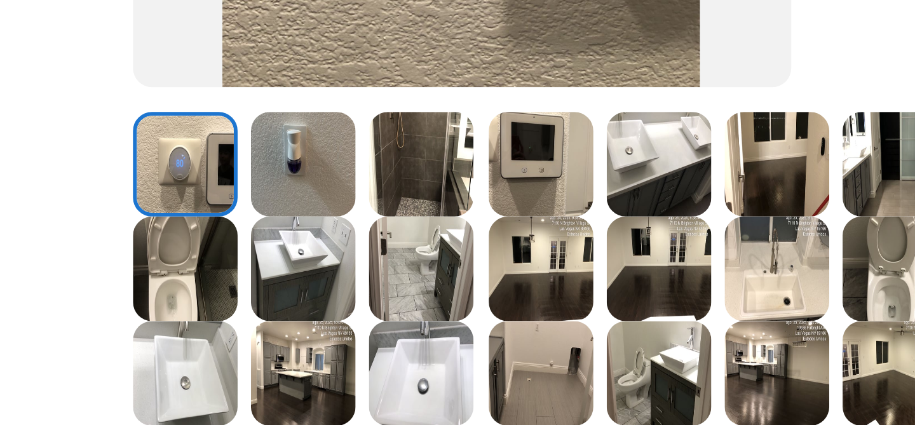
click at [435, 199] on img at bounding box center [434, 198] width 35 height 35
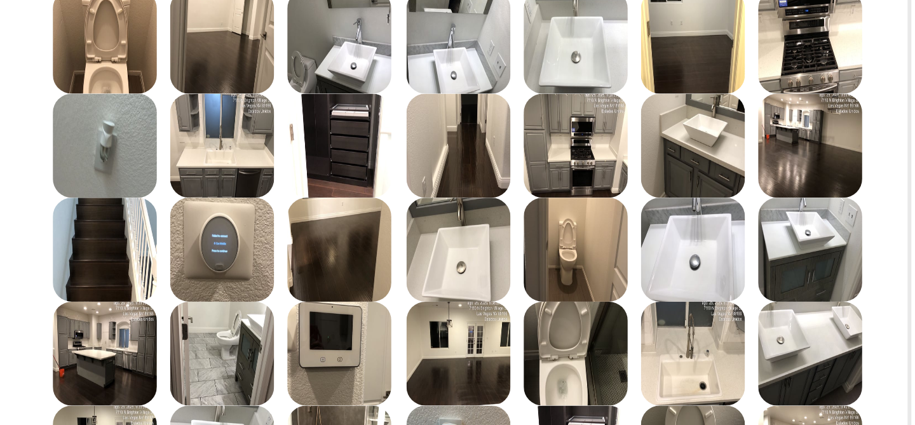
scroll to position [252, 0]
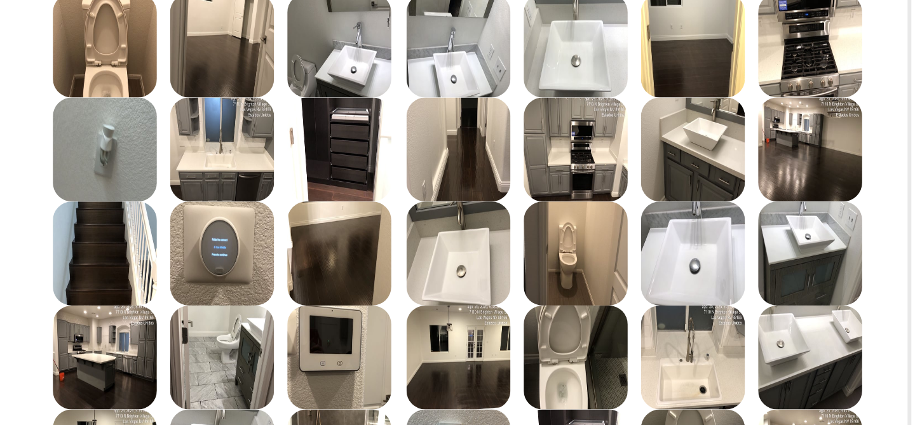
click at [443, 267] on img at bounding box center [434, 257] width 35 height 35
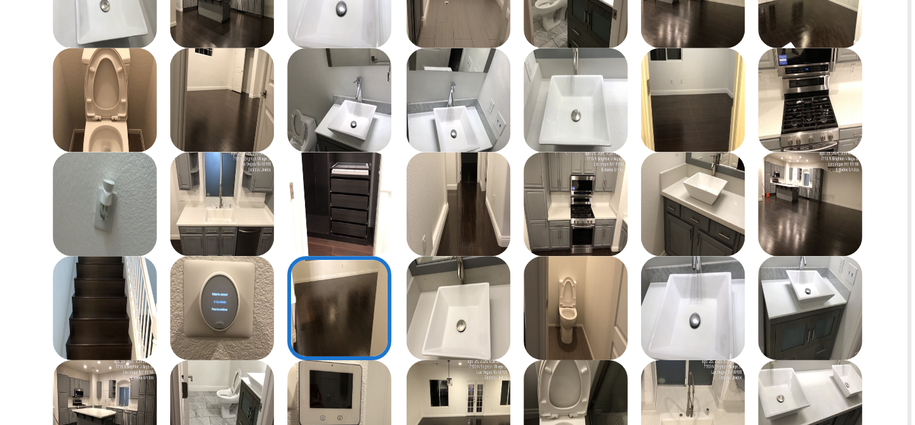
scroll to position [211, 0]
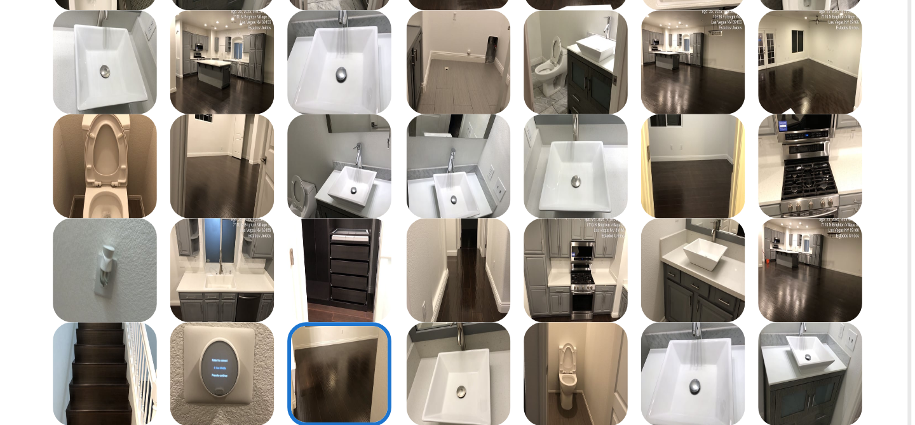
click at [557, 230] on img at bounding box center [553, 228] width 35 height 35
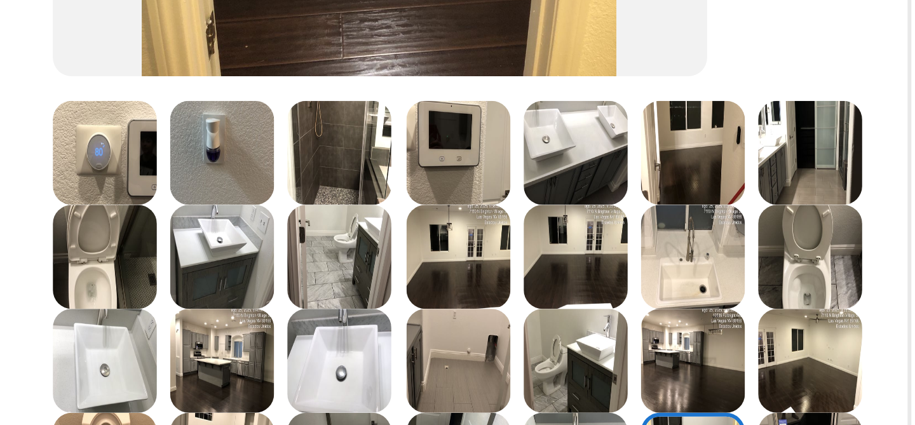
scroll to position [102, 0]
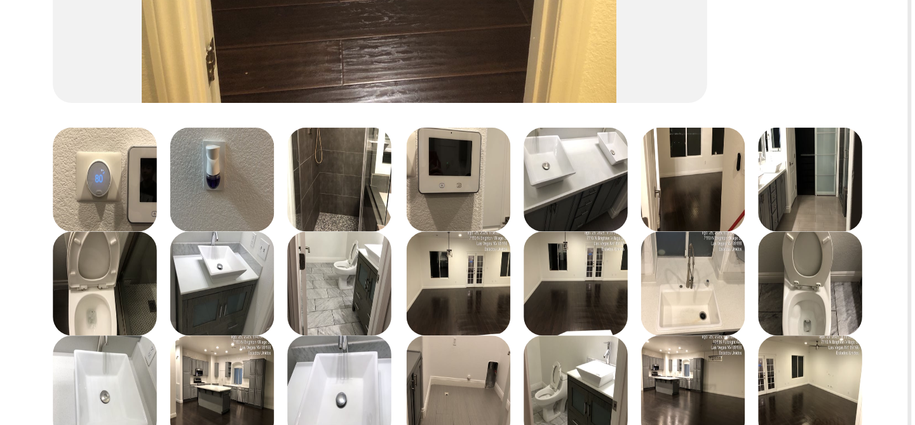
click at [553, 240] on img at bounding box center [553, 232] width 35 height 35
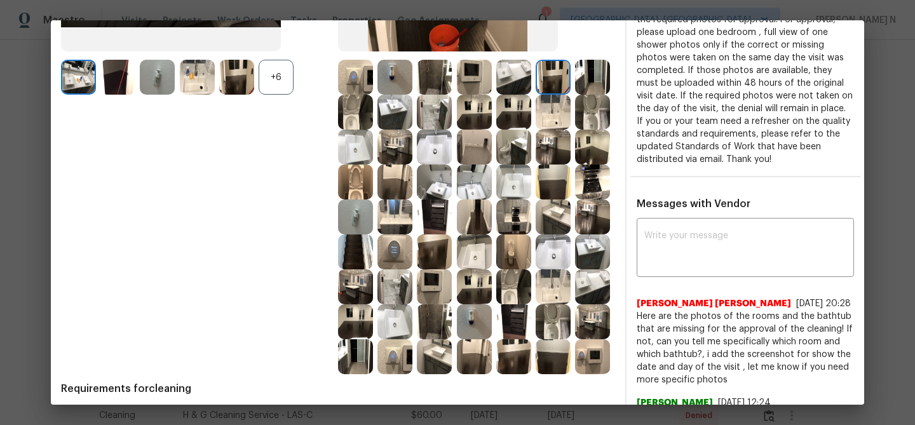
scroll to position [252, 0]
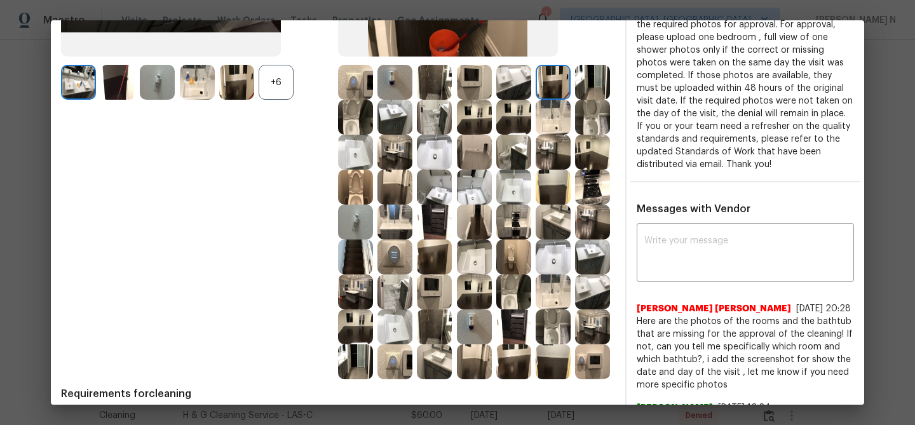
click at [430, 81] on img at bounding box center [434, 82] width 35 height 35
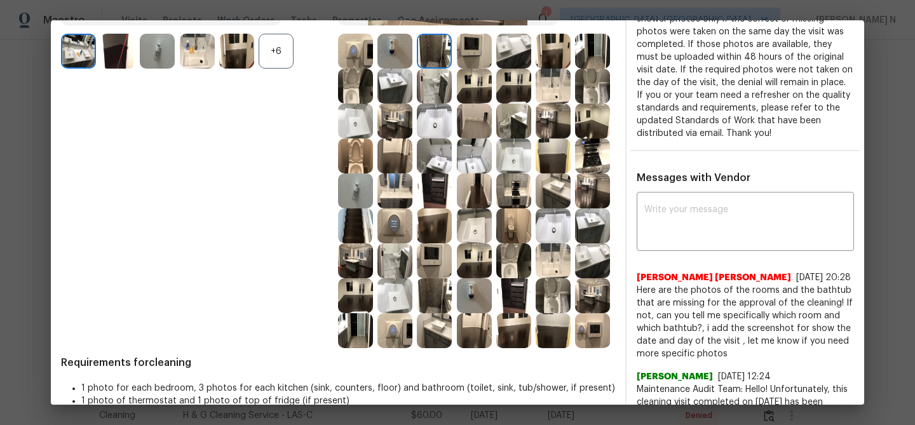
scroll to position [291, 0]
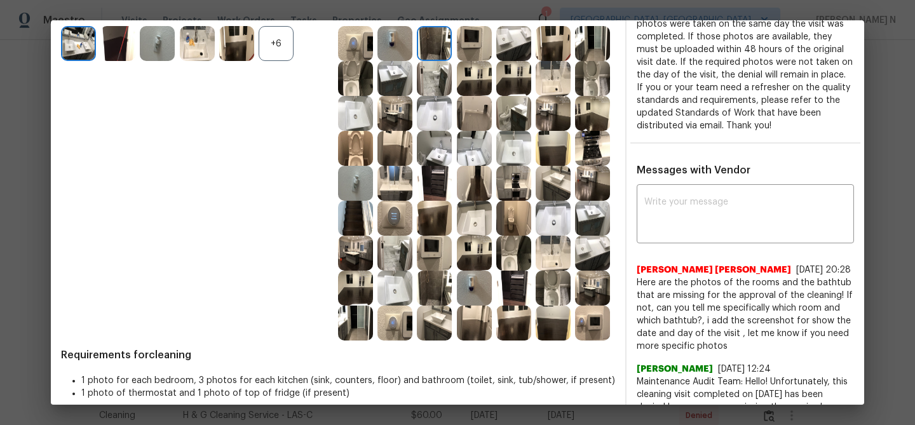
click at [546, 289] on img at bounding box center [553, 288] width 35 height 35
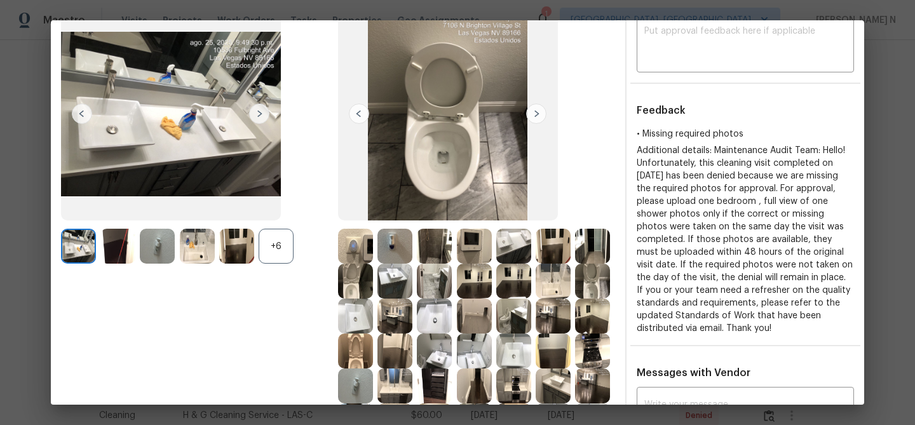
scroll to position [89, 0]
click at [281, 242] on div "+6" at bounding box center [276, 245] width 35 height 35
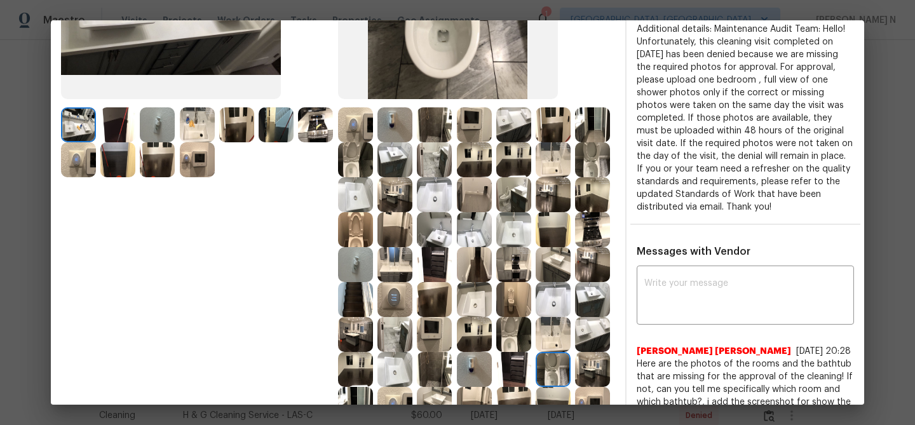
scroll to position [211, 0]
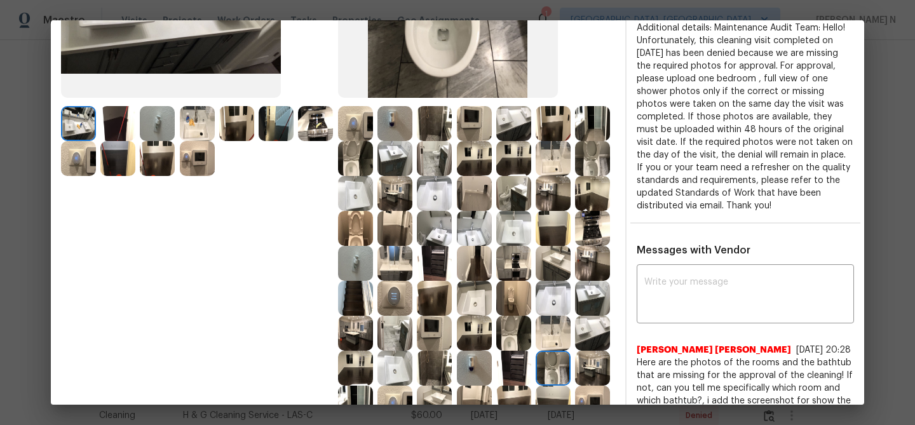
click at [347, 230] on img at bounding box center [355, 228] width 35 height 35
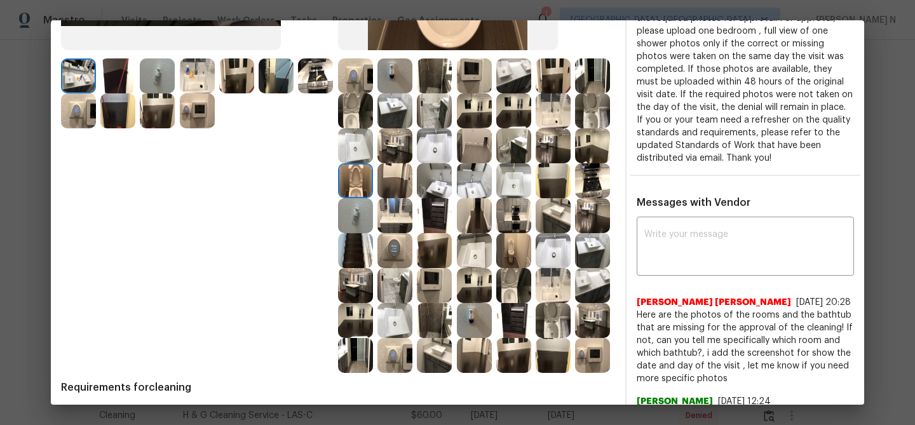
scroll to position [261, 0]
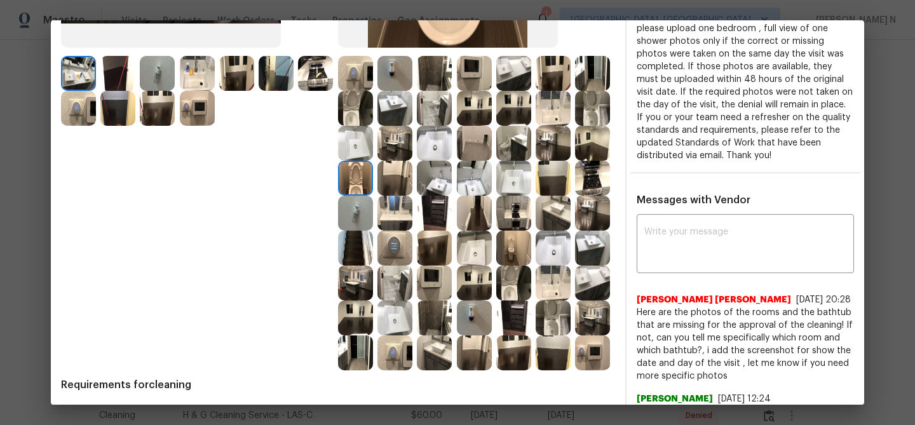
click at [360, 111] on img at bounding box center [355, 108] width 35 height 35
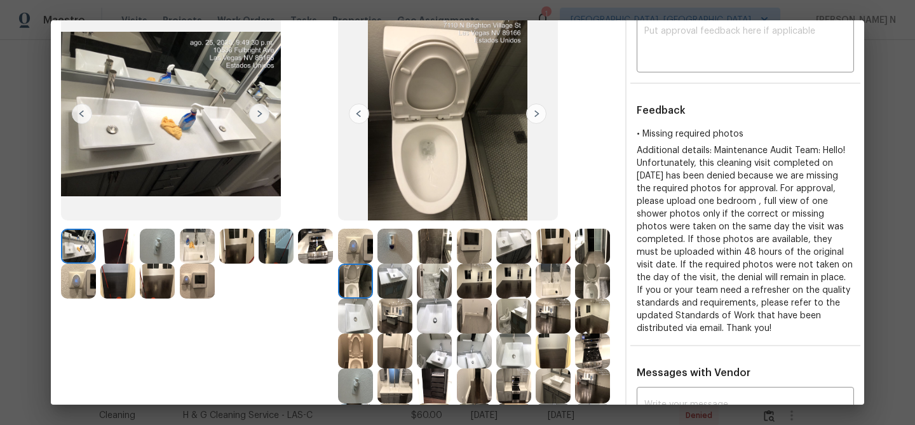
scroll to position [17, 0]
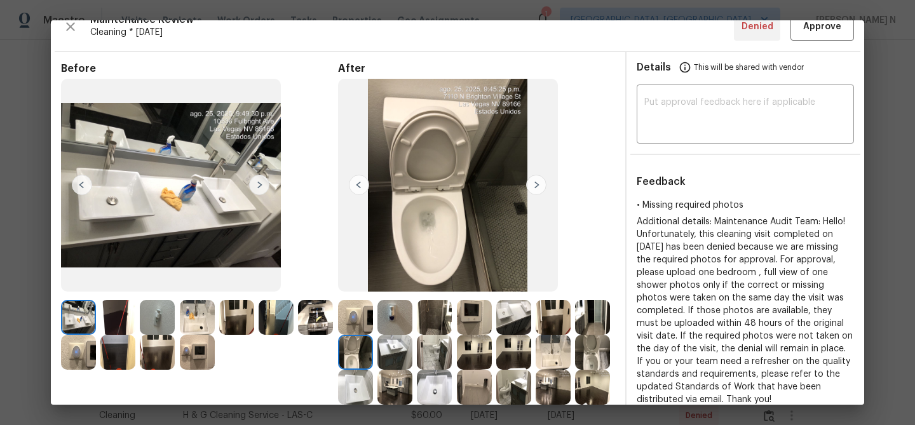
click at [436, 321] on img at bounding box center [434, 317] width 35 height 35
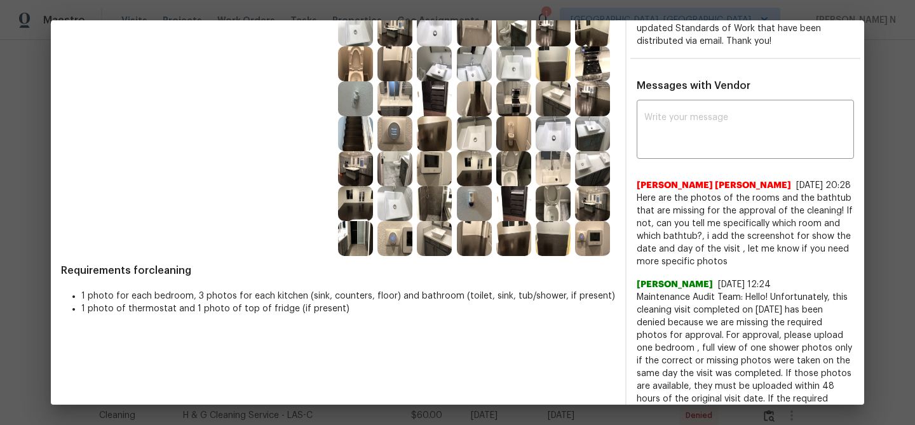
scroll to position [383, 0]
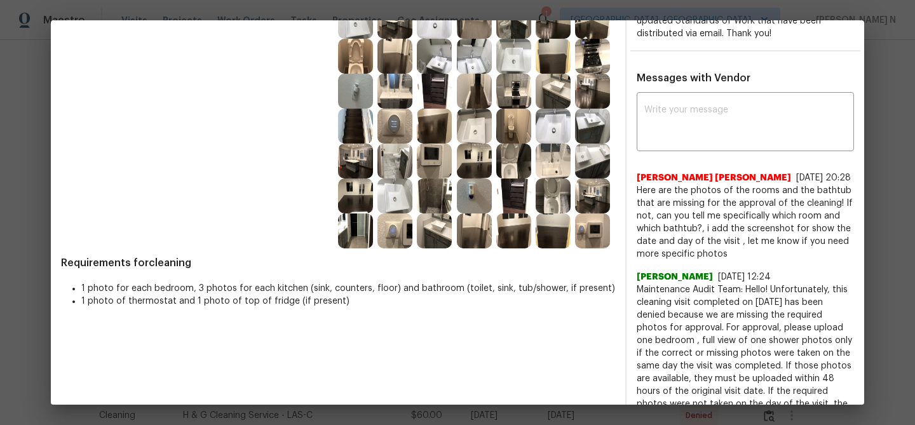
click at [654, 306] on span "Maintenance Audit Team: Hello! Unfortunately, this cleaning visit completed on …" at bounding box center [745, 378] width 217 height 191
drag, startPoint x: 654, startPoint y: 306, endPoint x: 753, endPoint y: 297, distance: 99.4
click at [754, 299] on span "Maintenance Audit Team: Hello! Unfortunately, this cleaning visit completed on …" at bounding box center [745, 378] width 217 height 191
copy span "Maintenance Audit Team: Hello!"
click at [709, 129] on textarea at bounding box center [745, 123] width 202 height 36
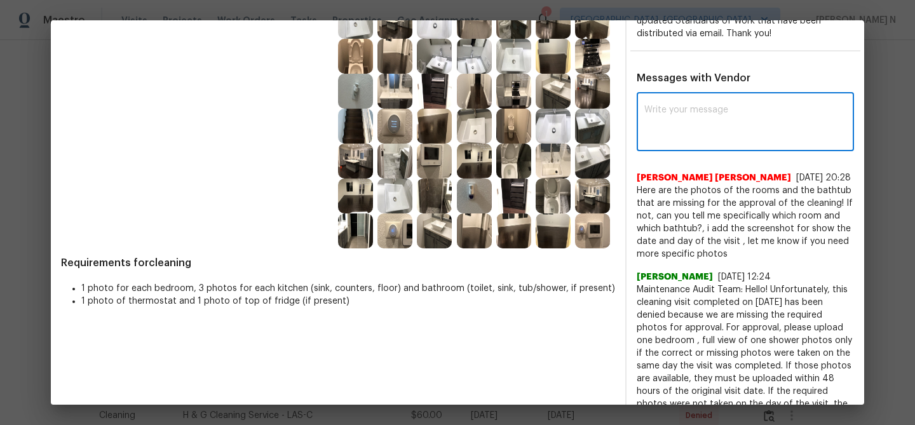
paste textarea "Maintenance Audit Team: Hello!"
paste textarea "As per our updated SWO the photos must be uploaded within 48 hours of the origi…"
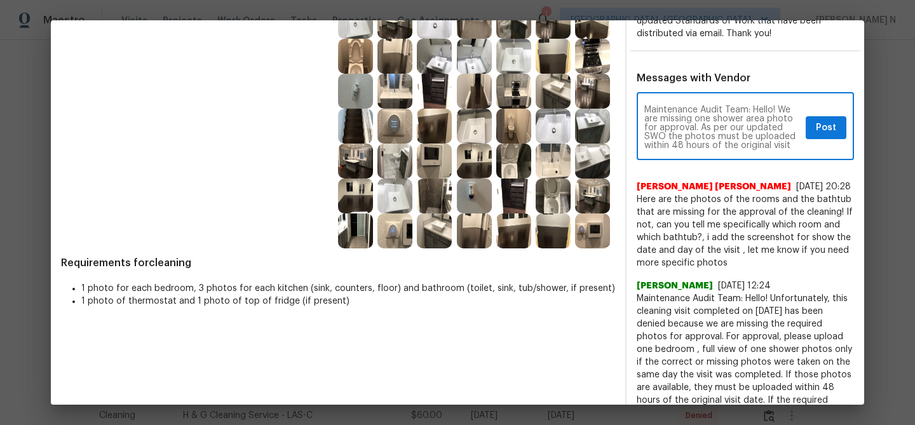
scroll to position [71, 0]
type textarea "Maintenance Audit Team: Hello! We are missing one shower area photo for approva…"
click at [820, 125] on span "Post" at bounding box center [826, 128] width 20 height 16
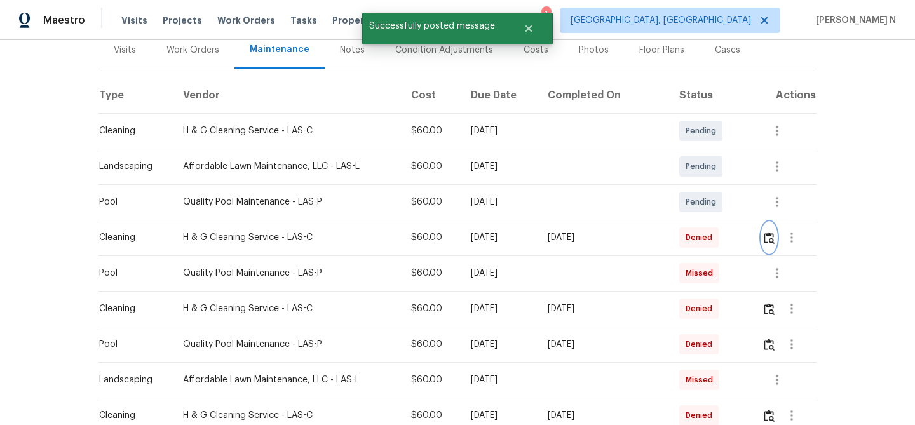
scroll to position [0, 0]
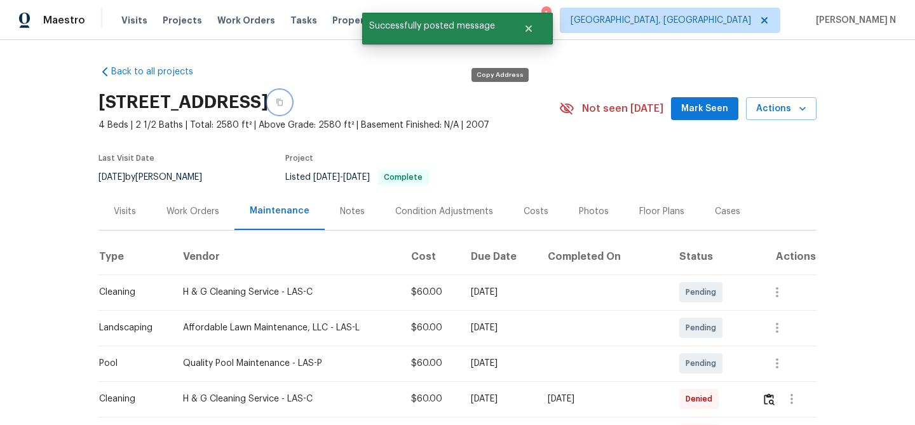
click at [291, 96] on button "button" at bounding box center [279, 102] width 23 height 23
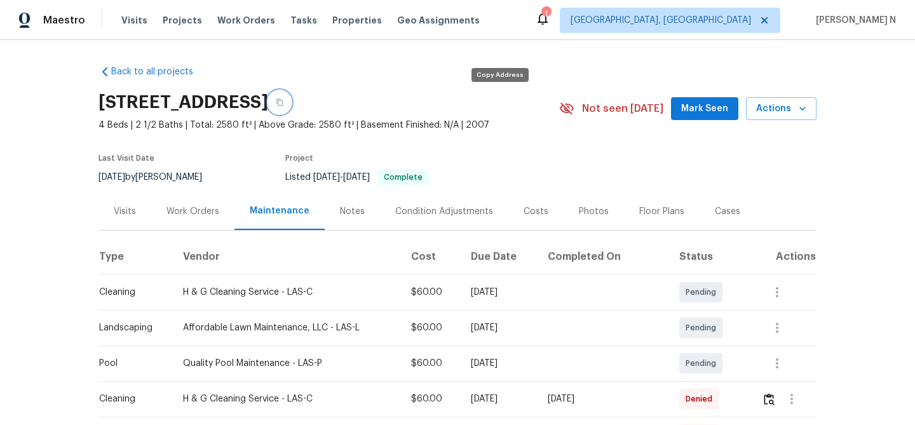
click at [291, 109] on button "button" at bounding box center [279, 102] width 23 height 23
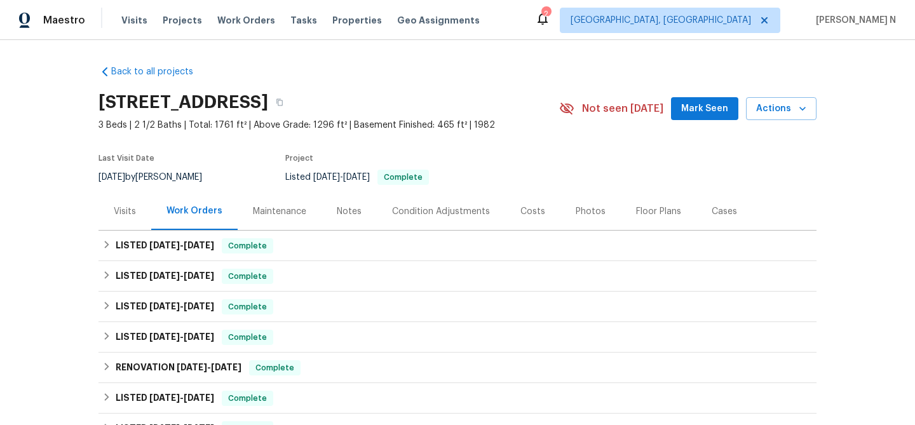
click at [282, 212] on div "Maintenance" at bounding box center [279, 211] width 53 height 13
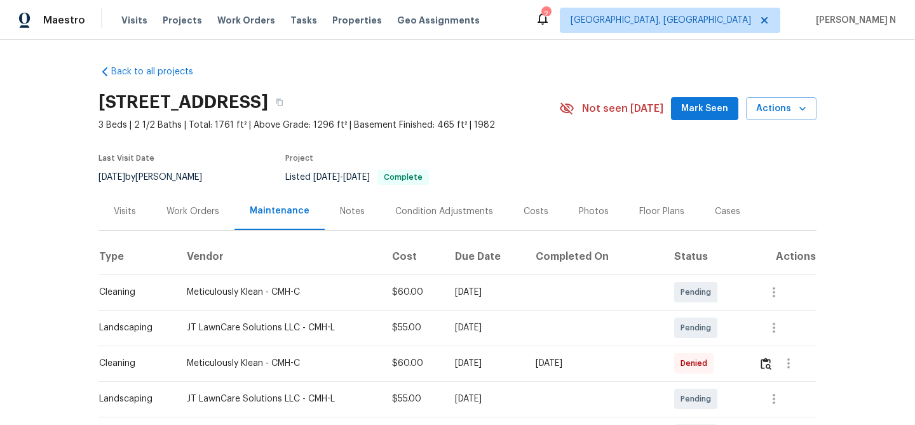
scroll to position [57, 0]
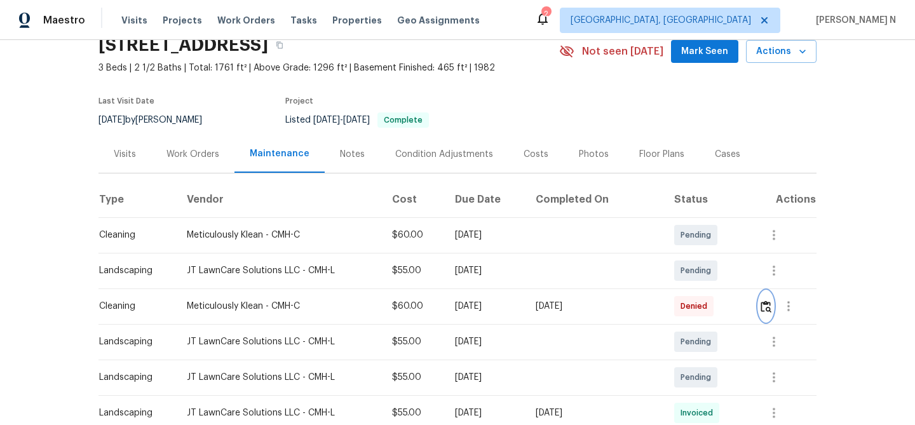
click at [767, 304] on img "button" at bounding box center [765, 306] width 11 height 12
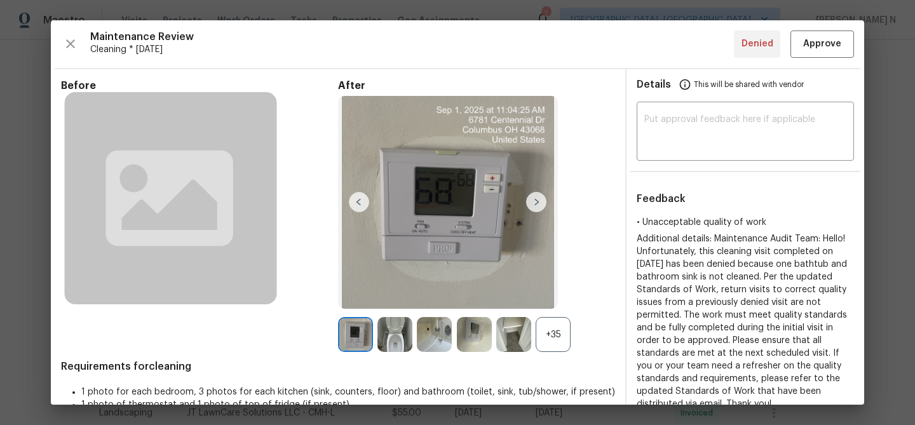
click at [557, 339] on div "+35" at bounding box center [553, 334] width 35 height 35
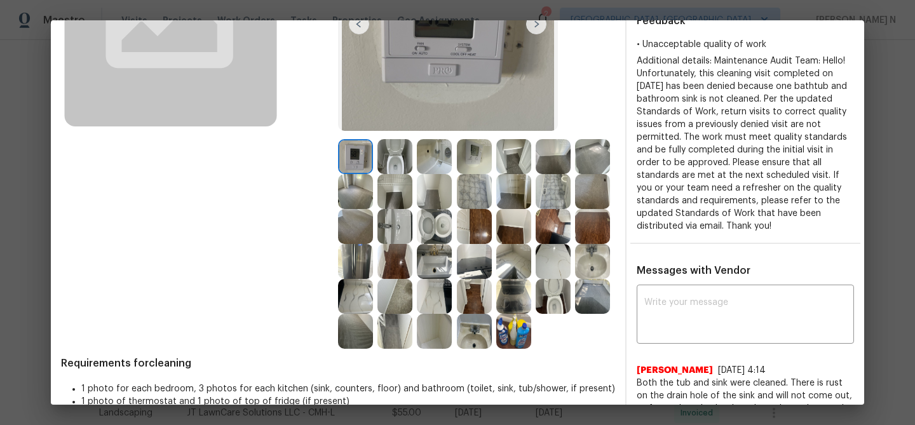
scroll to position [174, 0]
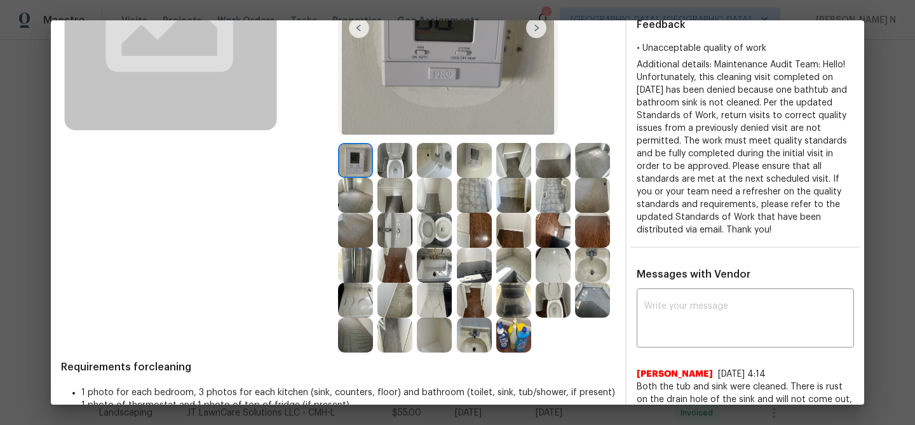
click at [396, 161] on img at bounding box center [394, 160] width 35 height 35
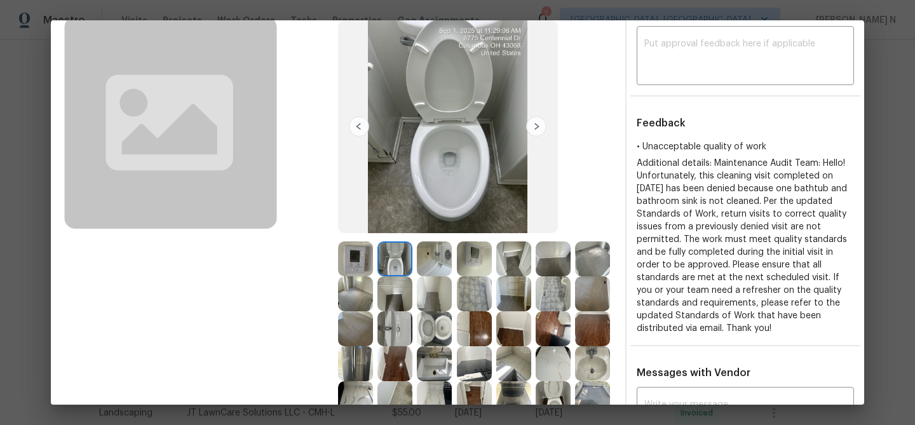
scroll to position [147, 0]
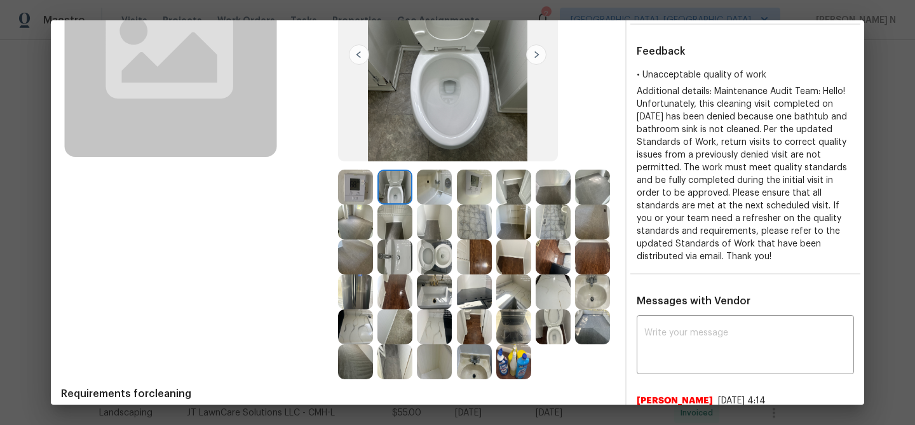
click at [431, 192] on img at bounding box center [434, 187] width 35 height 35
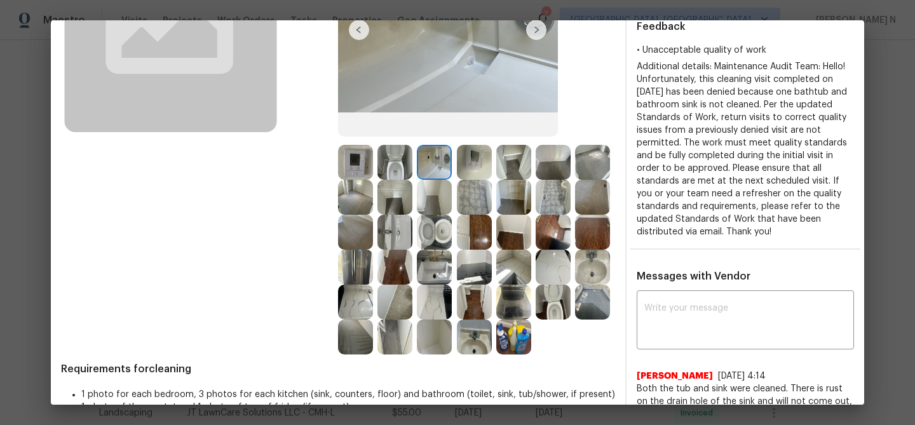
scroll to position [177, 0]
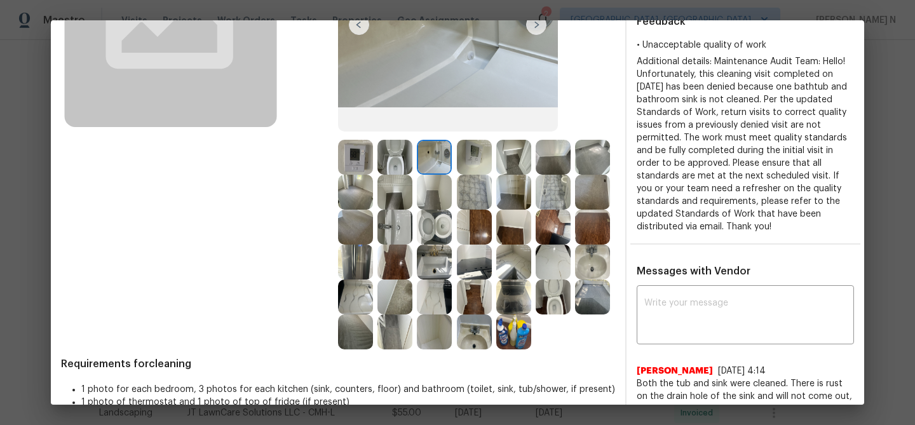
click at [430, 332] on img at bounding box center [434, 331] width 35 height 35
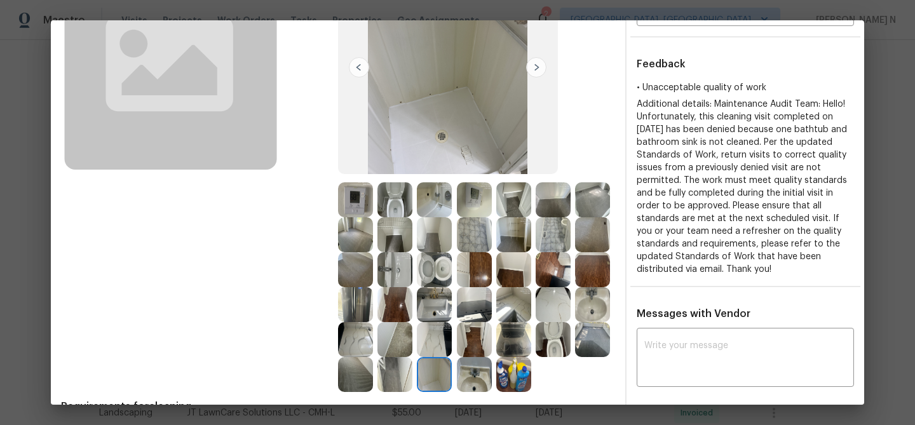
scroll to position [189, 0]
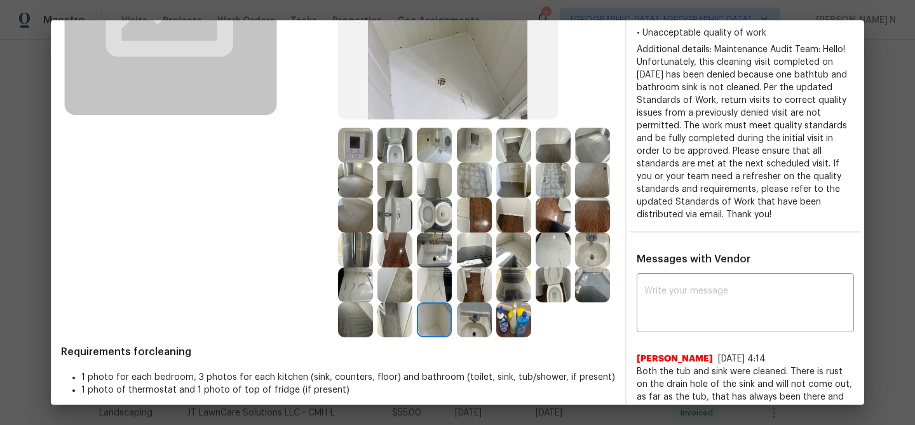
click at [454, 249] on div at bounding box center [436, 250] width 39 height 35
click at [439, 250] on img at bounding box center [434, 250] width 35 height 35
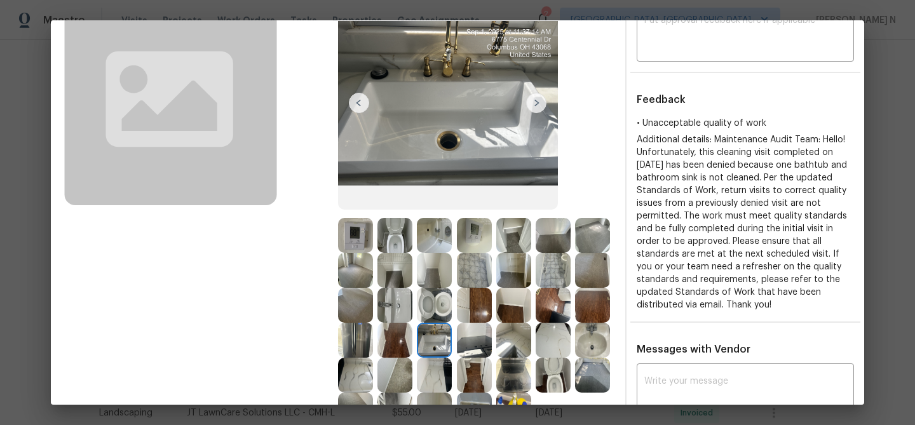
scroll to position [91, 0]
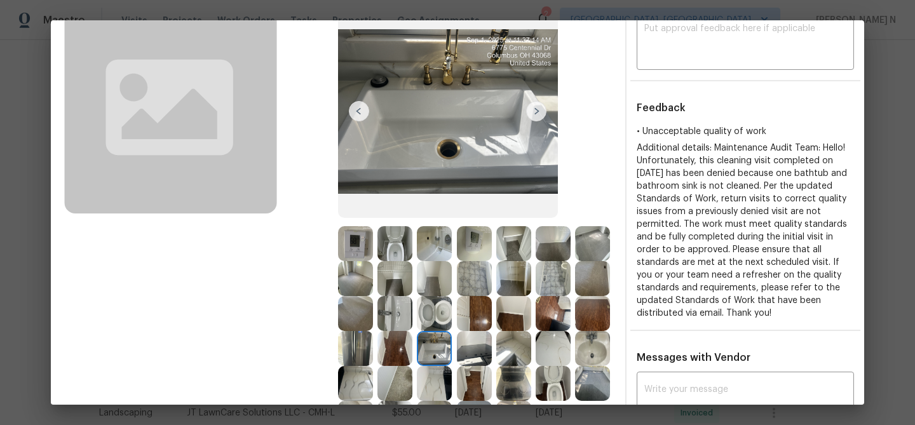
click at [438, 344] on img at bounding box center [434, 348] width 35 height 35
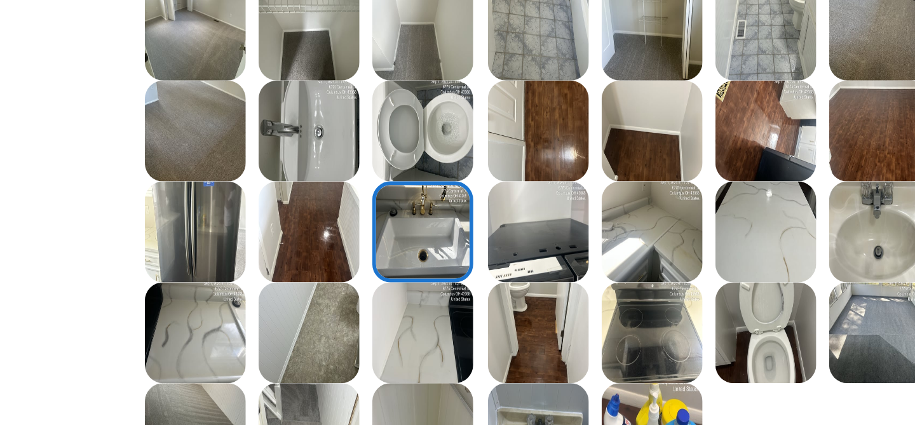
scroll to position [267, 0]
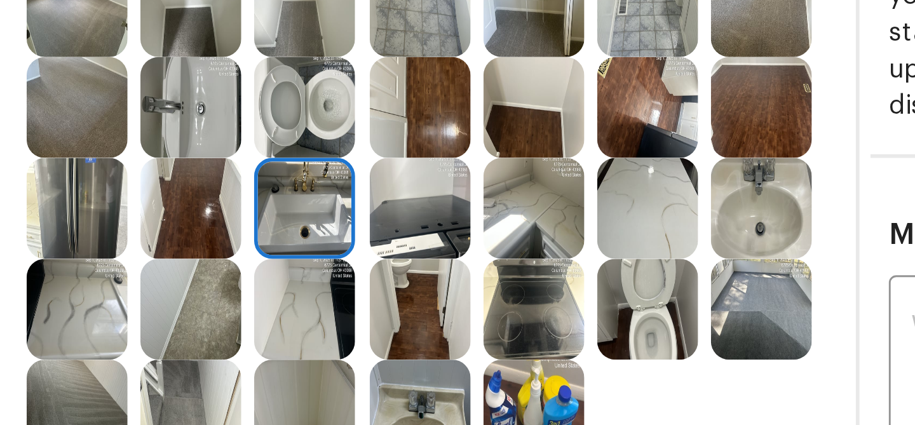
click at [594, 178] on img at bounding box center [592, 172] width 35 height 35
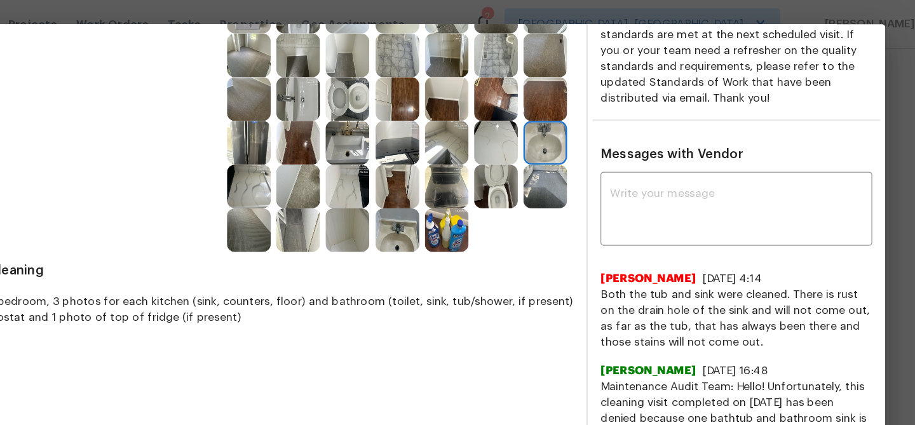
scroll to position [372, 0]
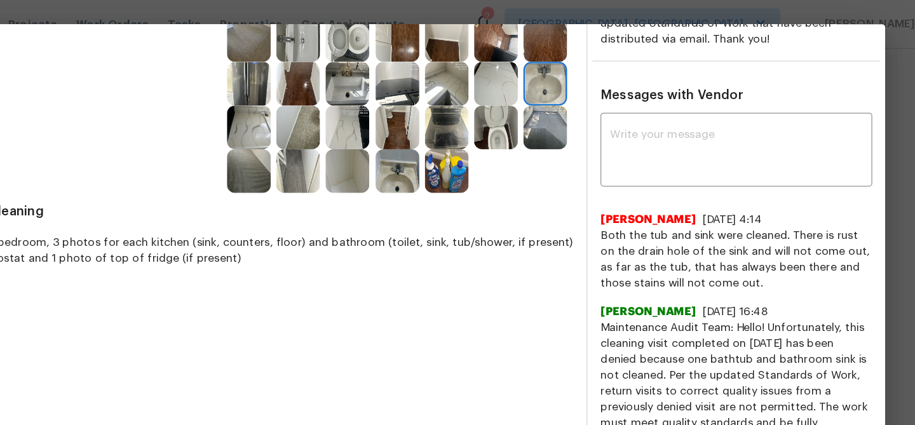
click at [476, 140] on img at bounding box center [474, 137] width 35 height 35
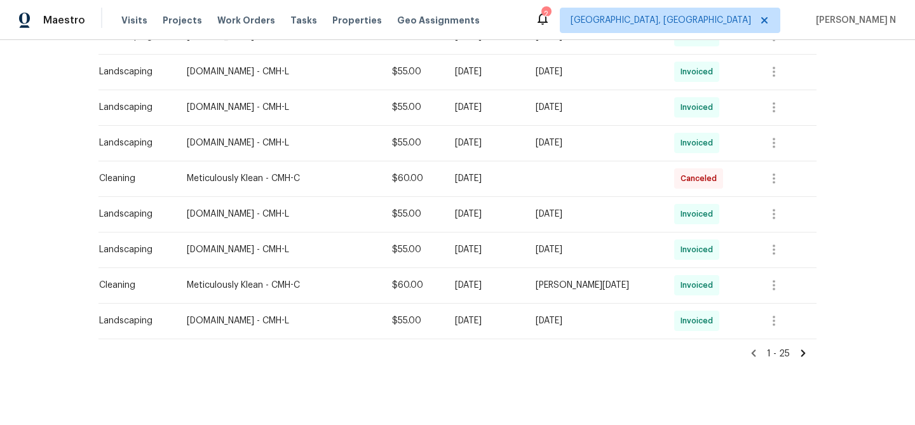
scroll to position [837, 0]
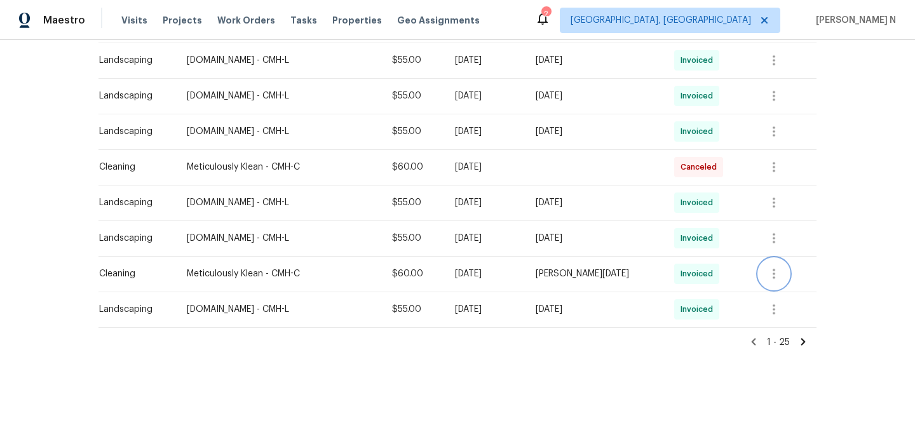
click at [777, 274] on icon "button" at bounding box center [773, 273] width 15 height 15
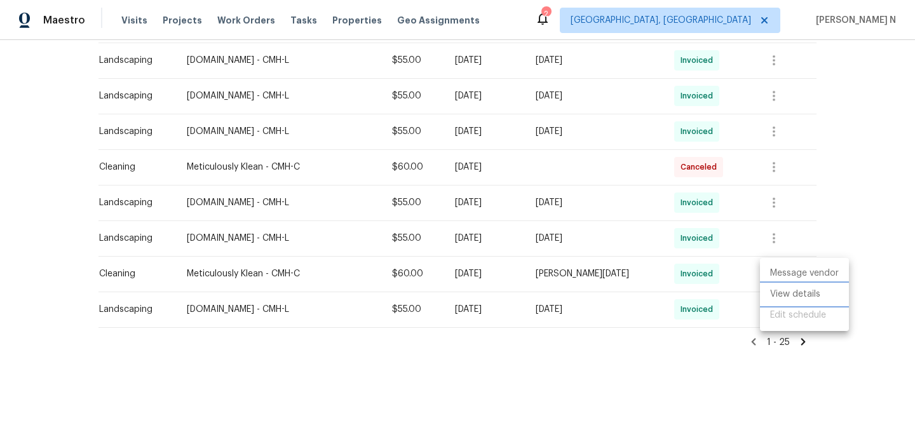
click at [785, 295] on li "View details" at bounding box center [804, 294] width 89 height 21
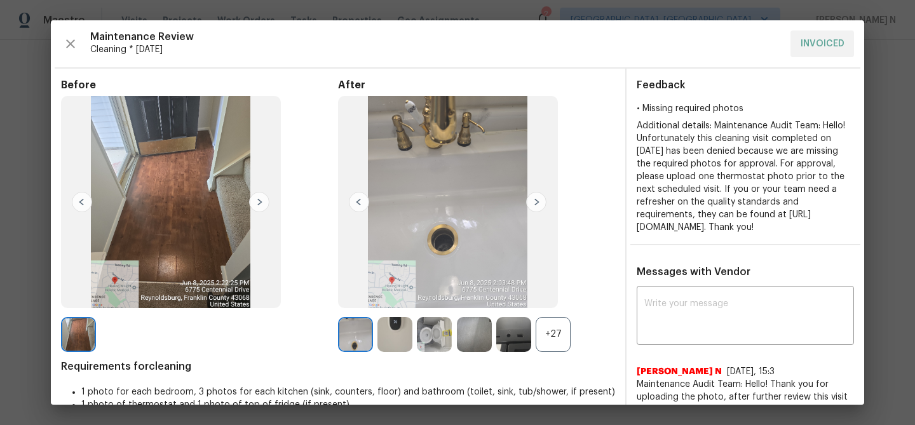
click at [566, 339] on div "+27" at bounding box center [553, 334] width 35 height 35
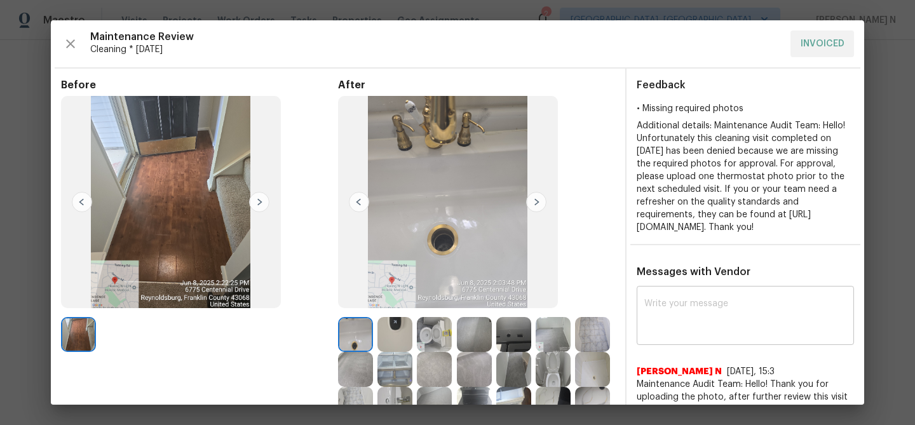
scroll to position [104, 0]
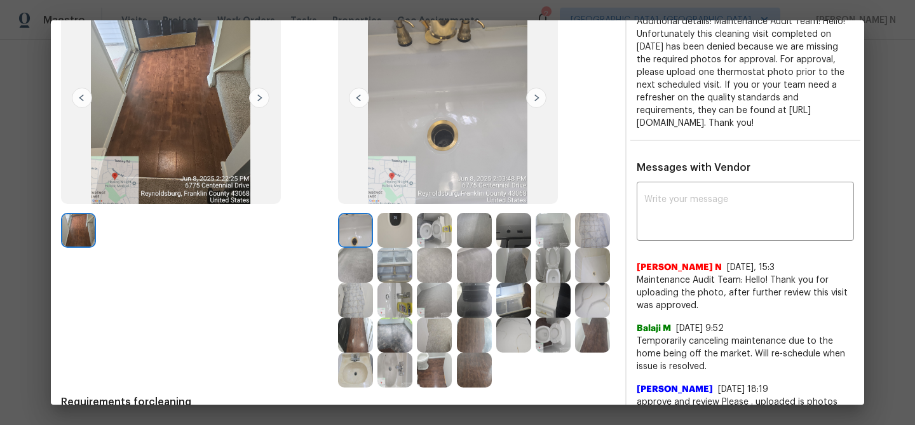
click at [358, 366] on img at bounding box center [355, 370] width 35 height 35
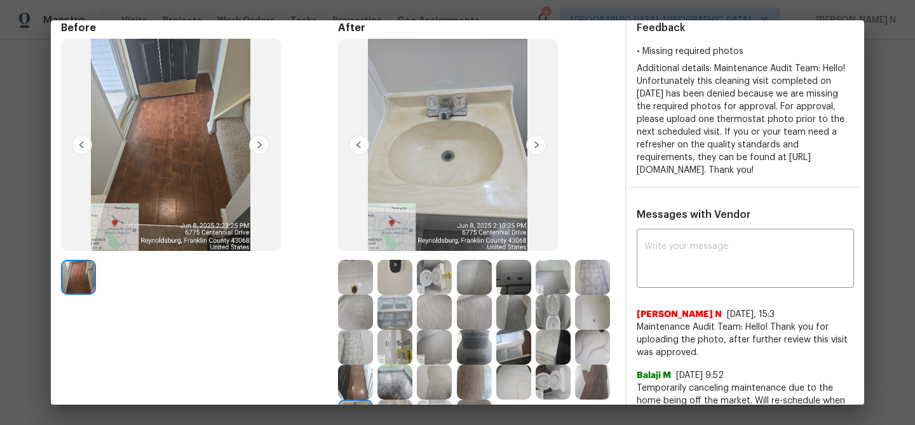
scroll to position [90, 0]
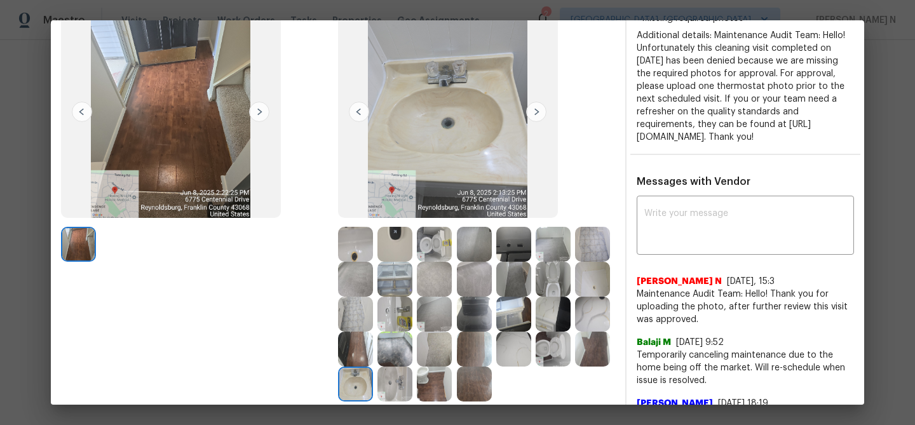
click at [390, 316] on img at bounding box center [394, 314] width 35 height 35
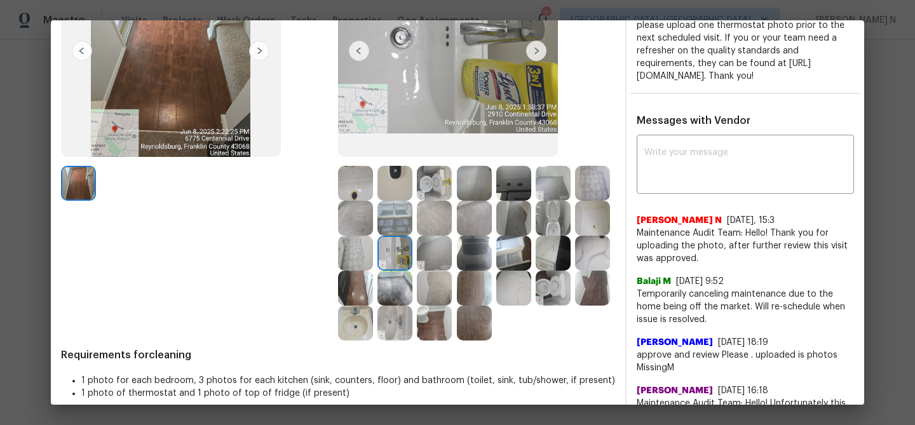
scroll to position [152, 0]
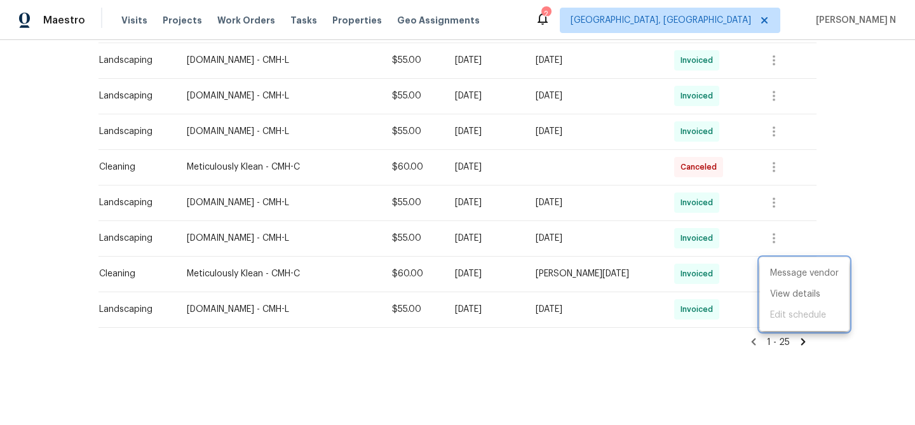
click at [477, 220] on div at bounding box center [457, 212] width 915 height 425
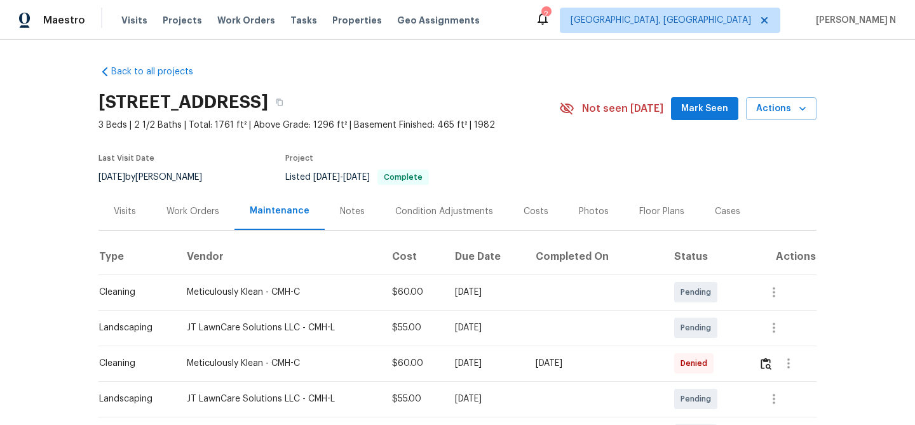
scroll to position [170, 0]
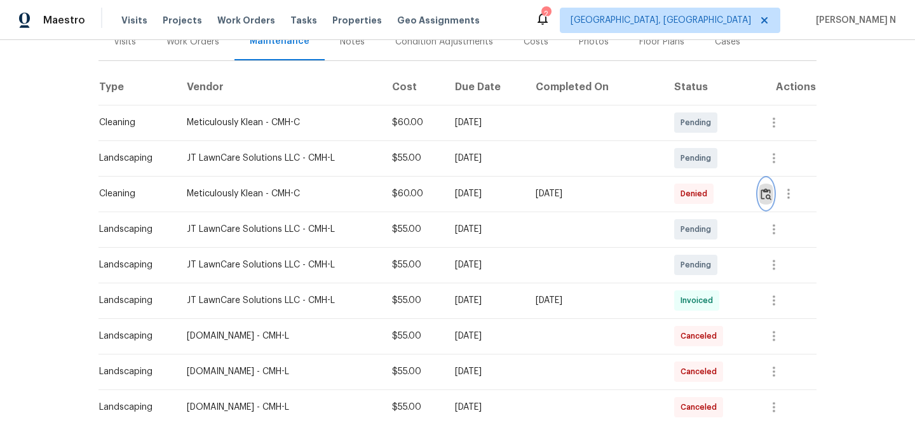
click at [764, 199] on img "button" at bounding box center [765, 194] width 11 height 12
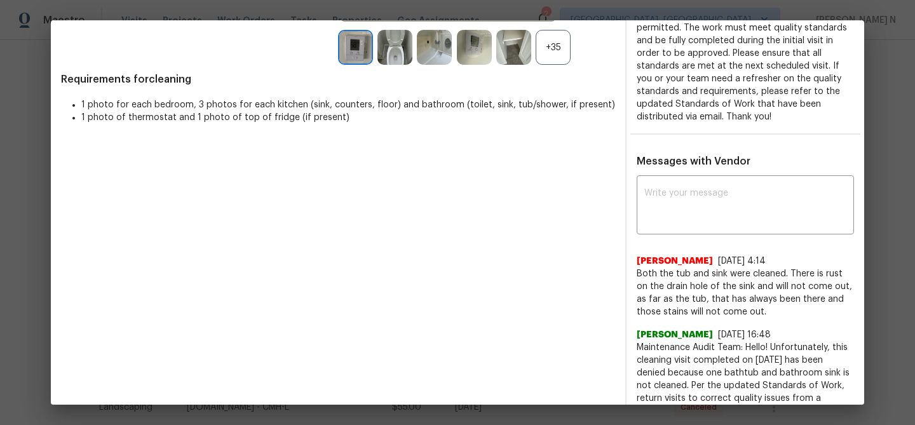
scroll to position [398, 0]
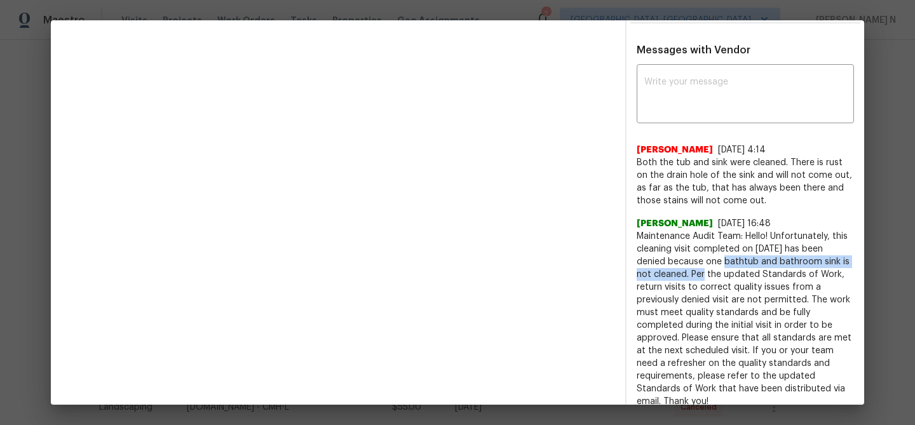
drag, startPoint x: 705, startPoint y: 262, endPoint x: 689, endPoint y: 274, distance: 19.9
click at [689, 274] on span "Maintenance Audit Team: Hello! Unfortunately, this cleaning visit completed on …" at bounding box center [745, 319] width 217 height 178
copy span "one bathtub and bathroom sink is not cleaned."
click at [468, 236] on div "Before After +35 Requirements for cleaning 1 photo for each bedroom, 3 photos f…" at bounding box center [338, 50] width 554 height 738
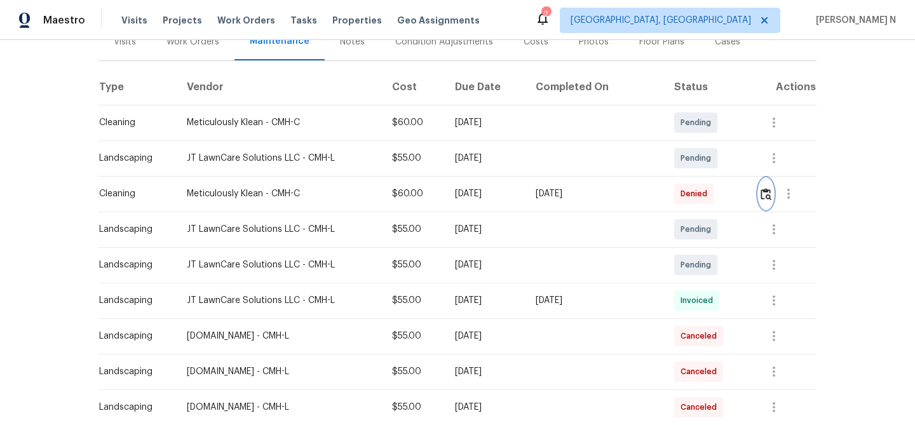
scroll to position [0, 0]
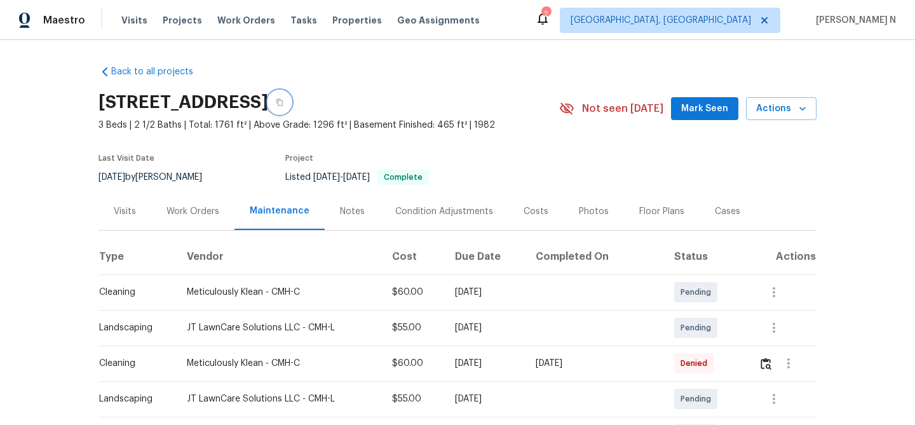
click at [291, 98] on button "button" at bounding box center [279, 102] width 23 height 23
click at [291, 108] on button "button" at bounding box center [279, 102] width 23 height 23
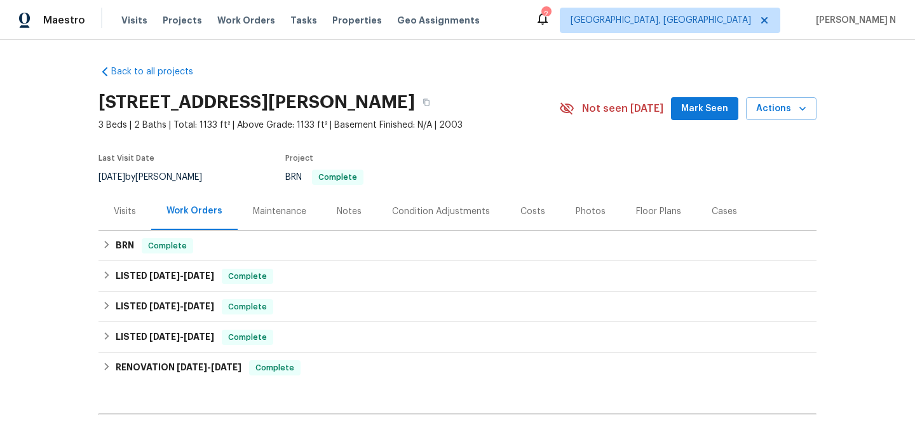
click at [260, 206] on div "Maintenance" at bounding box center [279, 211] width 53 height 13
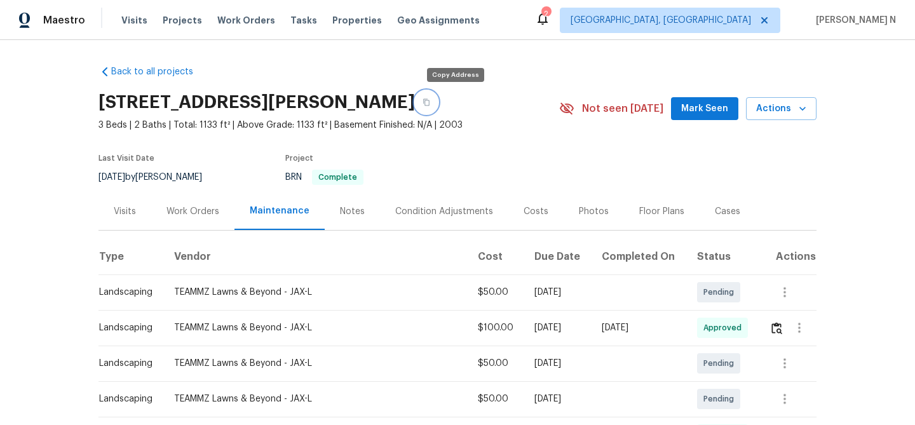
click at [438, 104] on button "button" at bounding box center [426, 102] width 23 height 23
click at [438, 97] on button "button" at bounding box center [426, 102] width 23 height 23
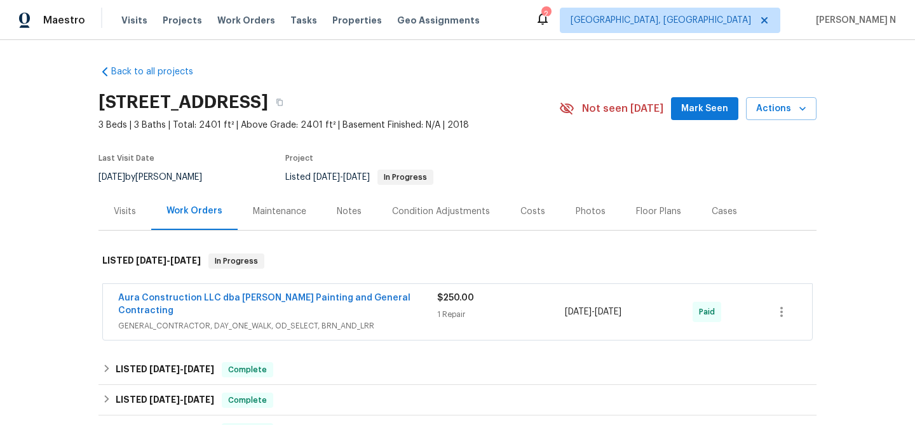
click at [293, 212] on div "Maintenance" at bounding box center [279, 211] width 53 height 13
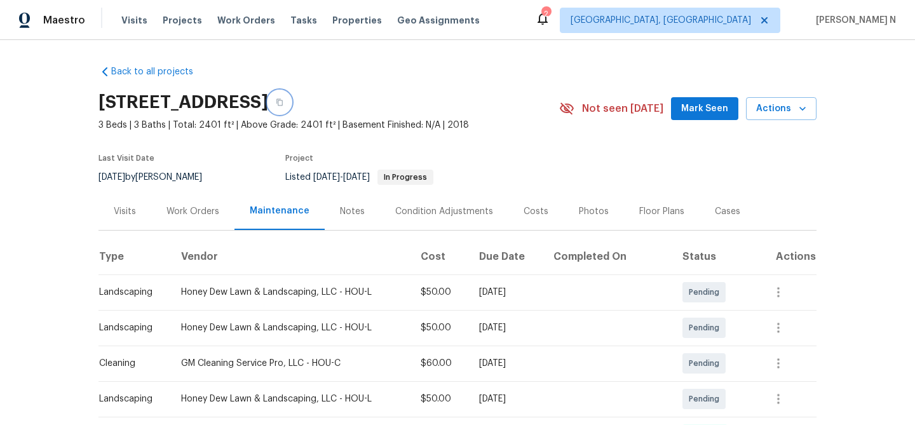
click at [283, 104] on icon "button" at bounding box center [279, 102] width 6 height 7
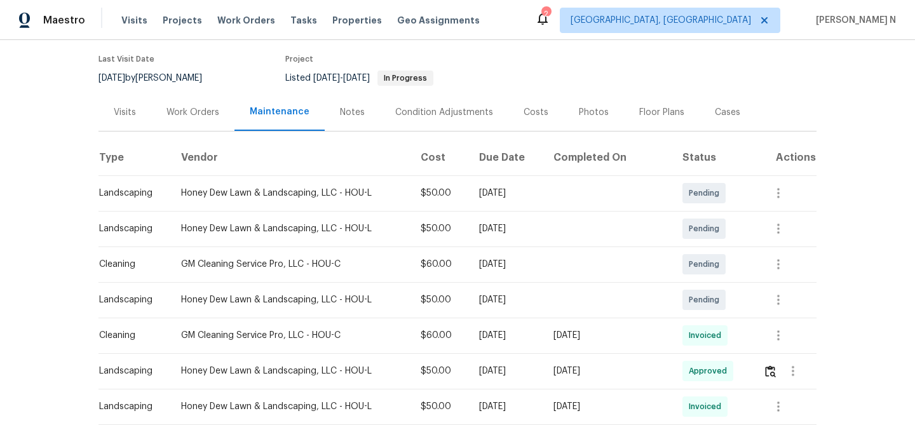
scroll to position [129, 0]
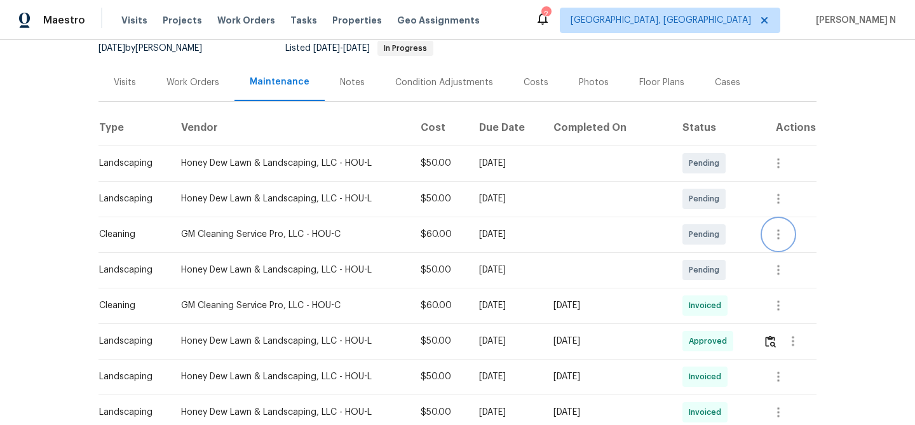
click at [779, 238] on icon "button" at bounding box center [778, 234] width 3 height 10
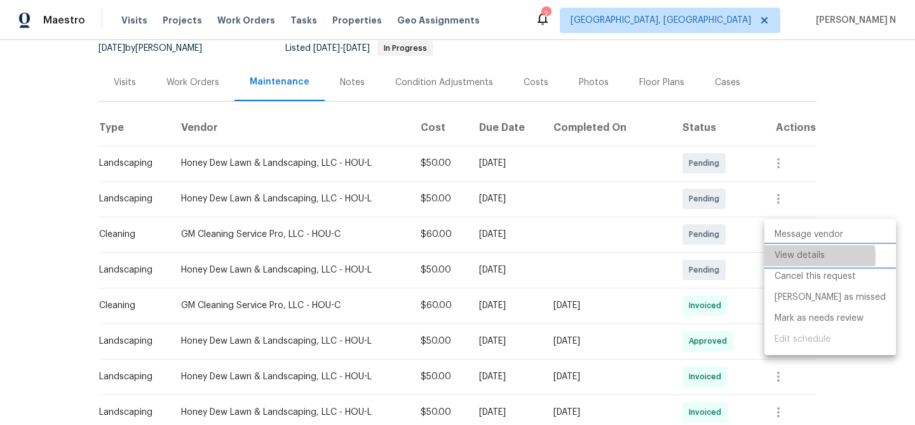
click at [782, 258] on li "View details" at bounding box center [830, 255] width 132 height 21
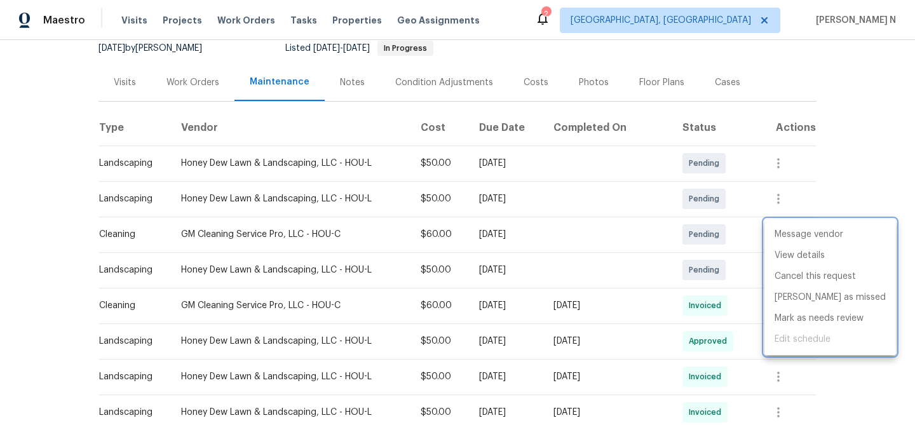
click at [658, 276] on div at bounding box center [457, 212] width 915 height 425
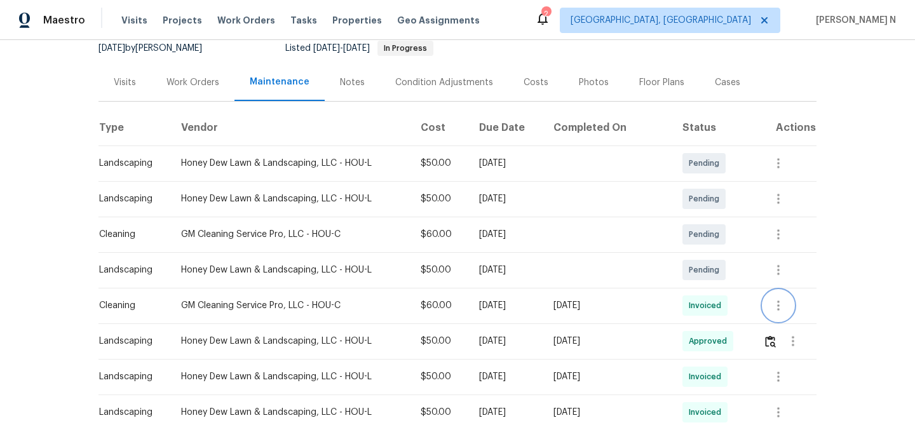
click at [783, 306] on icon "button" at bounding box center [778, 305] width 15 height 15
click at [790, 320] on li "View details" at bounding box center [808, 326] width 89 height 21
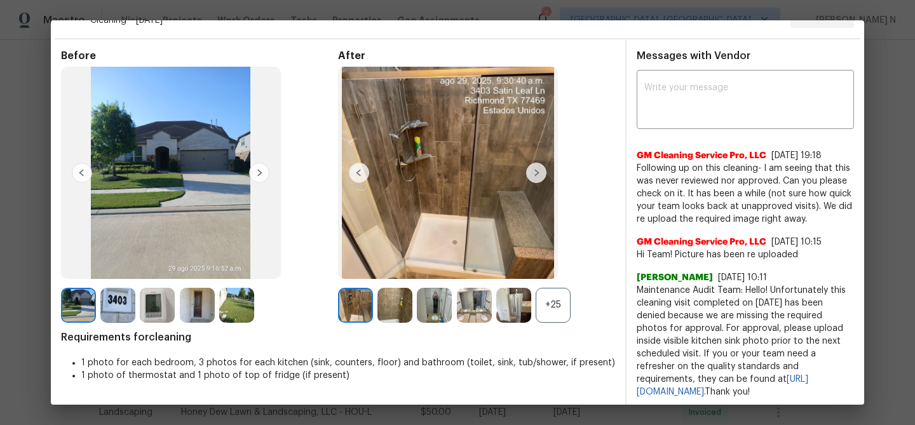
scroll to position [32, 0]
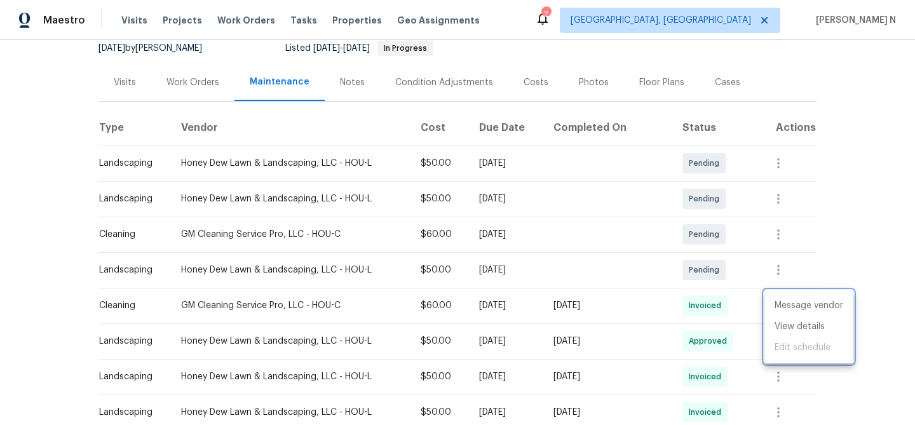
click at [617, 297] on div at bounding box center [457, 212] width 915 height 425
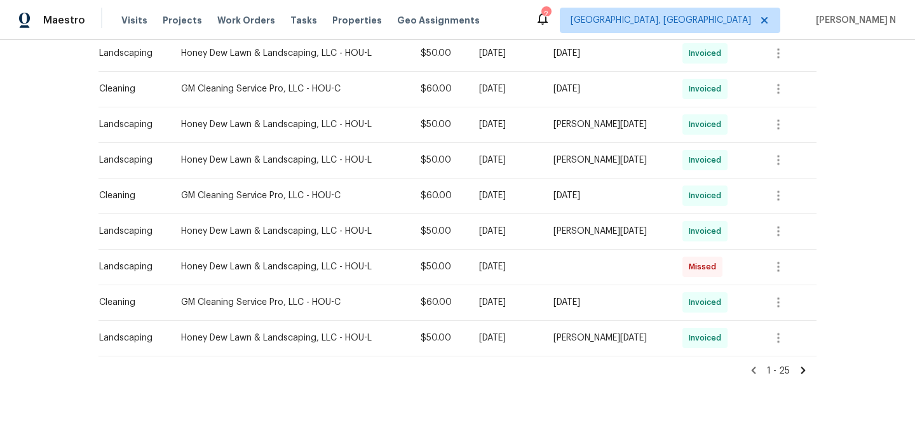
scroll to position [837, 0]
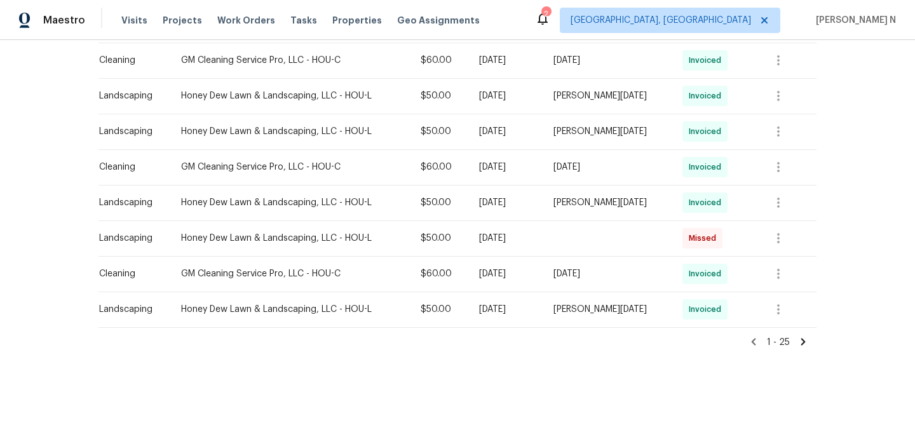
click at [804, 342] on icon at bounding box center [803, 342] width 4 height 7
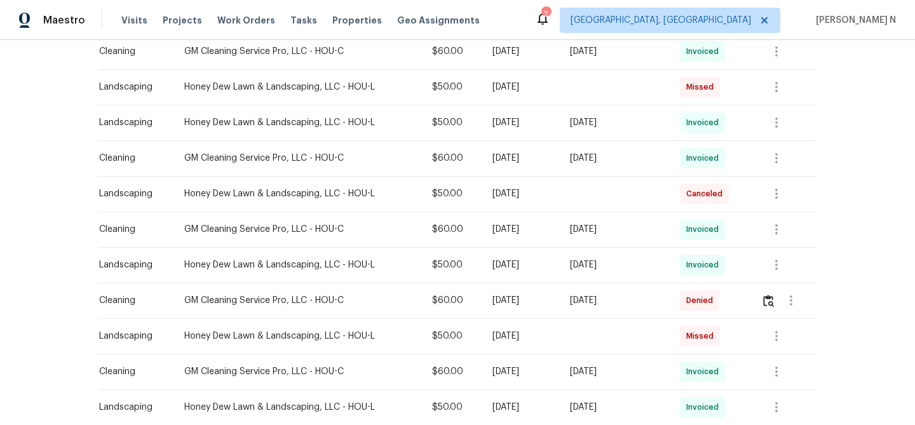
scroll to position [437, 0]
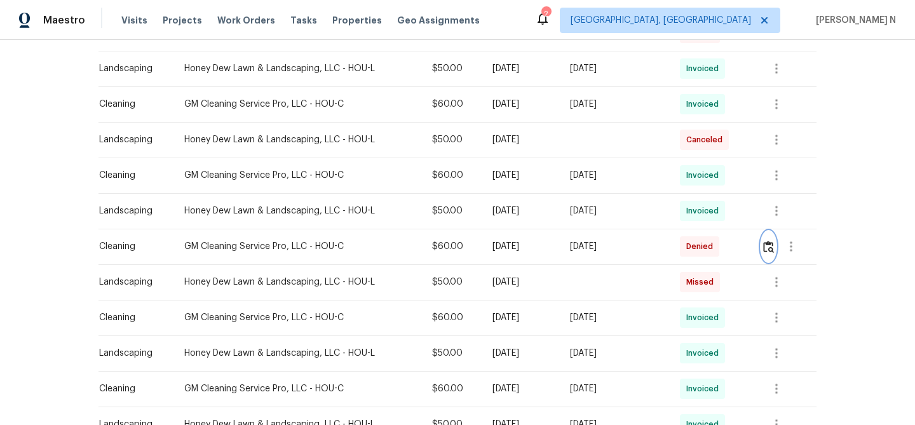
click at [770, 253] on button "button" at bounding box center [768, 246] width 15 height 30
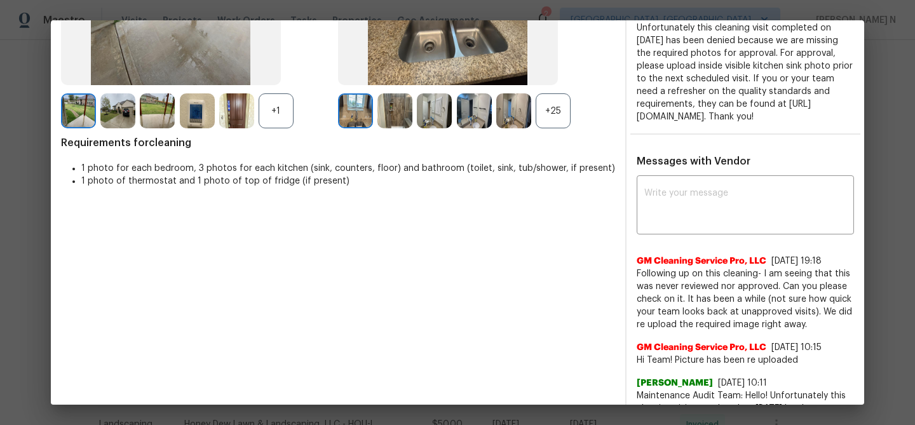
scroll to position [231, 0]
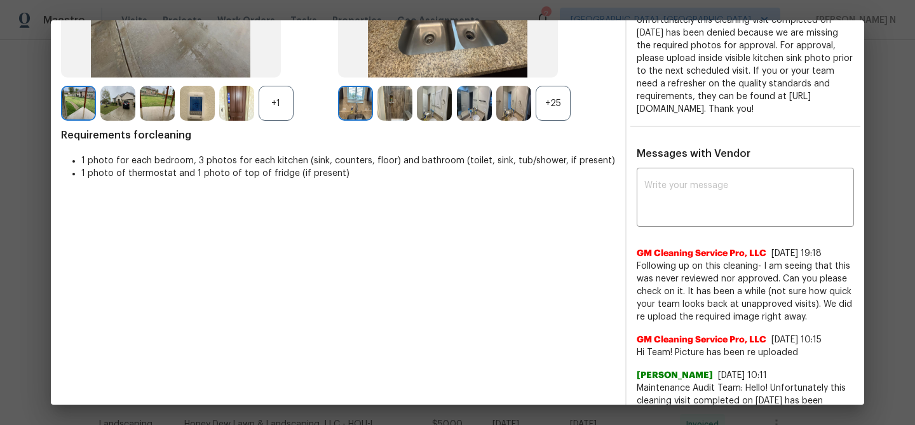
click at [557, 117] on div "+25" at bounding box center [553, 103] width 35 height 35
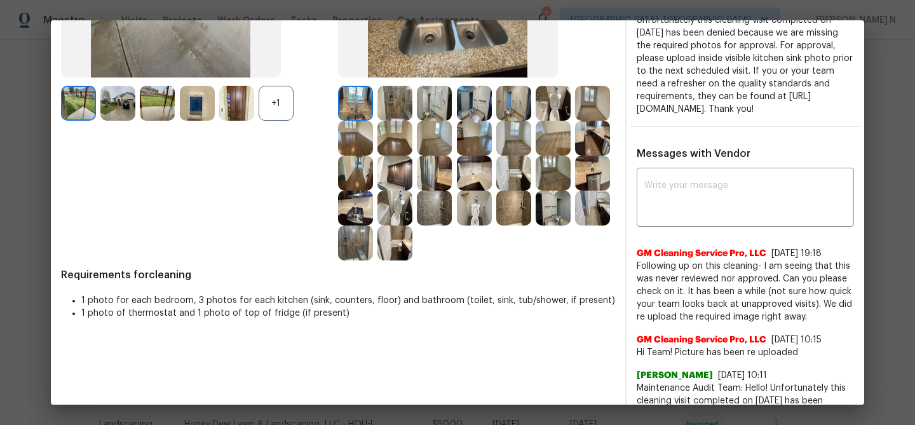
click at [278, 111] on div "+1" at bounding box center [276, 103] width 35 height 35
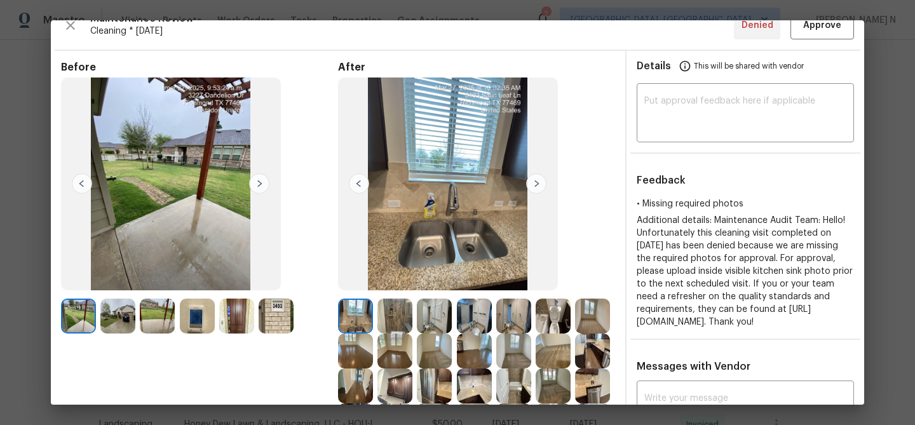
scroll to position [0, 0]
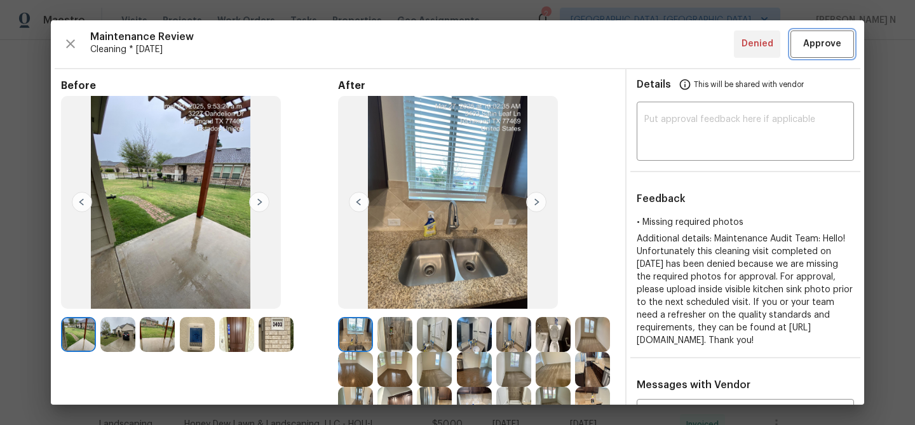
click at [821, 46] on span "Approve" at bounding box center [822, 44] width 38 height 16
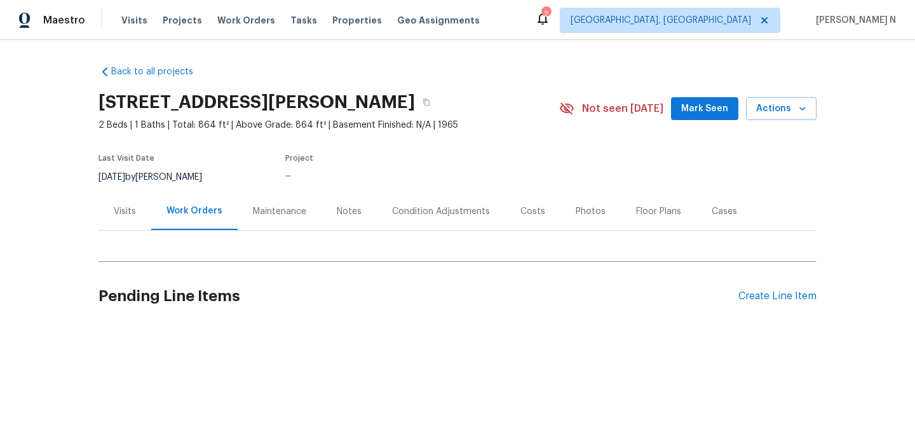
click at [252, 204] on div "Maintenance" at bounding box center [280, 210] width 84 height 37
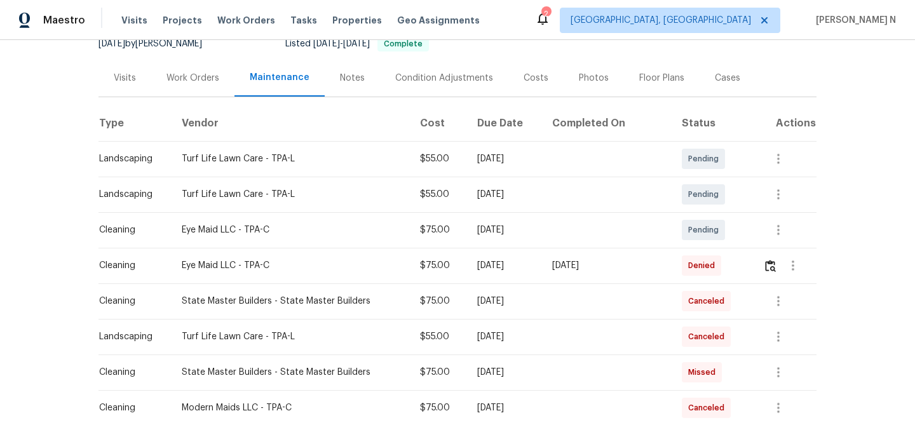
scroll to position [175, 0]
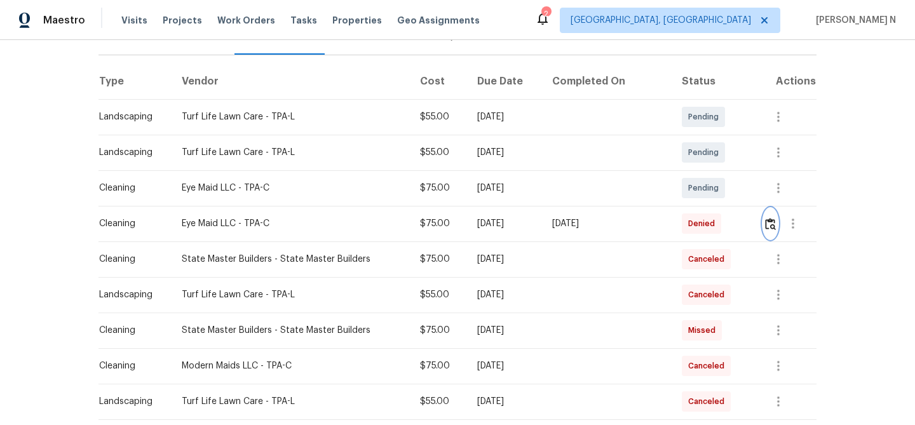
click at [776, 231] on button "button" at bounding box center [770, 223] width 15 height 30
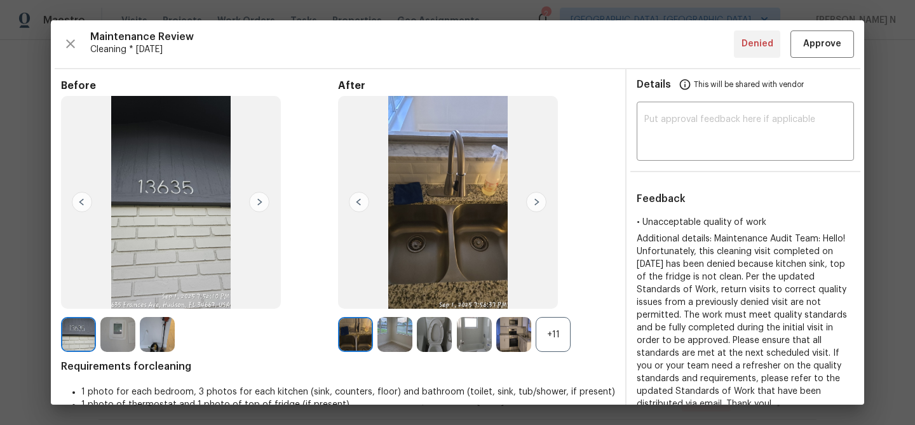
click at [541, 344] on div "+11" at bounding box center [553, 334] width 35 height 35
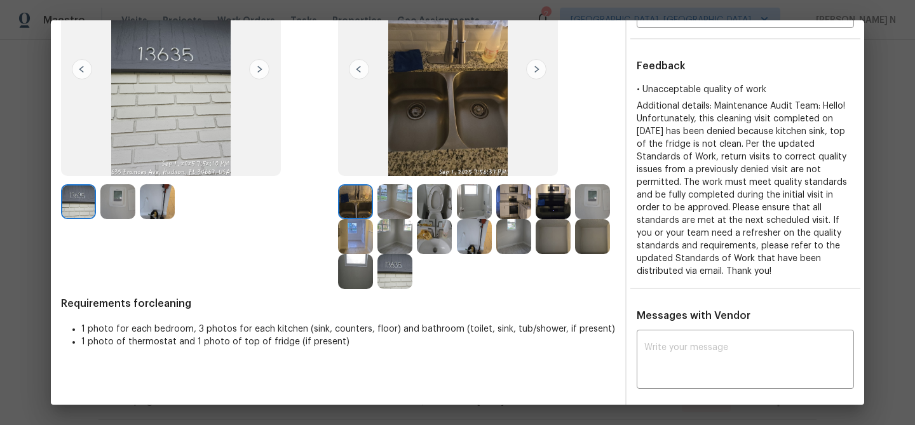
scroll to position [127, 0]
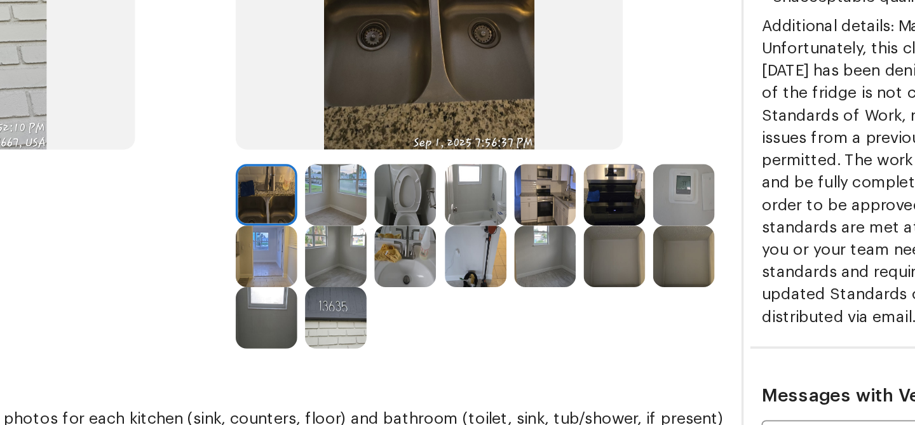
click at [559, 244] on img at bounding box center [553, 242] width 35 height 35
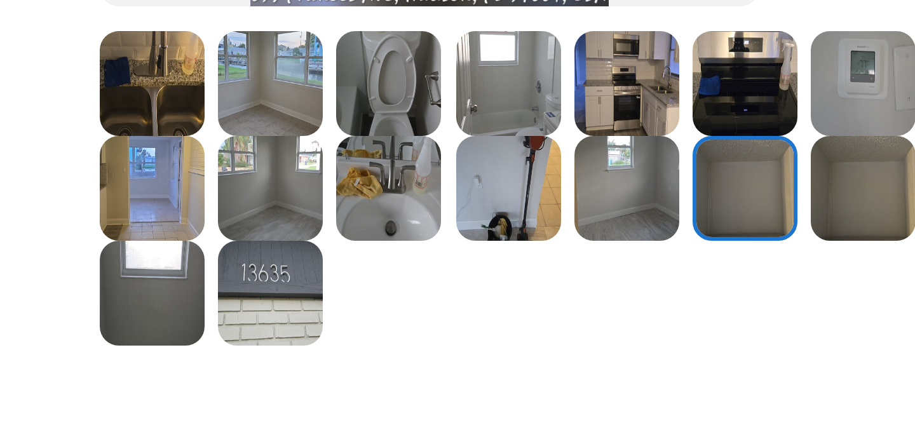
scroll to position [209, 0]
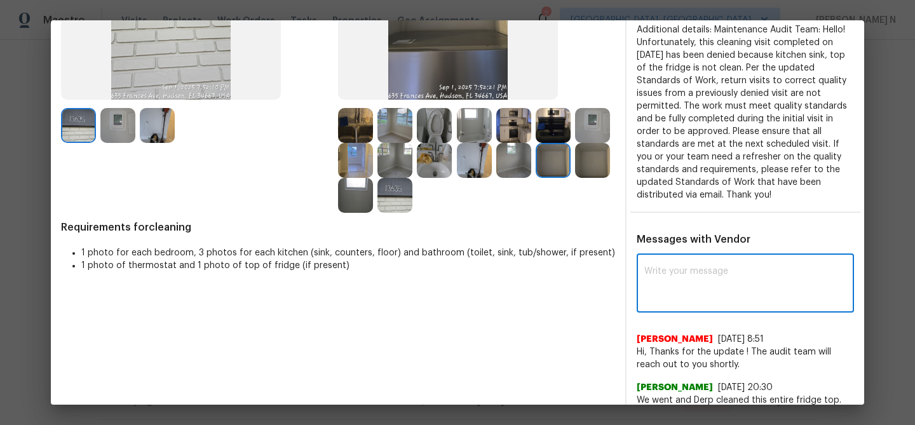
click at [679, 300] on textarea at bounding box center [745, 285] width 202 height 36
paste textarea "Maintenance Audit Team: Hello! Thank you for the feedback after further review …"
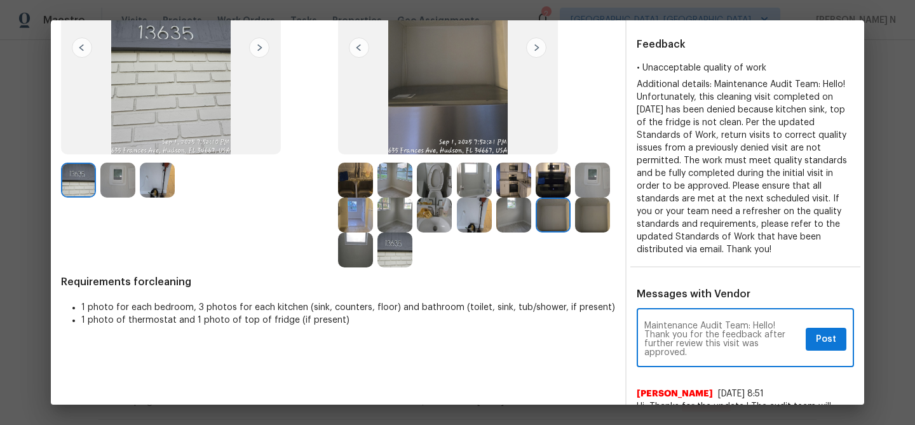
scroll to position [165, 0]
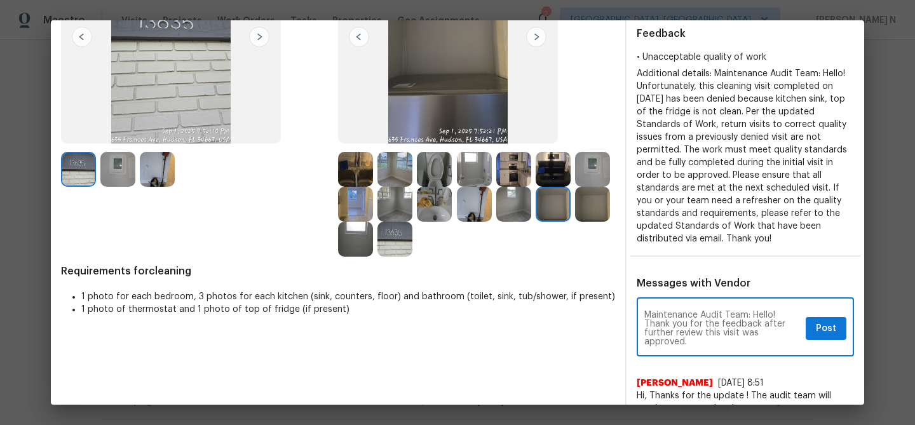
type textarea "Maintenance Audit Team: Hello! Thank you for the feedback after further review …"
click at [828, 329] on span "Post" at bounding box center [826, 329] width 20 height 16
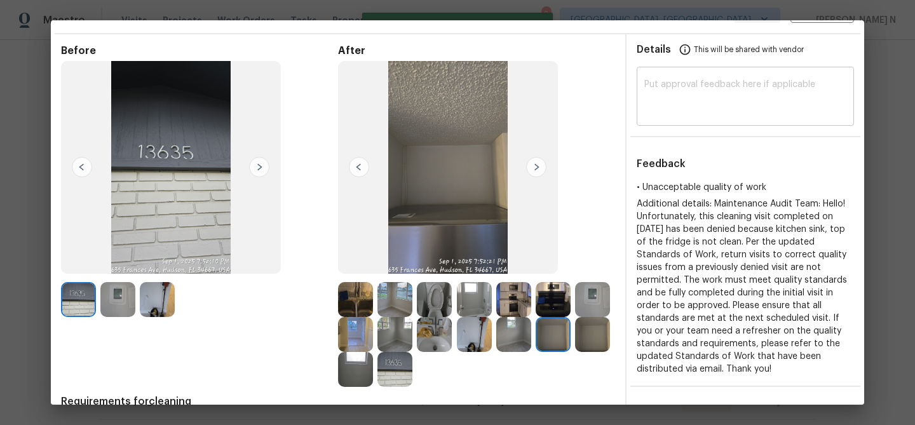
scroll to position [0, 0]
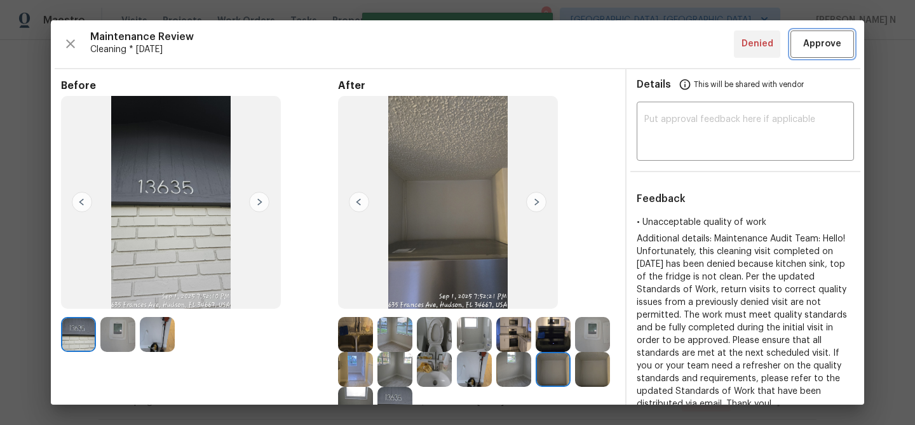
click at [826, 53] on button "Approve" at bounding box center [822, 43] width 64 height 27
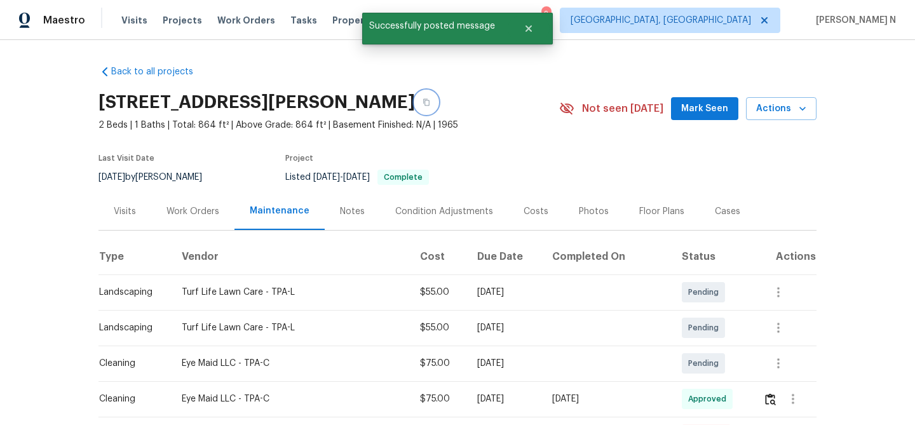
click at [438, 107] on button "button" at bounding box center [426, 102] width 23 height 23
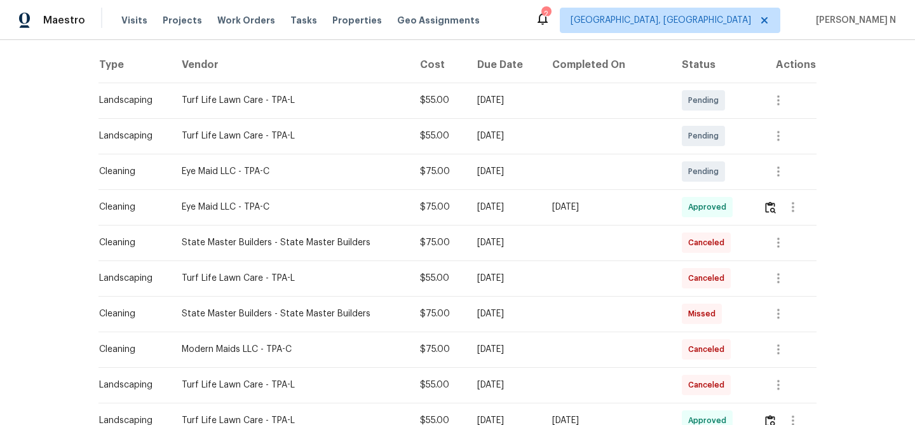
scroll to position [194, 0]
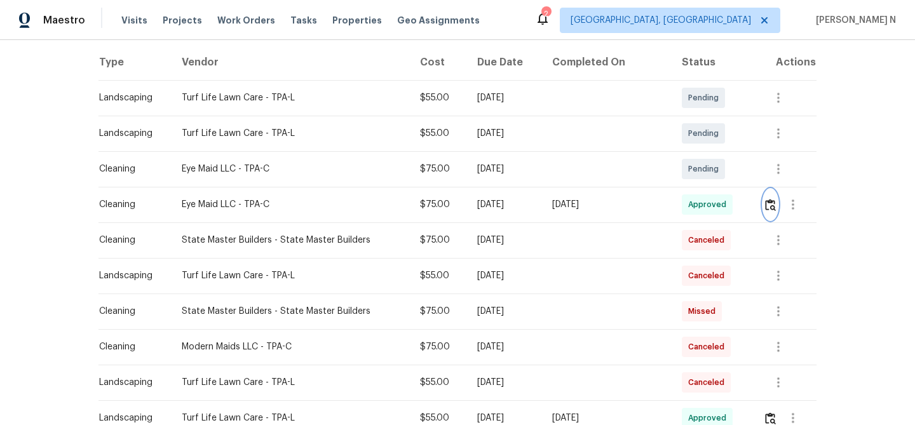
click at [767, 204] on img "button" at bounding box center [770, 205] width 11 height 12
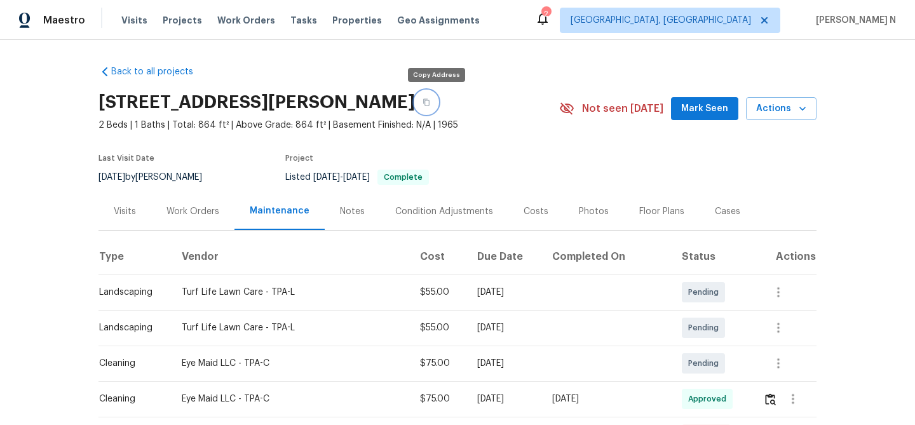
click at [431, 107] on button "button" at bounding box center [426, 102] width 23 height 23
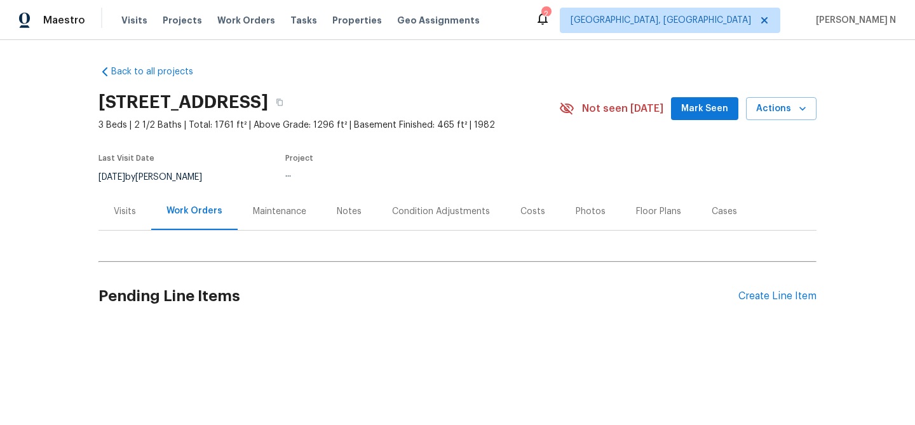
click at [284, 213] on div "Maintenance" at bounding box center [279, 211] width 53 height 13
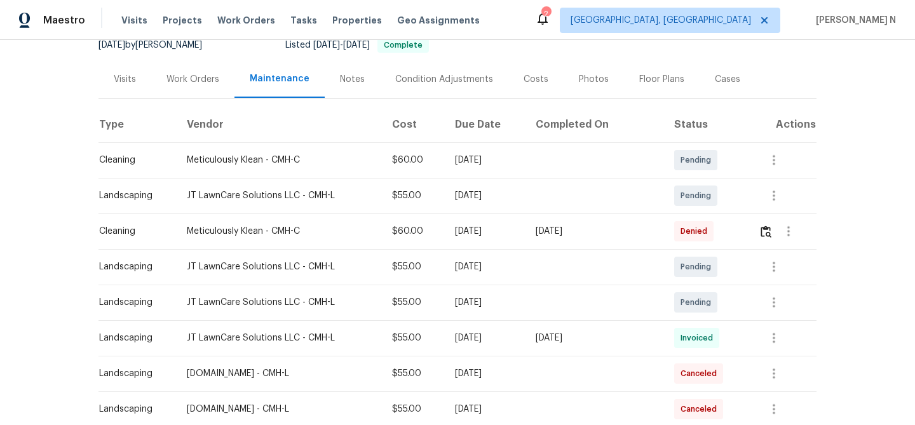
scroll to position [141, 0]
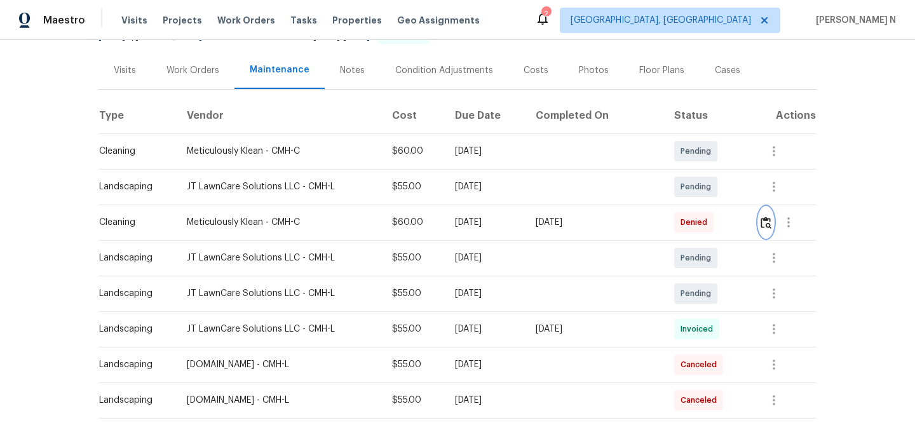
click at [767, 224] on img "button" at bounding box center [765, 223] width 11 height 12
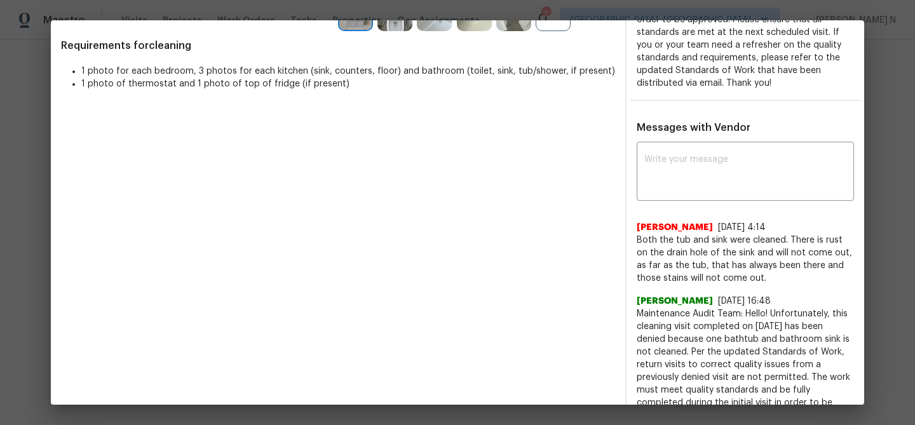
scroll to position [323, 0]
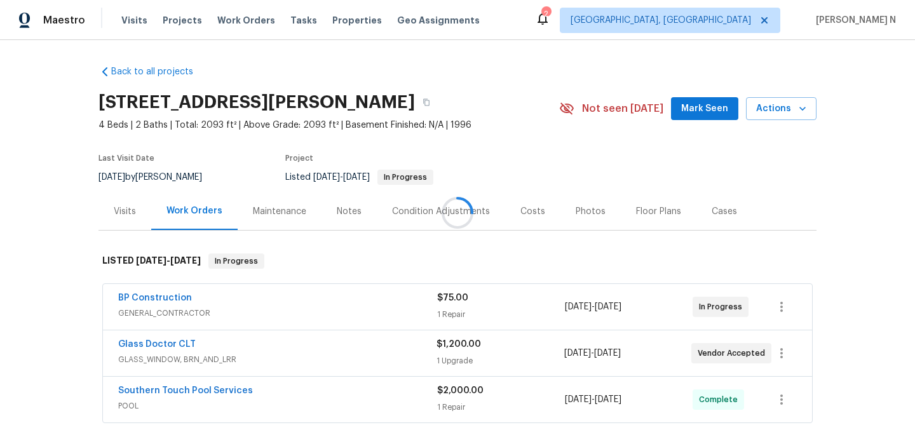
click at [288, 222] on div at bounding box center [457, 212] width 915 height 425
click at [283, 213] on div "Maintenance" at bounding box center [279, 211] width 53 height 13
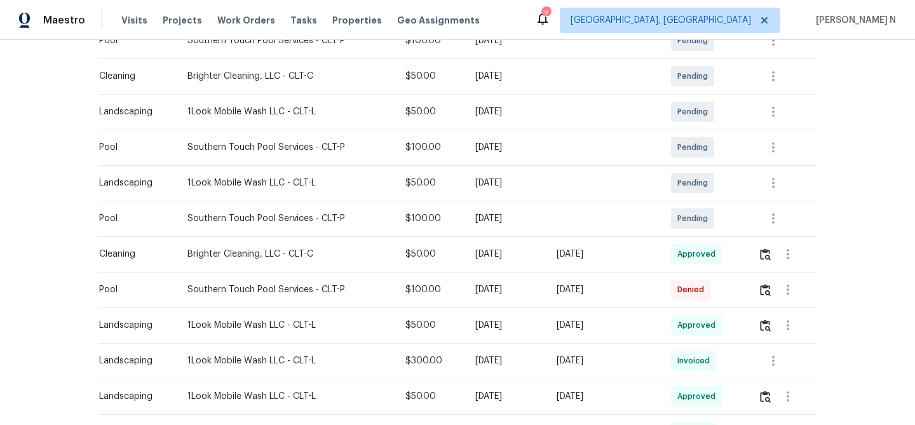
scroll to position [361, 0]
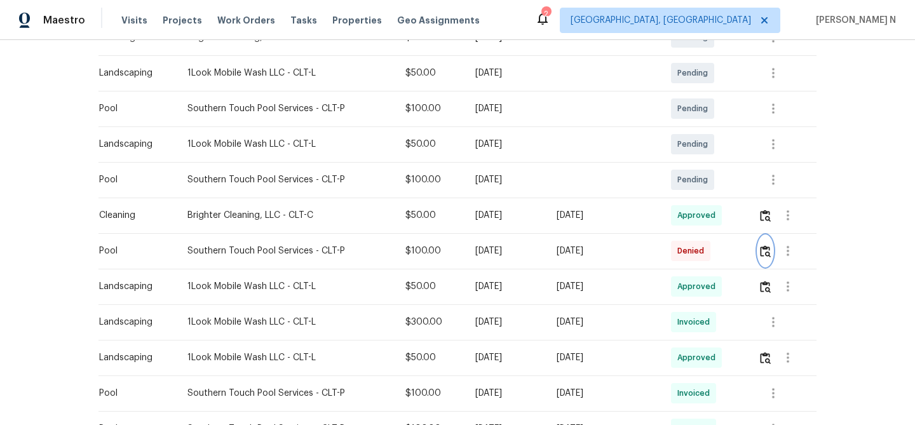
click at [768, 255] on img "button" at bounding box center [765, 251] width 11 height 12
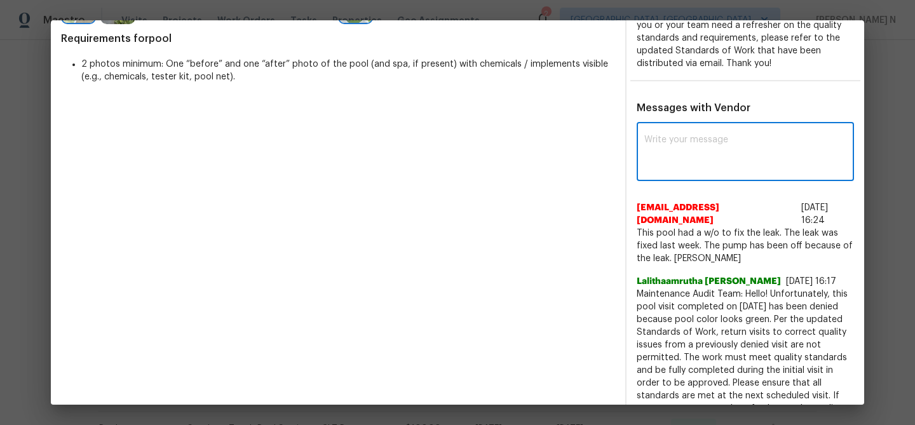
click at [685, 163] on textarea at bounding box center [745, 153] width 202 height 36
paste textarea "Maintenance Audit Team: Hello! Thank you for the feedback after further review …"
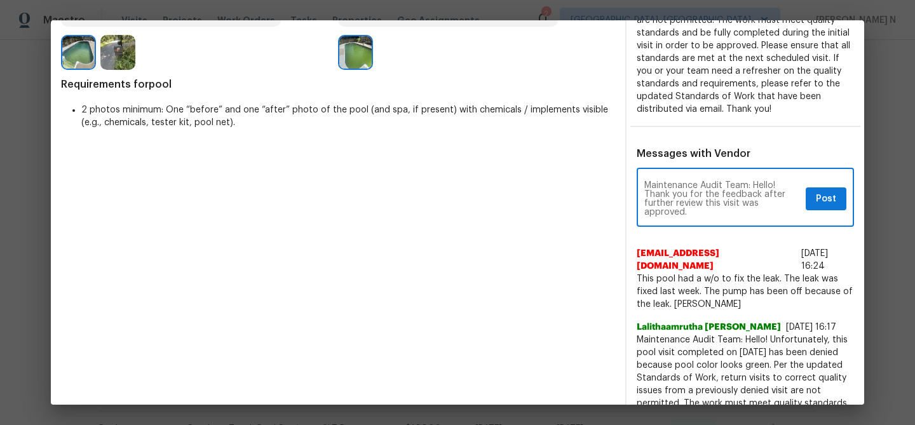
scroll to position [241, 0]
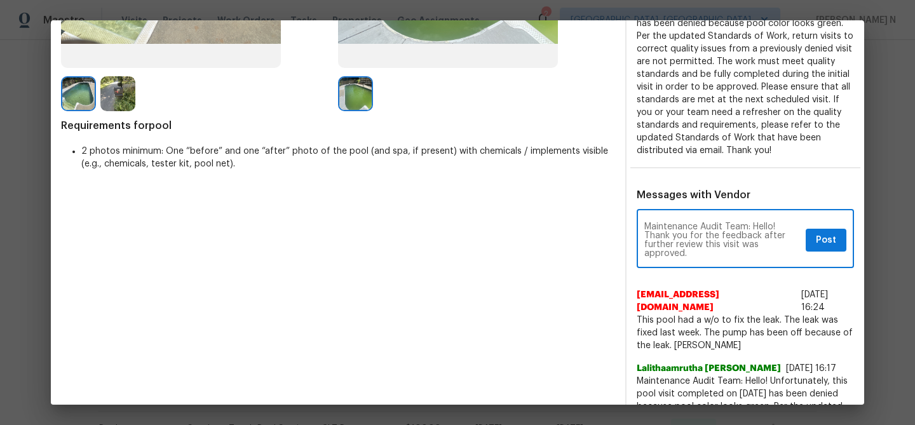
type textarea "Maintenance Audit Team: Hello! Thank you for the feedback after further review …"
click at [813, 241] on button "Post" at bounding box center [826, 241] width 41 height 24
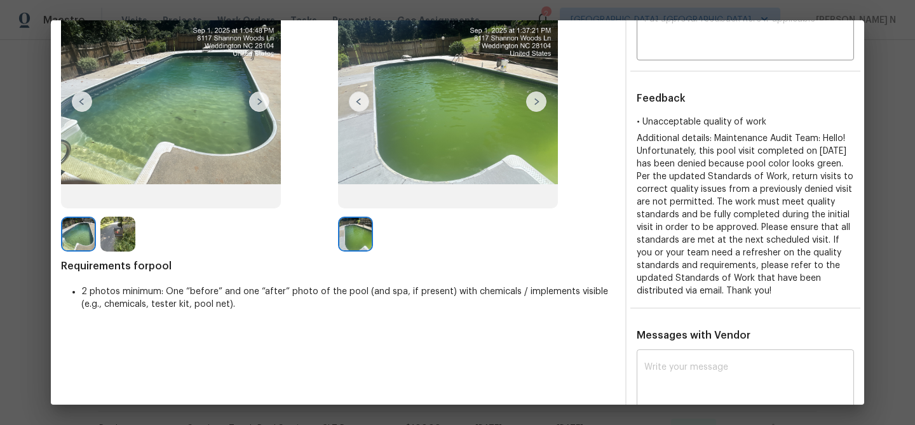
scroll to position [0, 0]
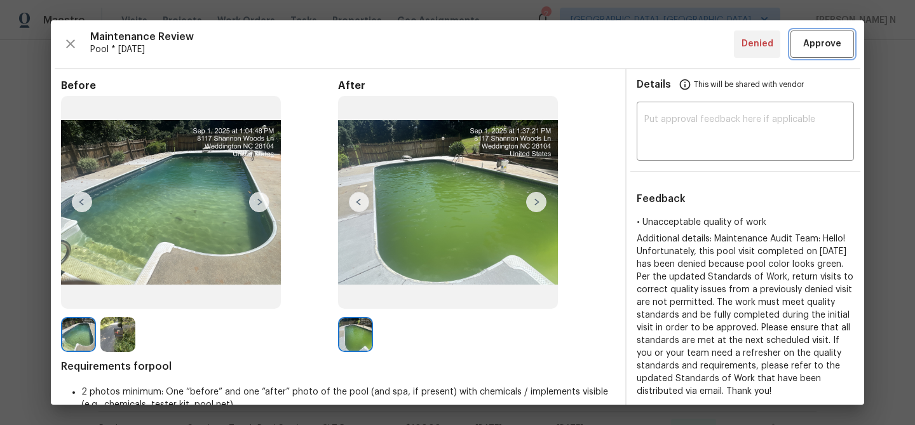
click at [807, 45] on span "Approve" at bounding box center [822, 44] width 38 height 16
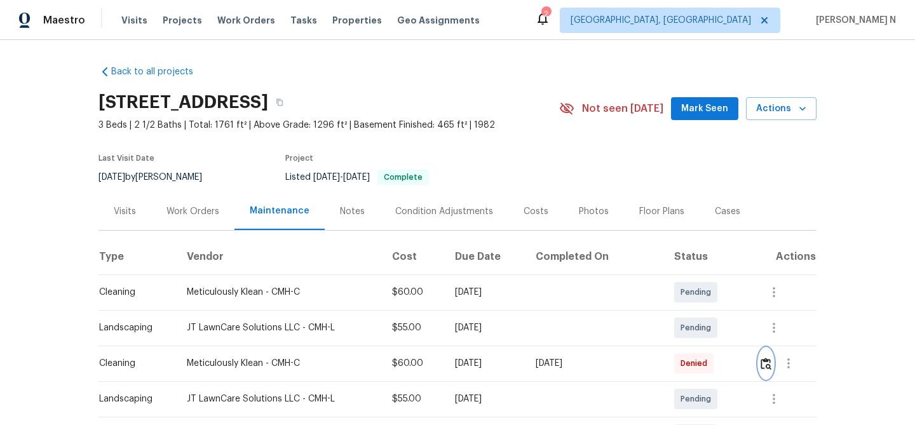
click at [763, 362] on img "button" at bounding box center [765, 364] width 11 height 12
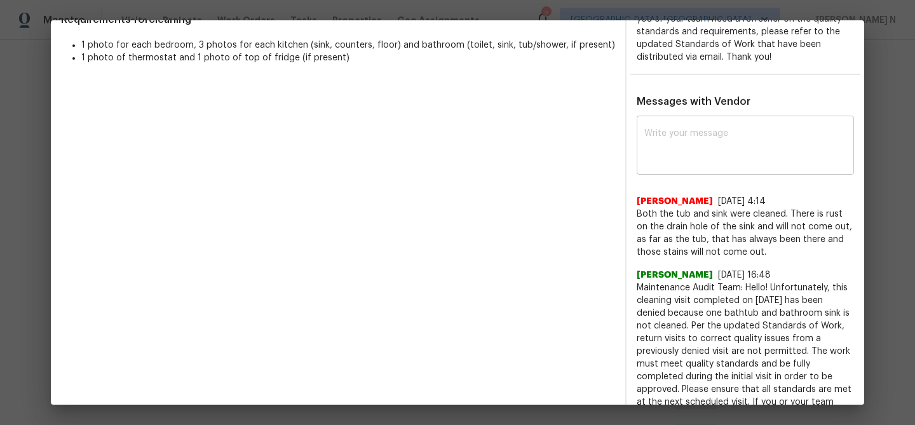
click at [697, 159] on textarea at bounding box center [745, 147] width 202 height 36
paste textarea "Maintenance Audit Team: Hello! Thank you for the feedback after further review …"
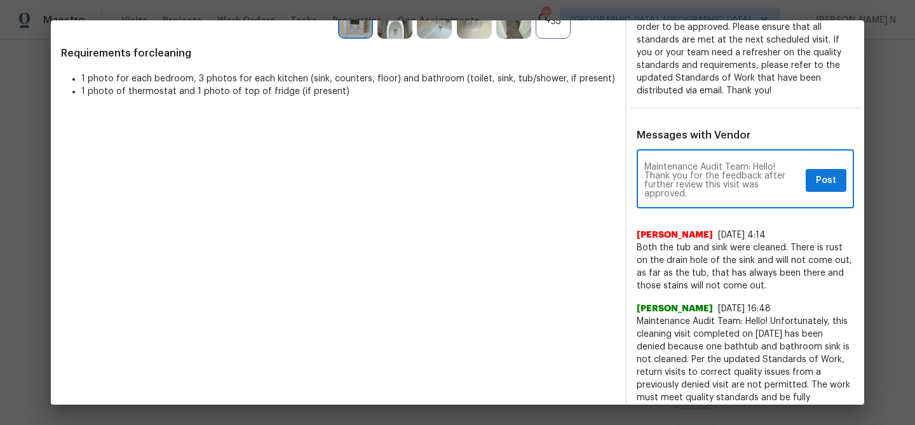
scroll to position [276, 0]
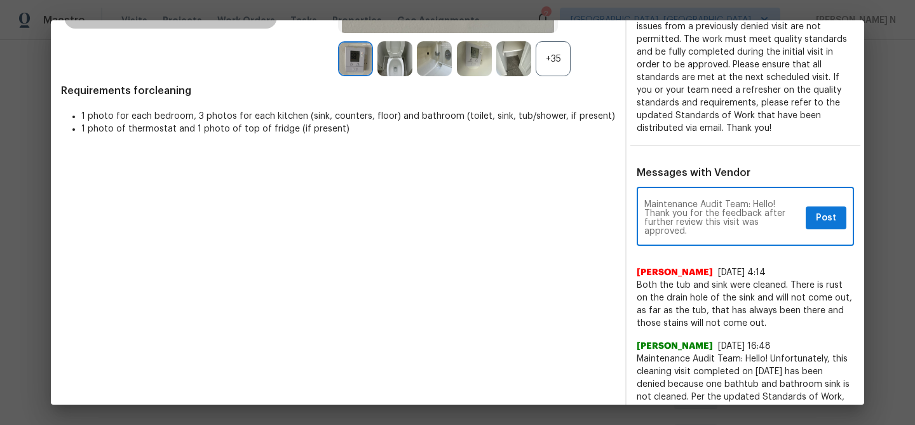
type textarea "Maintenance Audit Team: Hello! Thank you for the feedback after further review …"
click at [833, 220] on span "Post" at bounding box center [826, 218] width 20 height 16
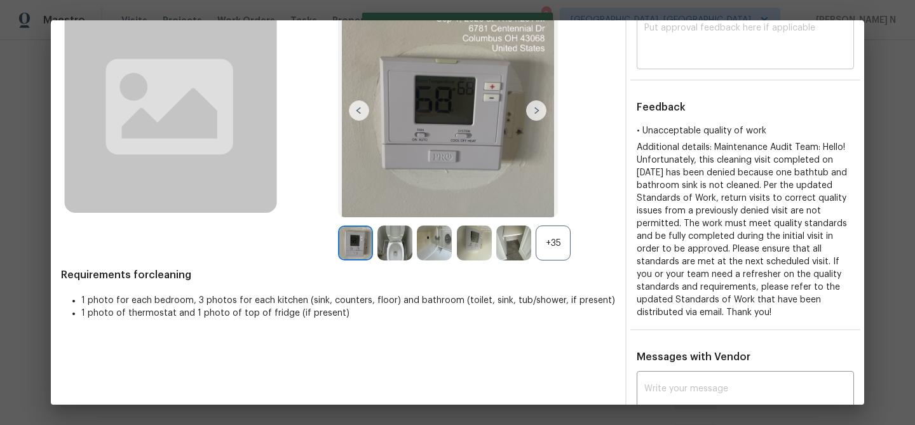
scroll to position [0, 0]
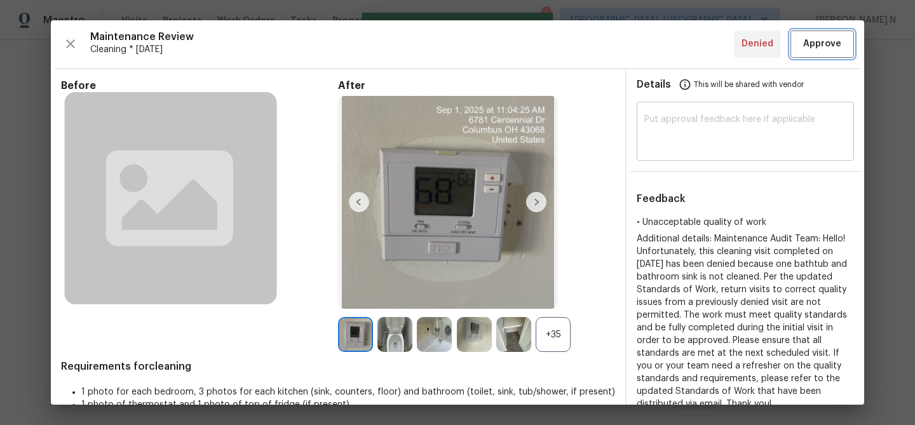
click at [844, 43] on button "Approve" at bounding box center [822, 43] width 64 height 27
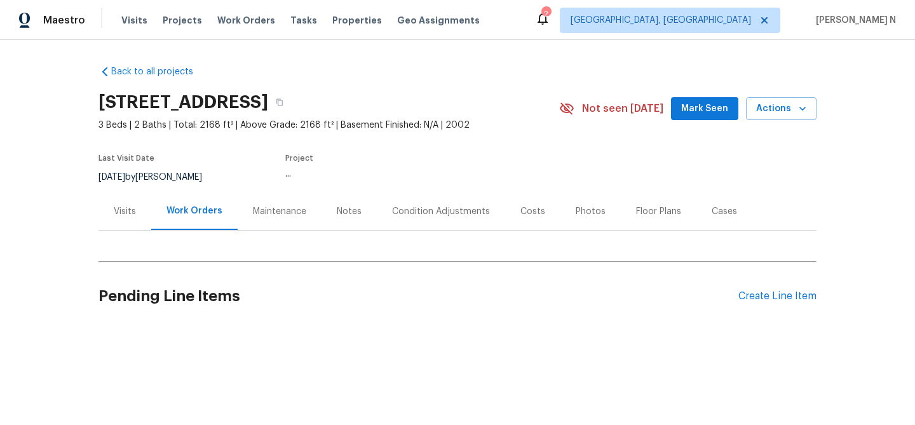
click at [276, 214] on div "Maintenance" at bounding box center [279, 211] width 53 height 13
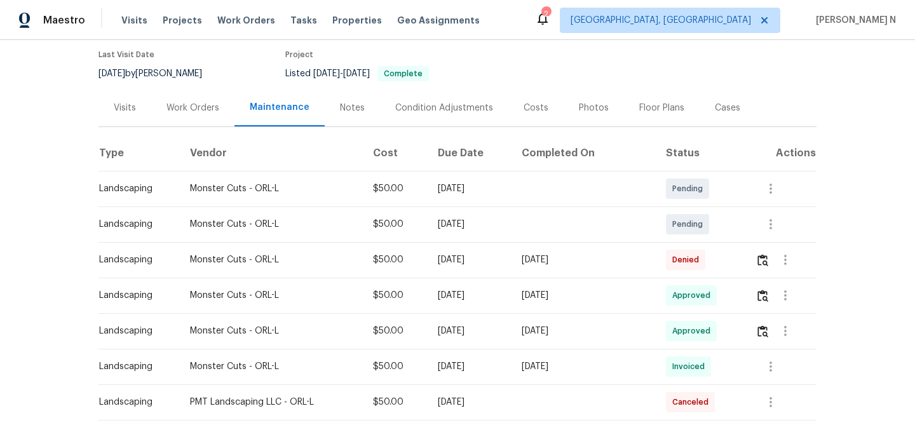
scroll to position [106, 0]
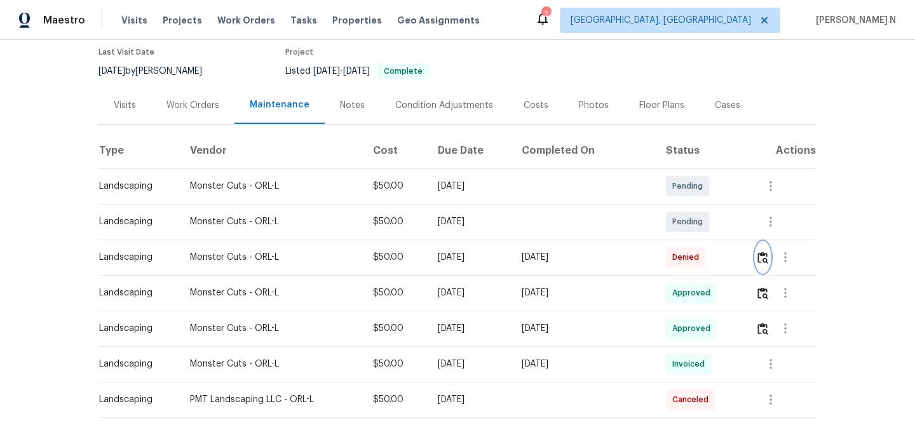
click at [764, 262] on img "button" at bounding box center [762, 258] width 11 height 12
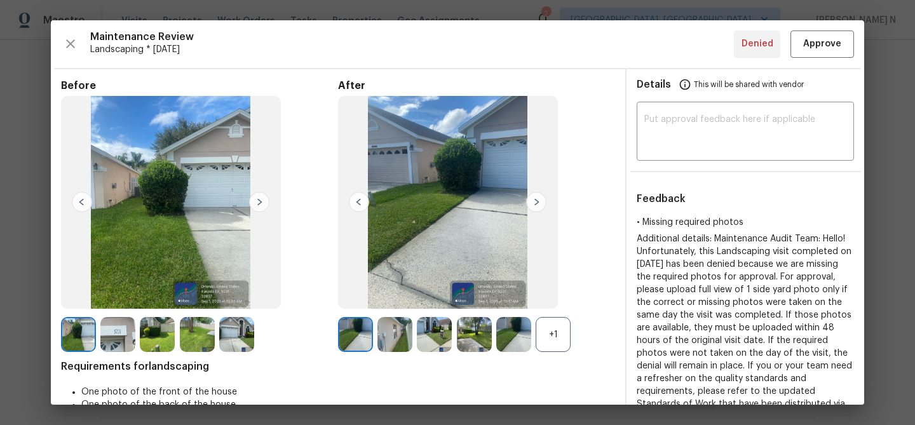
click at [558, 346] on div "+1" at bounding box center [553, 334] width 35 height 35
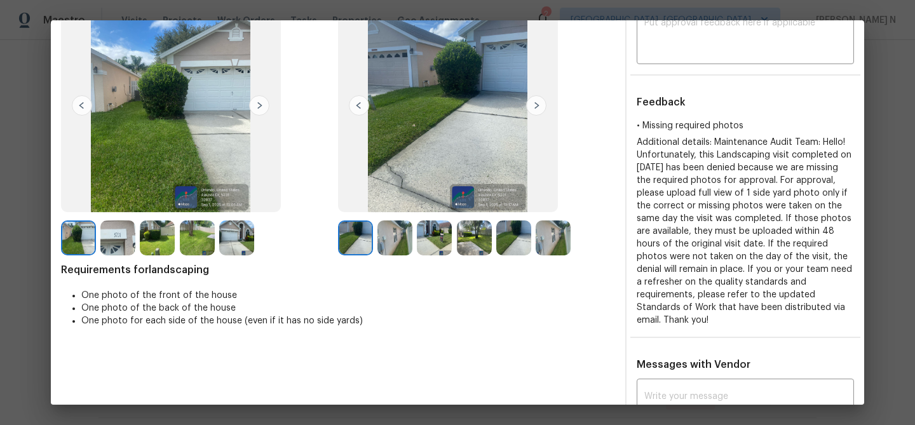
scroll to position [87, 0]
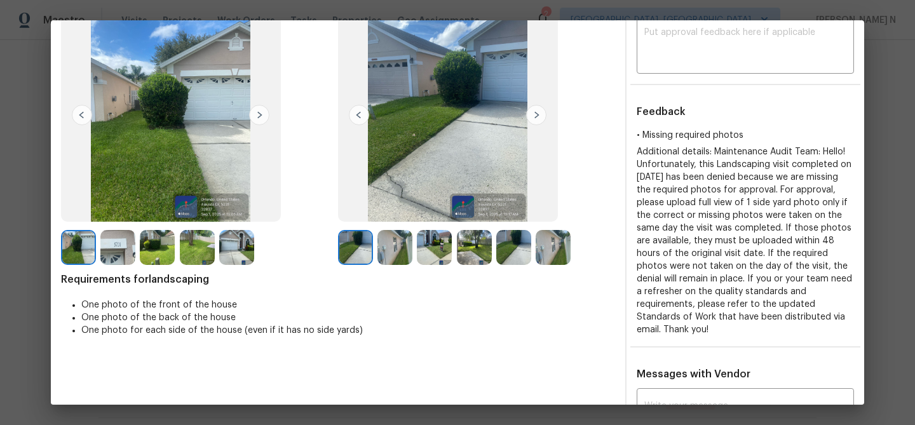
click at [477, 252] on img at bounding box center [474, 247] width 35 height 35
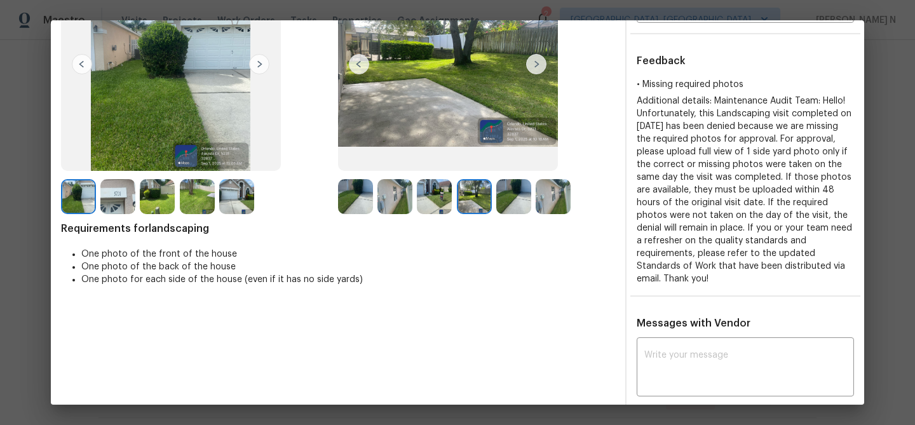
scroll to position [202, 0]
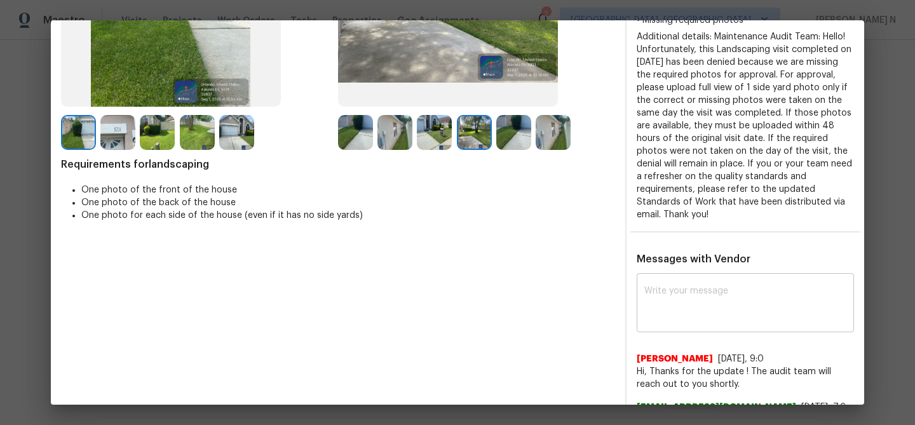
click at [726, 302] on textarea at bounding box center [745, 305] width 202 height 36
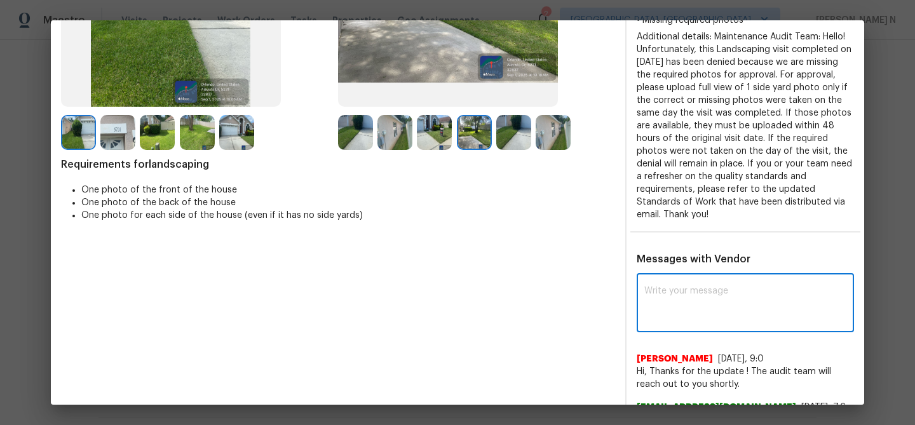
paste textarea "Maintenance Audit Team: Hello! Thank you for uploading the photo, after further…"
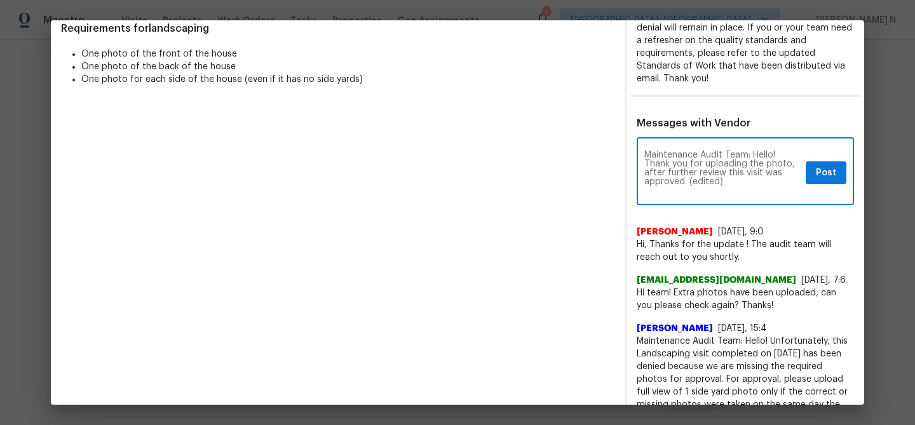
scroll to position [0, 0]
drag, startPoint x: 689, startPoint y: 180, endPoint x: 756, endPoint y: 180, distance: 67.3
click at [755, 180] on textarea "Maintenance Audit Team: Hello! Thank you for uploading the photo, after further…" at bounding box center [722, 173] width 156 height 44
type textarea "Maintenance Audit Team: Hello! Thank you for uploading the photo, after further…"
click at [837, 168] on button "Post" at bounding box center [826, 173] width 41 height 24
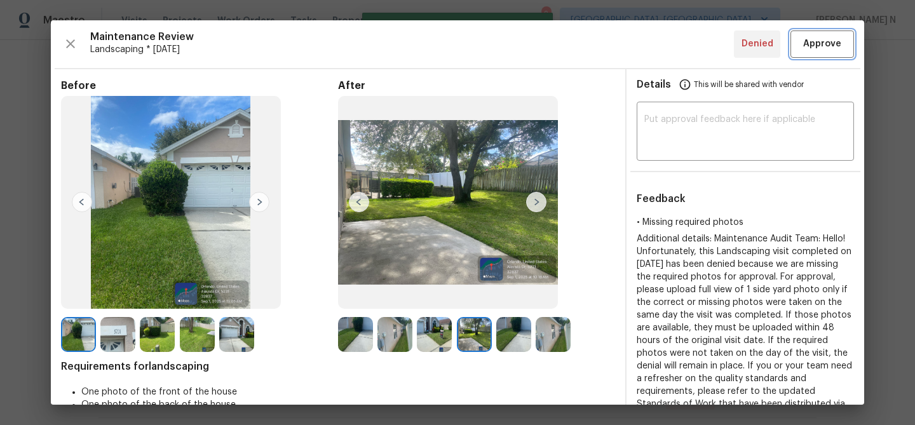
click at [823, 53] on button "Approve" at bounding box center [822, 43] width 64 height 27
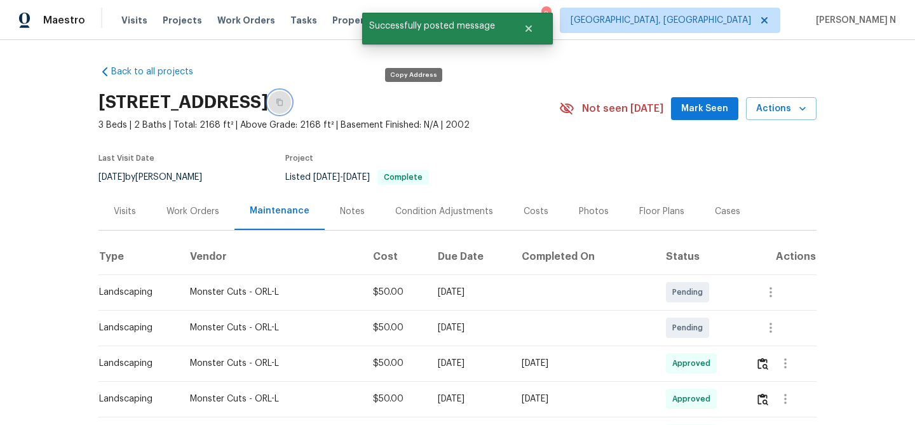
click at [291, 104] on button "button" at bounding box center [279, 102] width 23 height 23
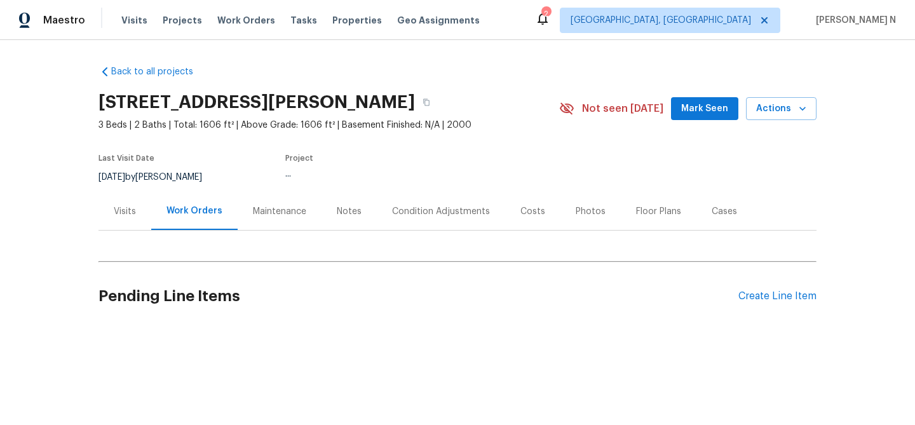
click at [272, 224] on div "Maintenance" at bounding box center [280, 210] width 84 height 37
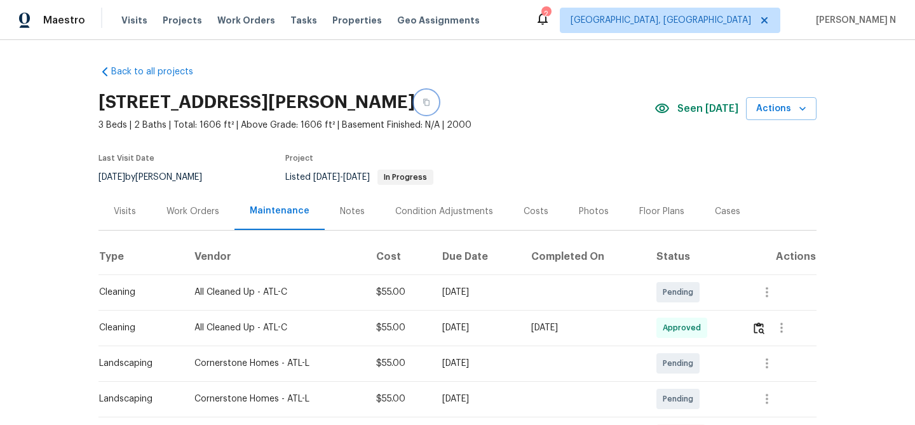
click at [430, 103] on icon "button" at bounding box center [426, 102] width 8 height 8
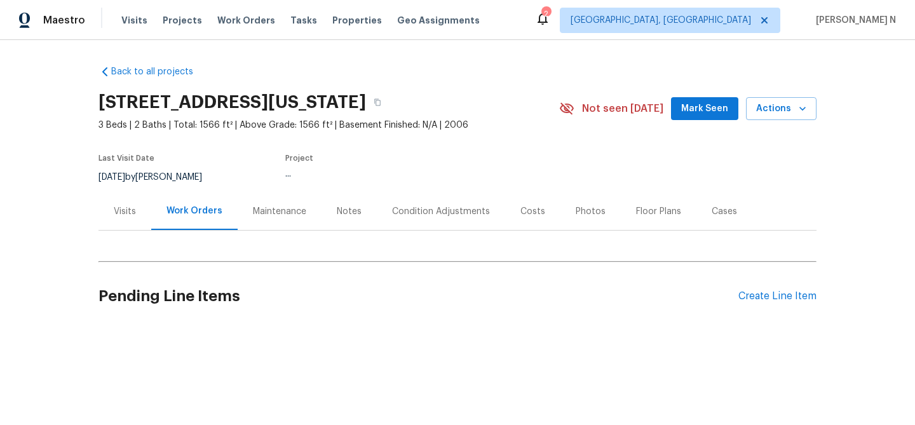
click at [272, 215] on div "Maintenance" at bounding box center [279, 211] width 53 height 13
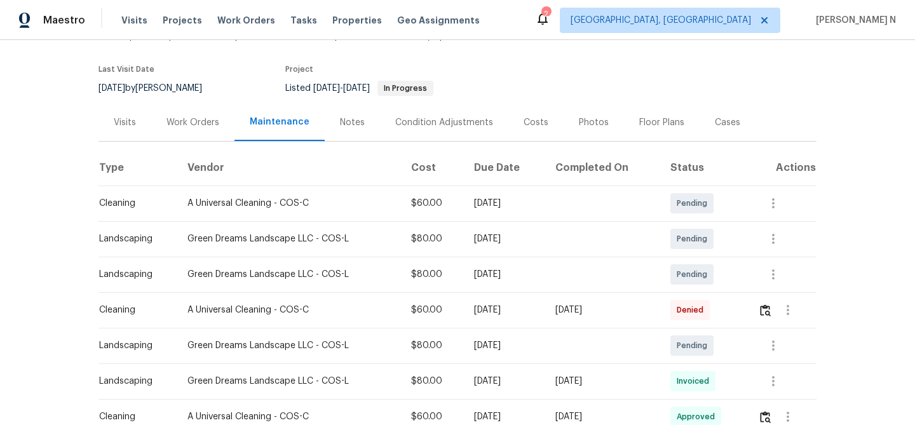
scroll to position [120, 0]
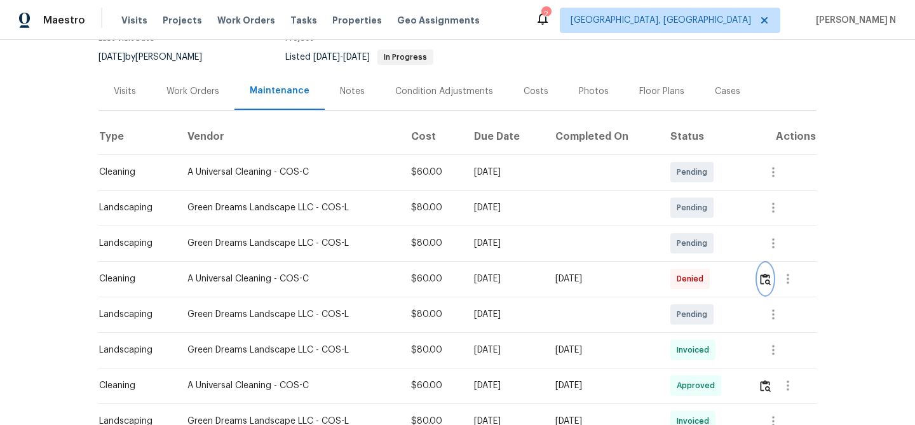
click at [764, 283] on img "button" at bounding box center [765, 279] width 11 height 12
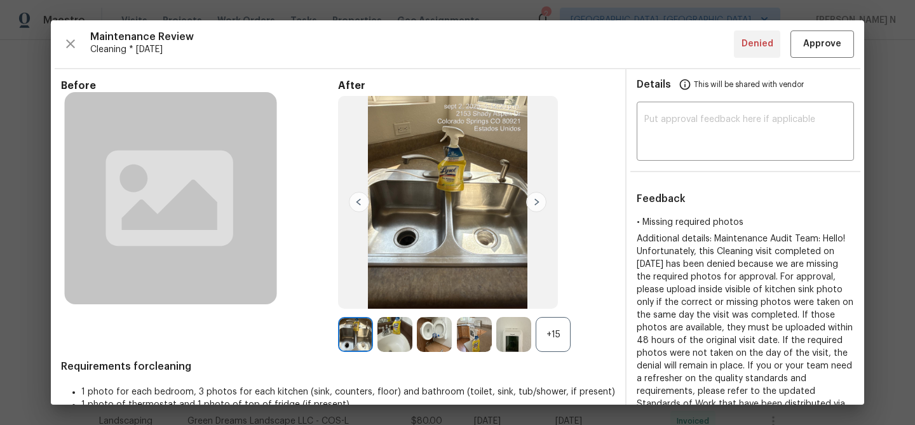
click at [546, 328] on div "+15" at bounding box center [553, 334] width 35 height 35
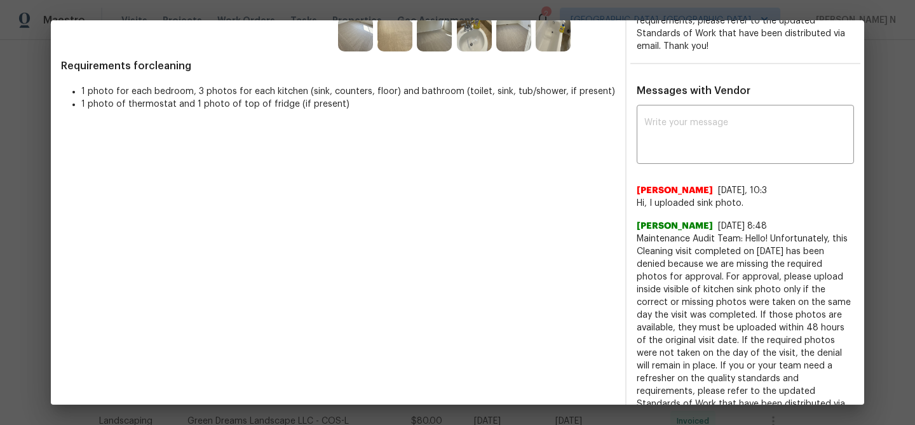
scroll to position [379, 0]
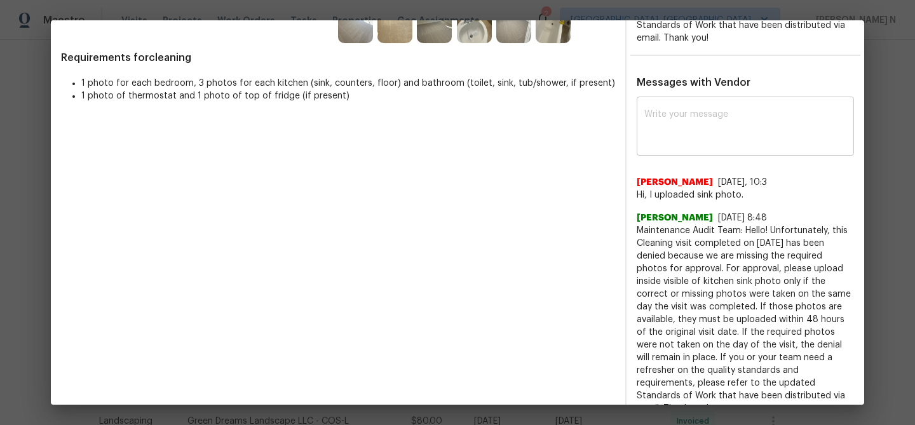
click at [691, 146] on div "x ​" at bounding box center [745, 128] width 217 height 56
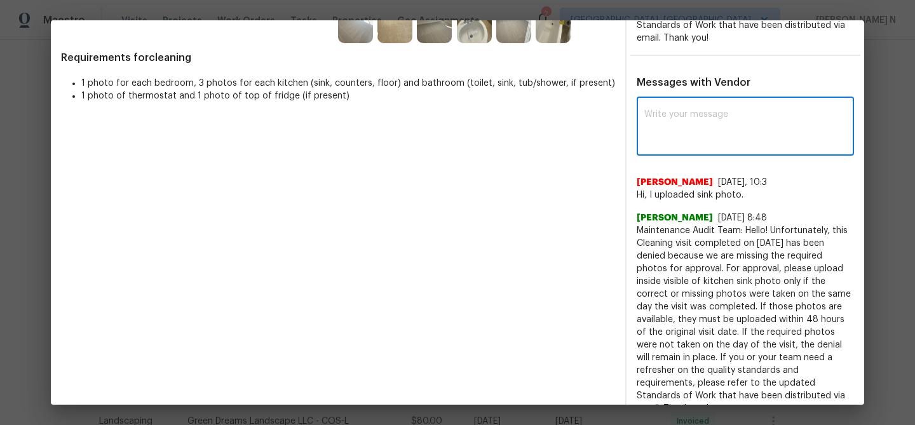
paste textarea "Maintenance Audit Team: Hello! Thank you for uploading the photo, after further…"
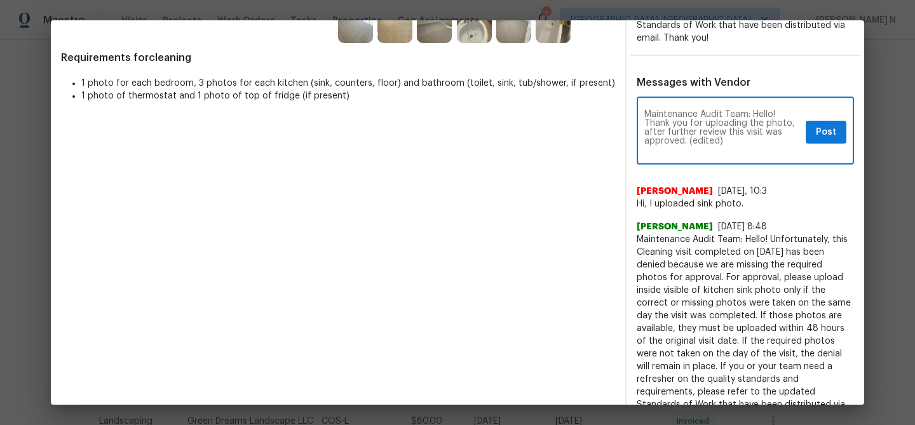
scroll to position [0, 0]
drag, startPoint x: 685, startPoint y: 141, endPoint x: 751, endPoint y: 140, distance: 66.1
click at [750, 141] on textarea "Maintenance Audit Team: Hello! Thank you for uploading the photo, after further…" at bounding box center [722, 132] width 156 height 44
click at [682, 134] on textarea "Maintenance Audit Team: Hello! Thank you for uploading the photo, after further…" at bounding box center [722, 132] width 156 height 44
drag, startPoint x: 688, startPoint y: 142, endPoint x: 761, endPoint y: 140, distance: 73.1
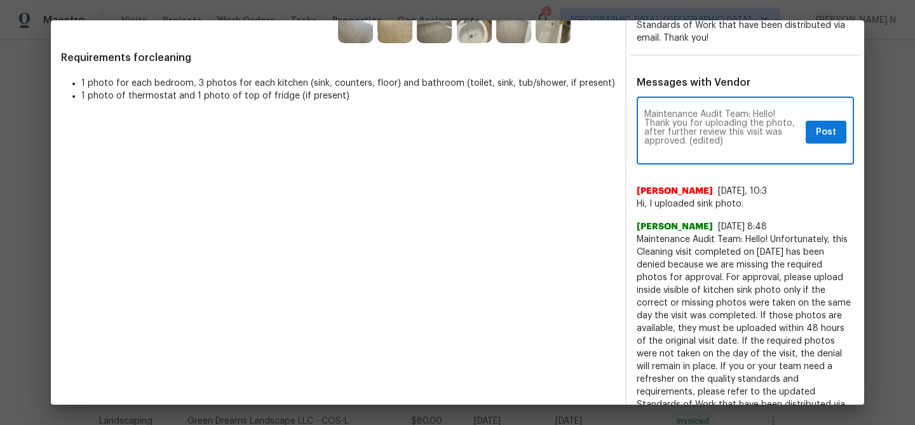
click at [760, 142] on textarea "Maintenance Audit Team: Hello! Thank you for uploading the photo, after further…" at bounding box center [722, 132] width 156 height 44
type textarea "Maintenance Audit Team: Hello! Thank you for uploading the photo, after further…"
click at [816, 131] on span "Post" at bounding box center [826, 133] width 20 height 16
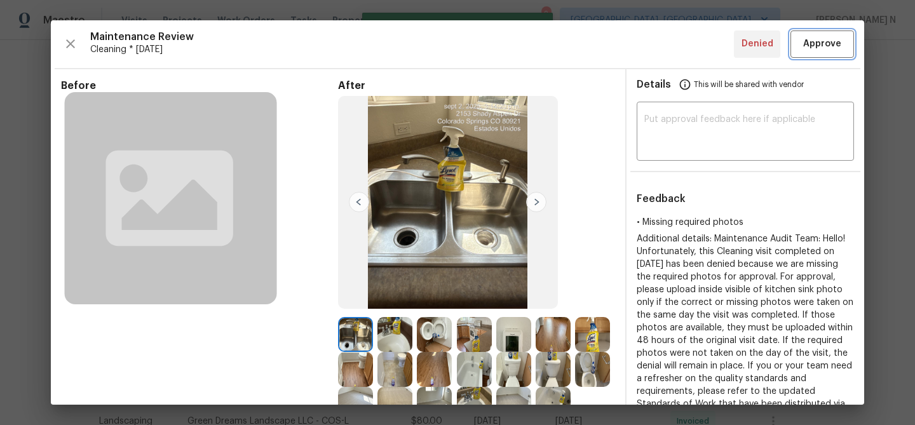
click at [817, 50] on span "Approve" at bounding box center [822, 44] width 38 height 16
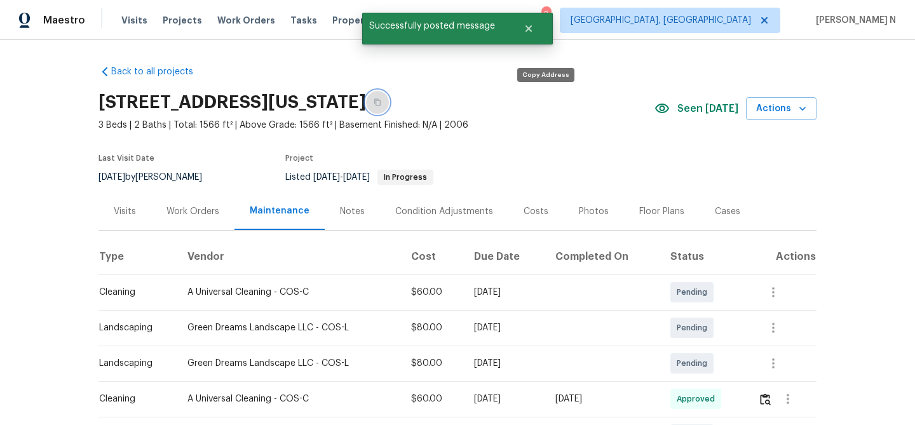
click at [381, 104] on icon "button" at bounding box center [378, 102] width 8 height 8
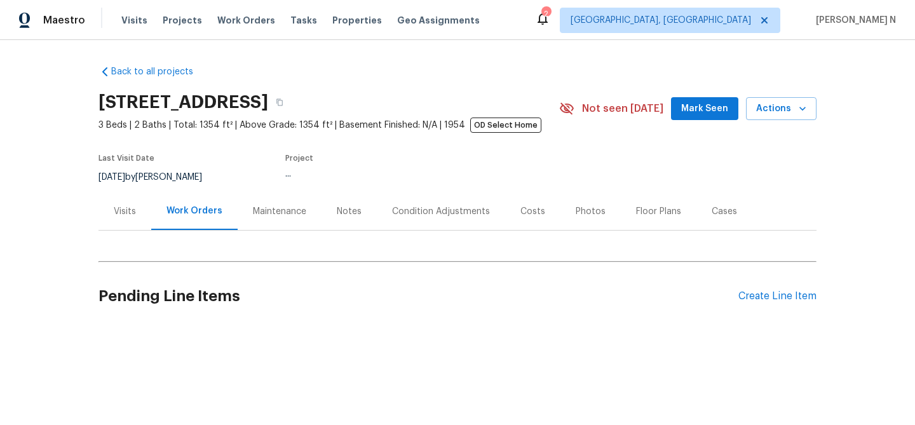
click at [293, 213] on div "Maintenance" at bounding box center [279, 211] width 53 height 13
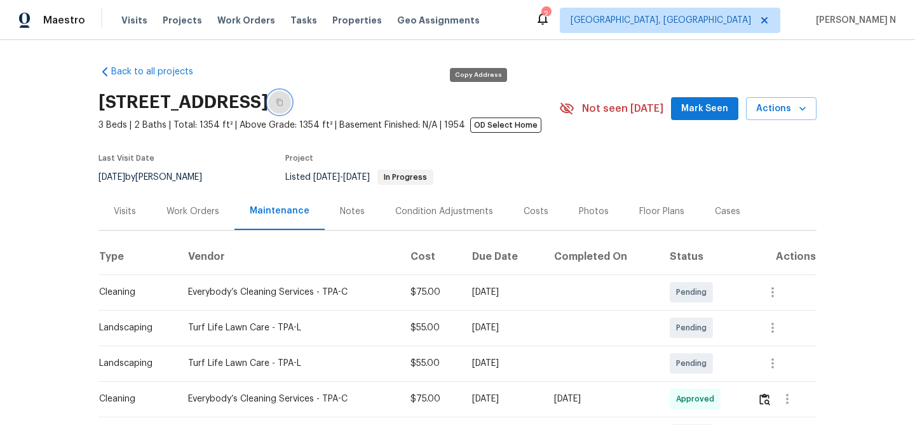
click at [283, 102] on icon "button" at bounding box center [279, 102] width 6 height 7
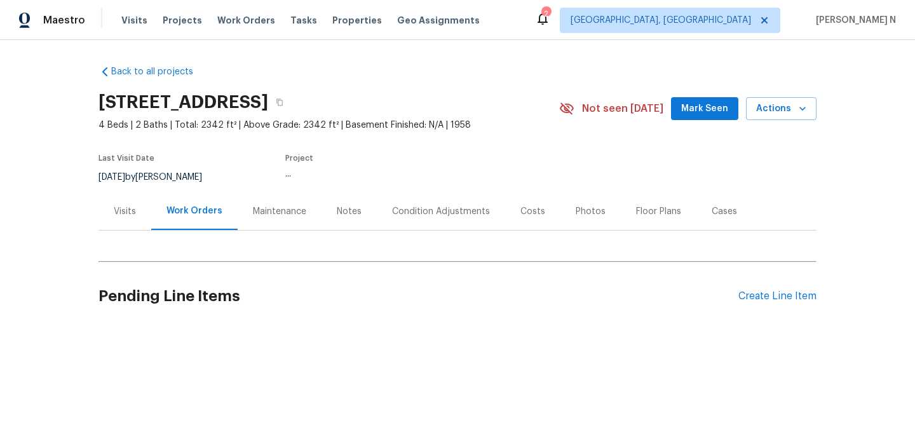
click at [283, 216] on div "Maintenance" at bounding box center [279, 211] width 53 height 13
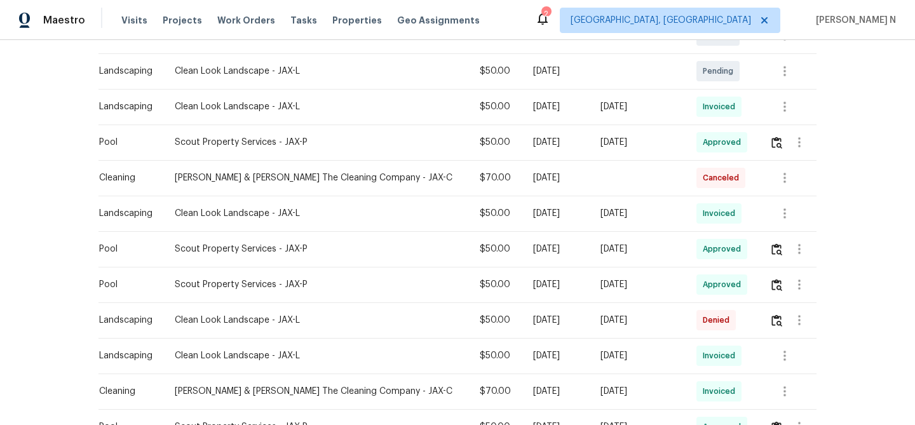
scroll to position [473, 0]
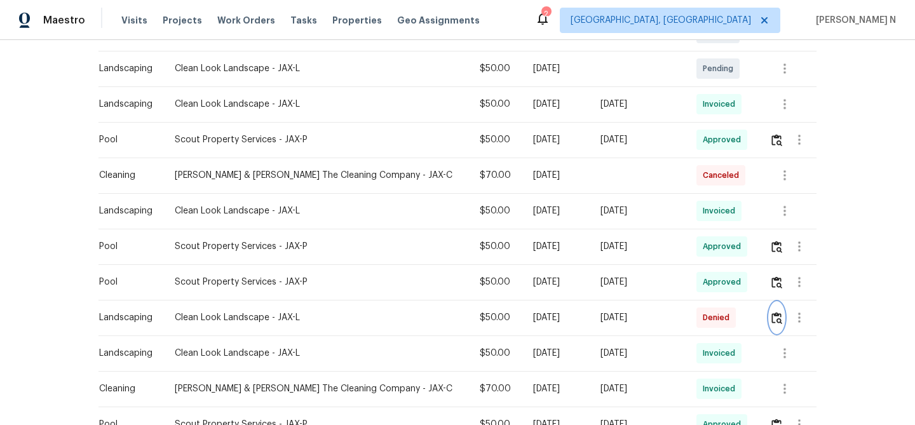
click at [775, 322] on img "button" at bounding box center [776, 318] width 11 height 12
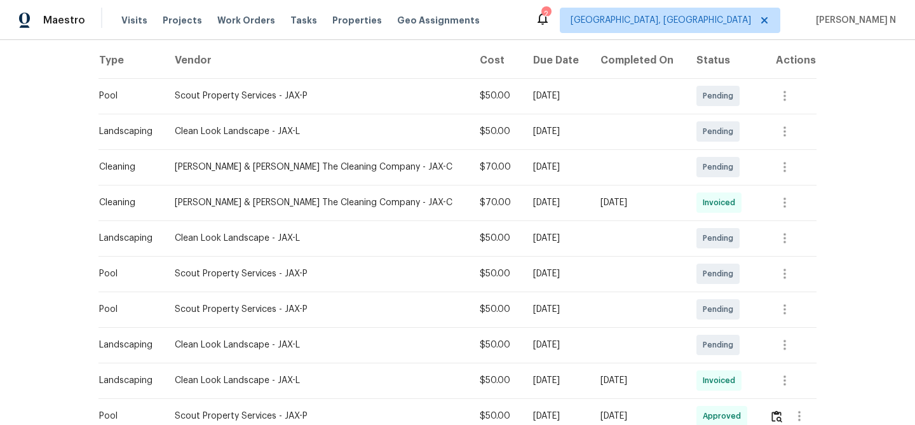
scroll to position [0, 0]
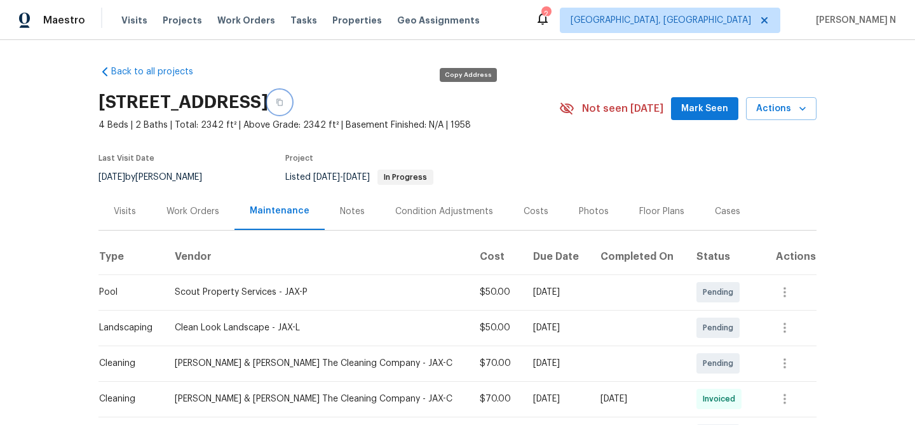
click at [283, 102] on icon "button" at bounding box center [279, 102] width 6 height 7
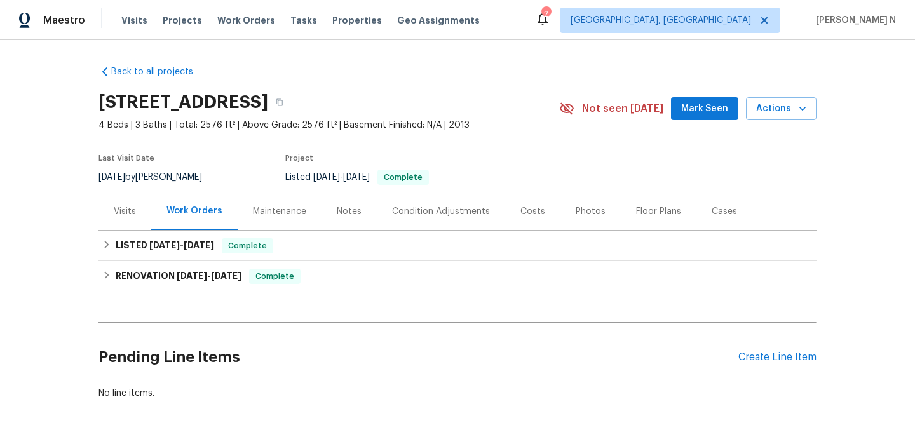
click at [271, 205] on div "Maintenance" at bounding box center [280, 210] width 84 height 37
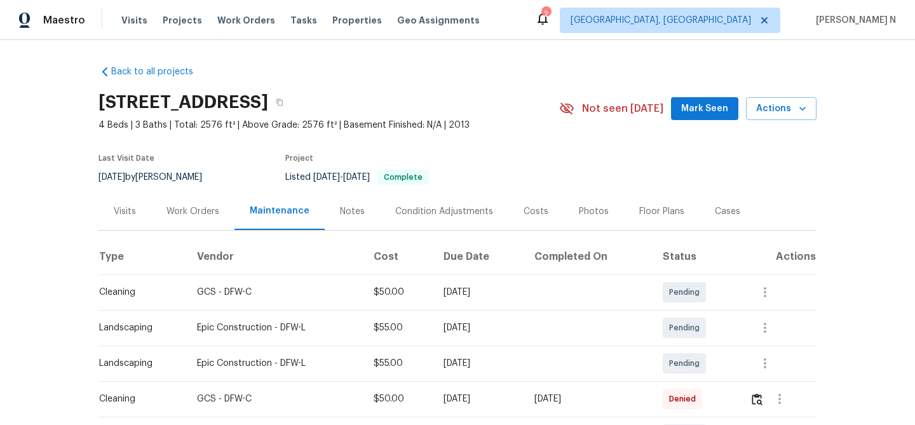
scroll to position [104, 0]
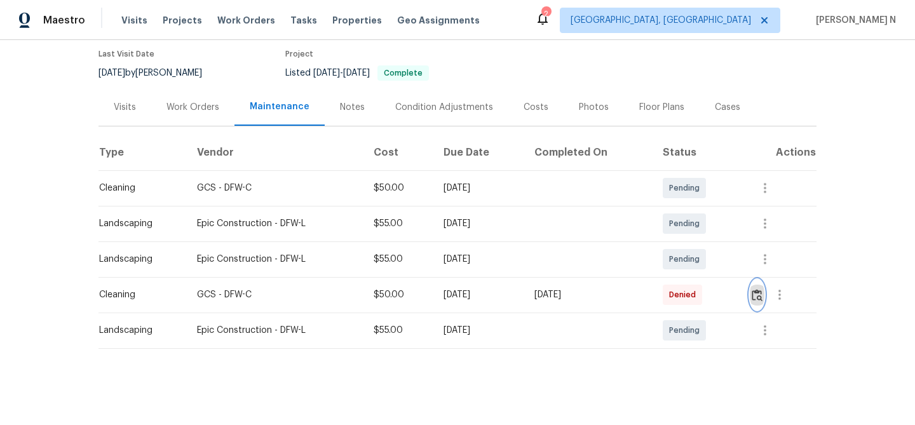
click at [762, 299] on img "button" at bounding box center [757, 295] width 11 height 12
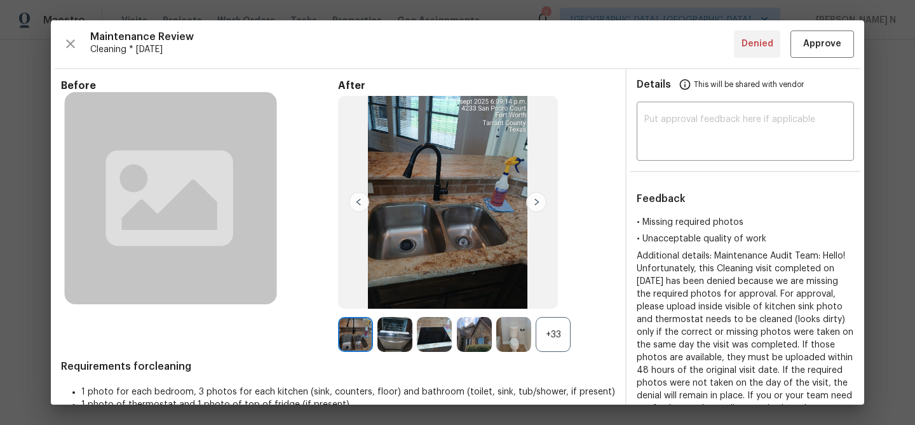
click at [556, 337] on div "+33" at bounding box center [553, 334] width 35 height 35
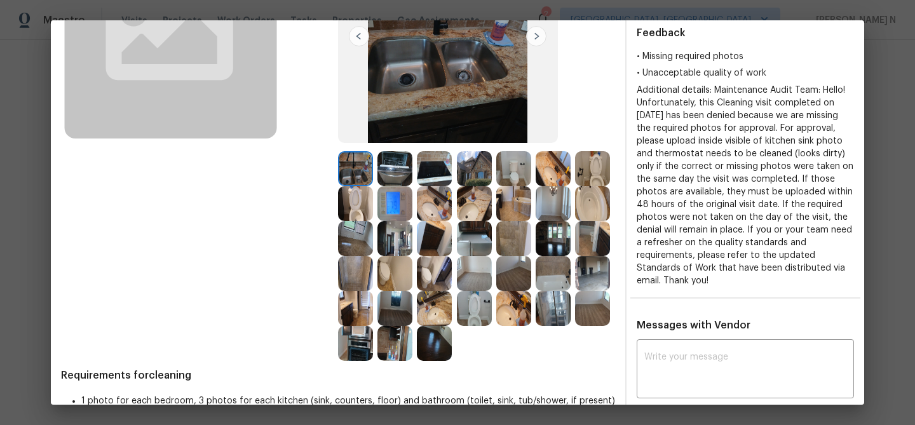
scroll to position [179, 0]
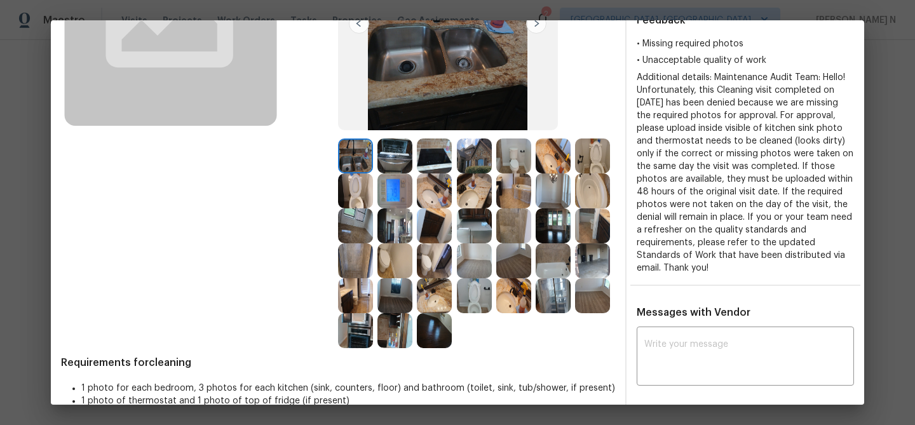
click at [397, 191] on img at bounding box center [394, 190] width 35 height 35
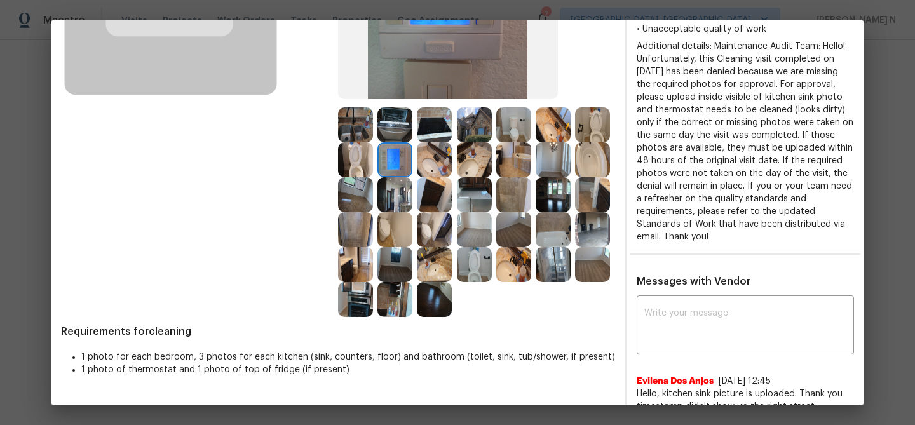
scroll to position [416, 0]
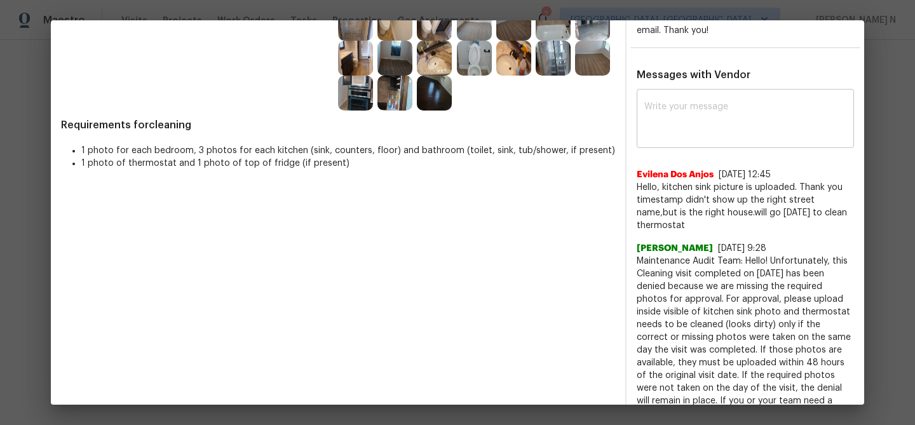
click at [704, 119] on textarea at bounding box center [745, 120] width 202 height 36
paste textarea "Maintenance Audit Team: Hello! As per our updated SWO the photos must be upload…"
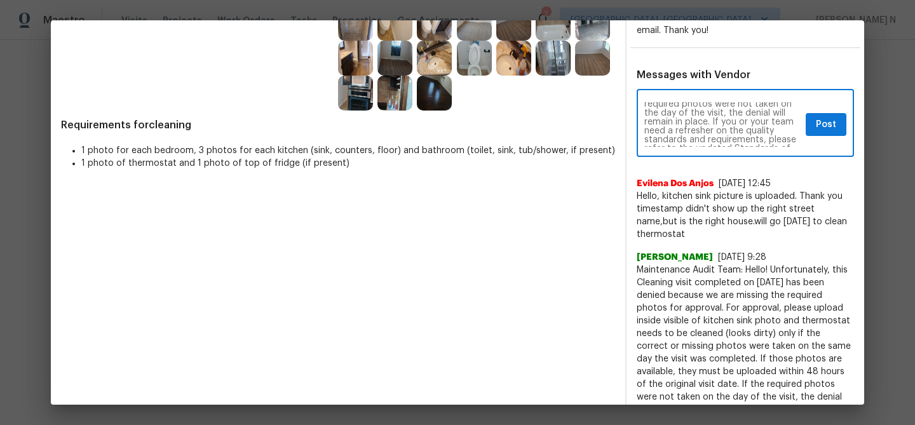
scroll to position [4, 0]
type textarea "Maintenance Audit Team: Hello! As per our updated SWO the photos must be upload…"
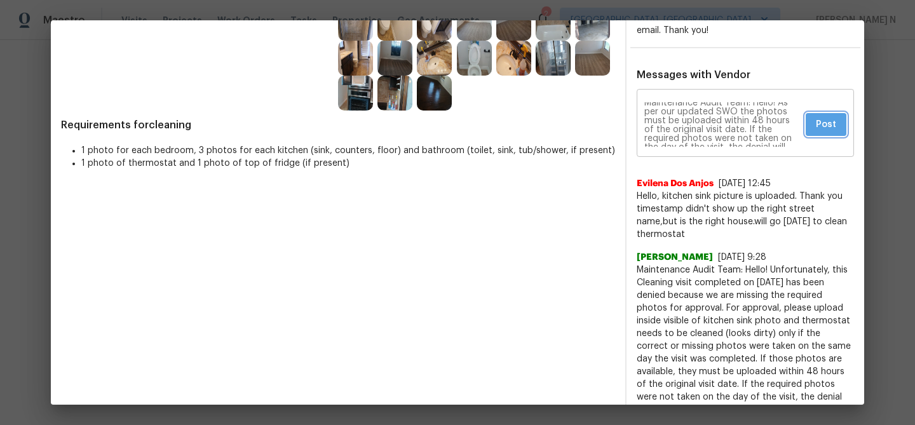
click at [837, 123] on button "Post" at bounding box center [826, 125] width 41 height 24
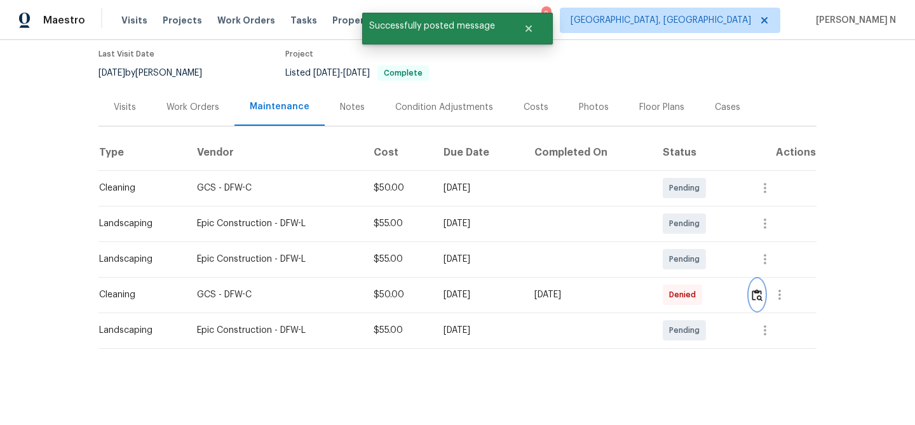
scroll to position [0, 0]
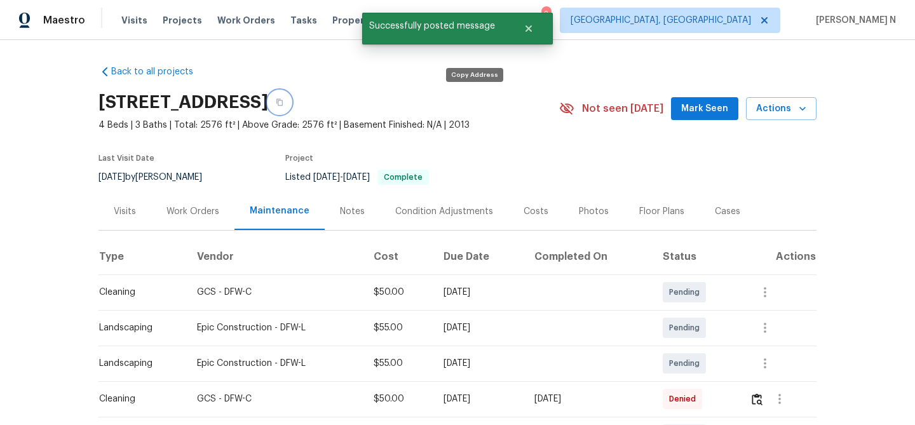
click at [291, 107] on button "button" at bounding box center [279, 102] width 23 height 23
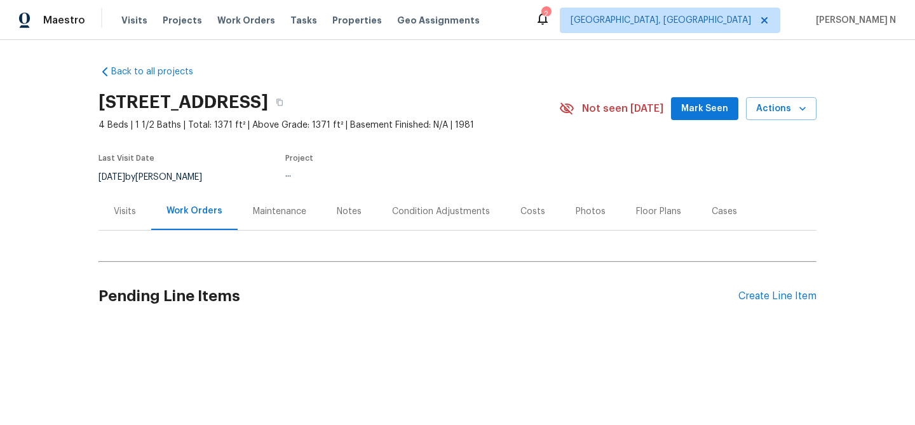
click at [298, 211] on div "Maintenance" at bounding box center [279, 211] width 53 height 13
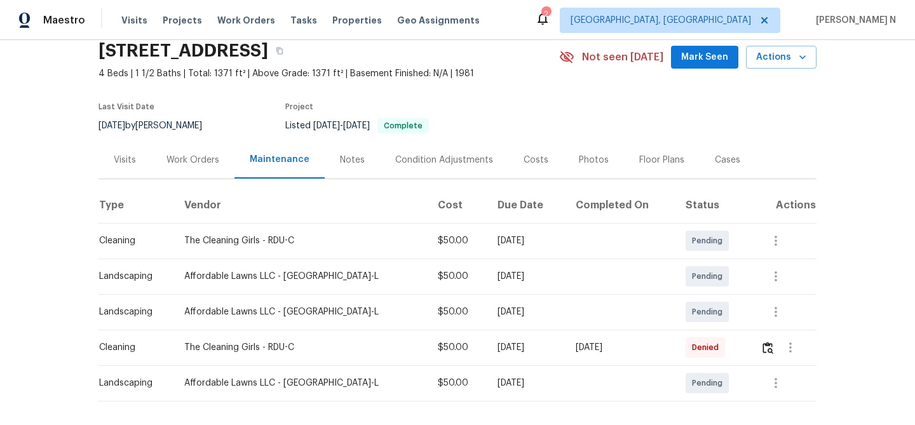
scroll to position [104, 0]
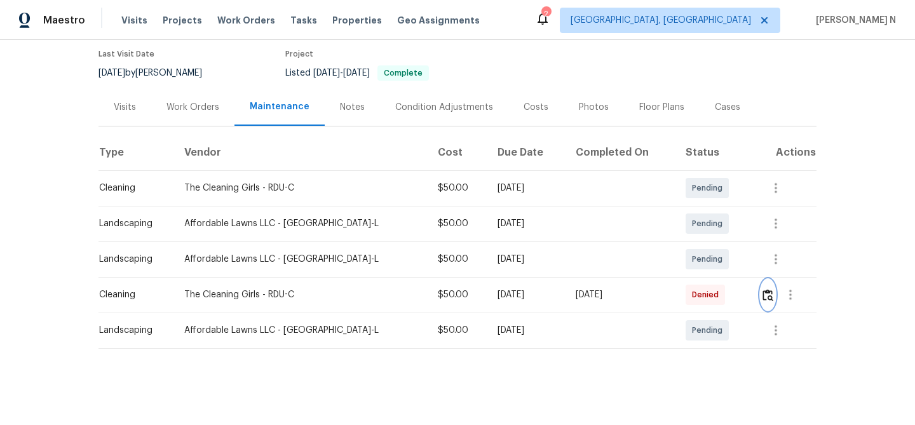
click at [762, 297] on img "button" at bounding box center [767, 295] width 11 height 12
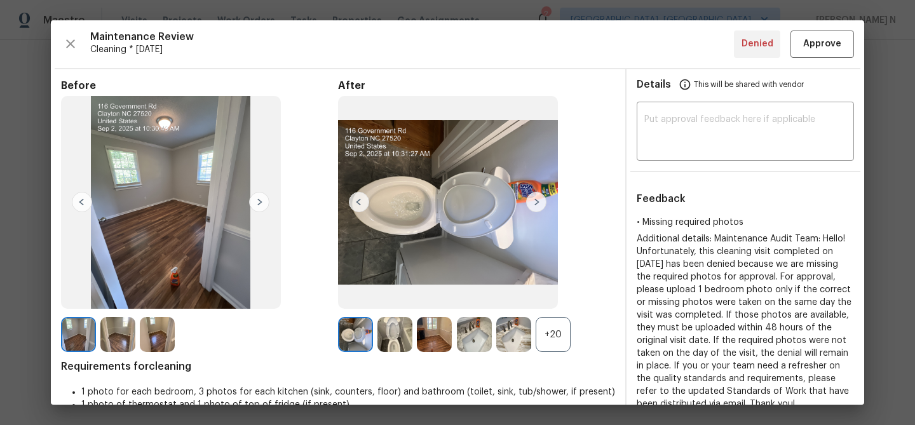
click at [560, 335] on div "+20" at bounding box center [553, 334] width 35 height 35
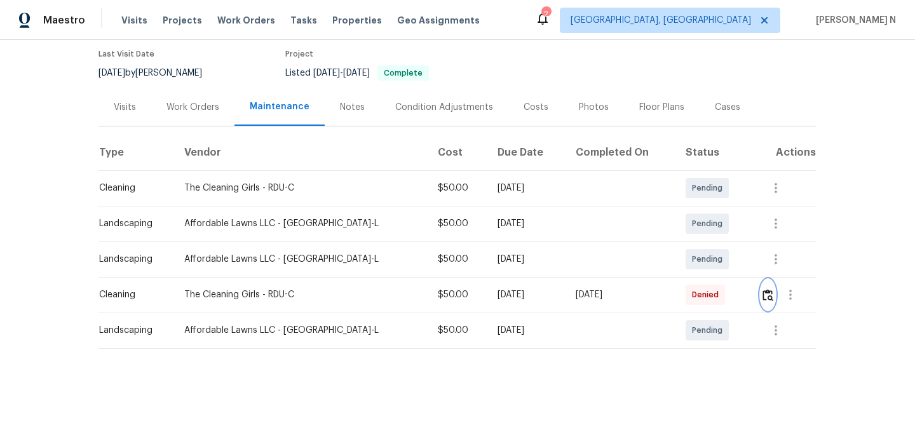
click at [762, 297] on img "button" at bounding box center [767, 295] width 11 height 12
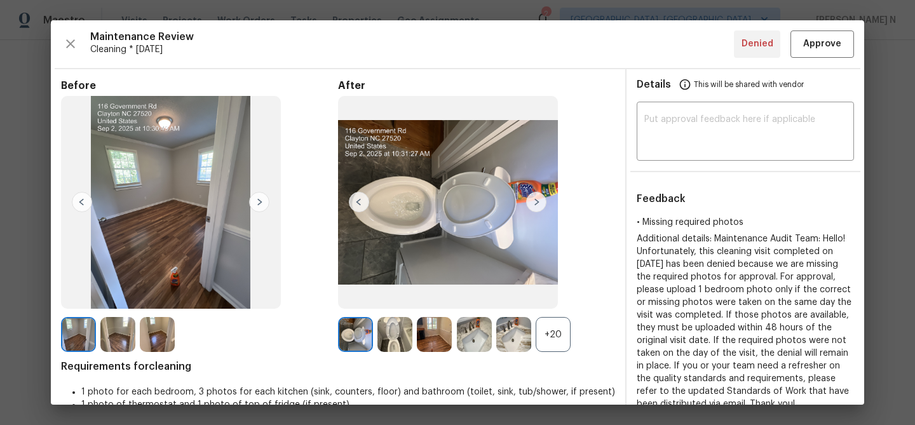
click at [555, 325] on div "+20" at bounding box center [553, 334] width 35 height 35
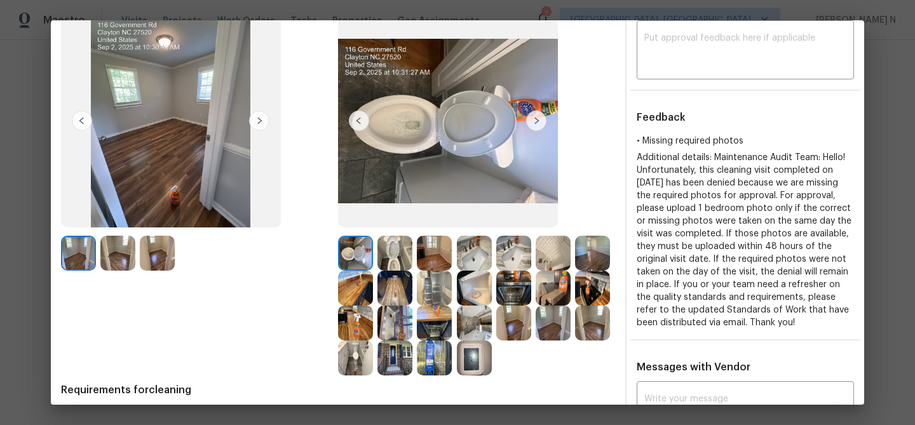
scroll to position [97, 0]
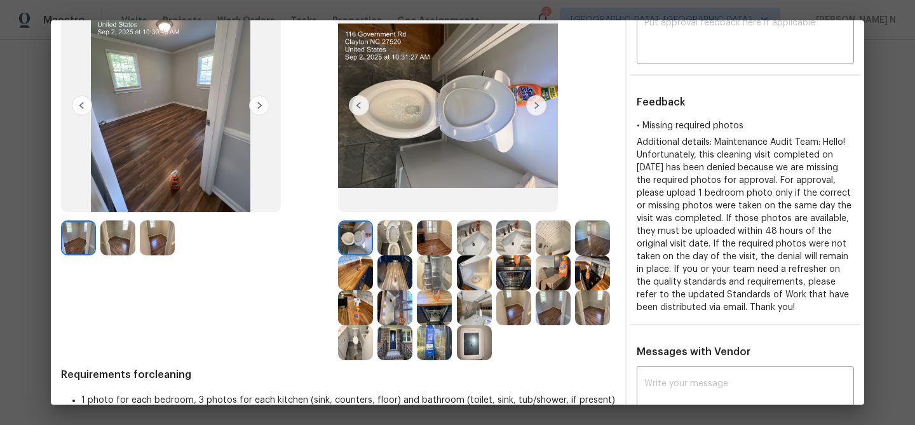
click at [595, 243] on img at bounding box center [592, 237] width 35 height 35
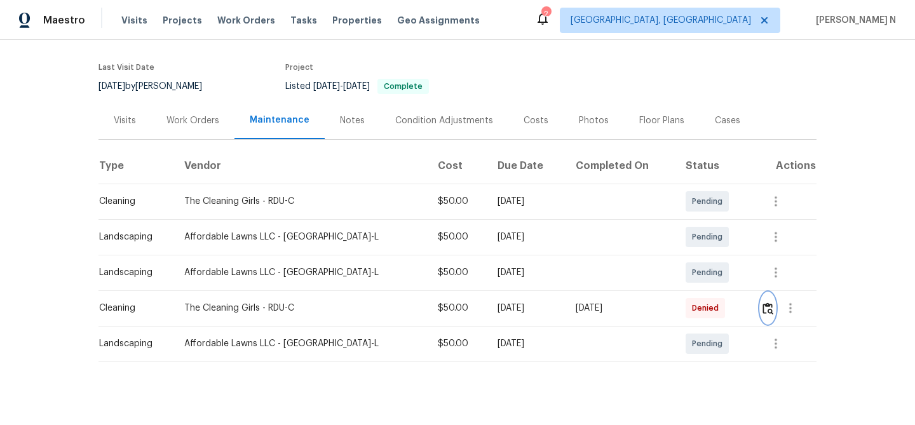
scroll to position [104, 0]
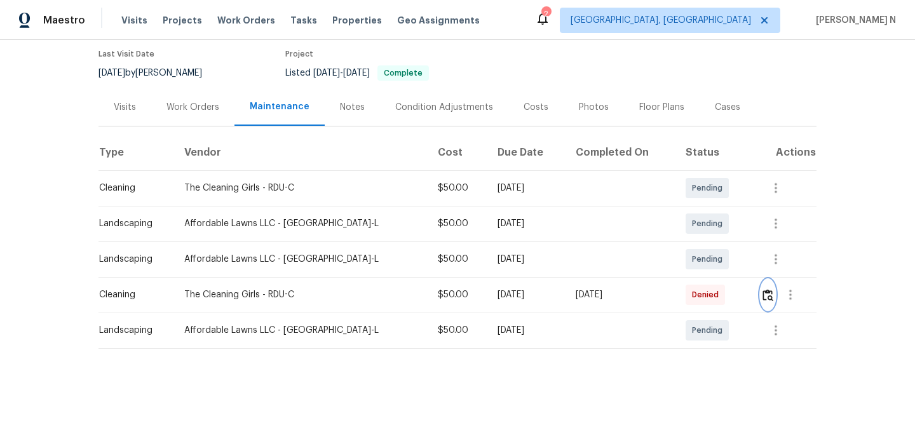
click at [762, 295] on img "button" at bounding box center [767, 295] width 11 height 12
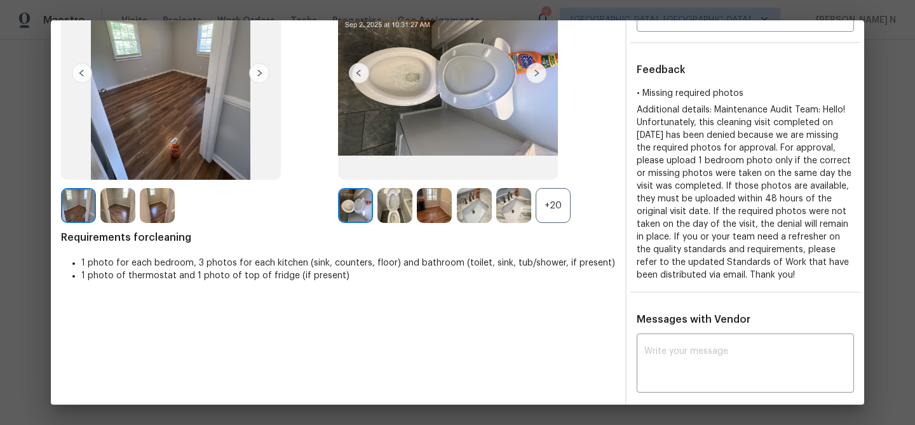
scroll to position [201, 0]
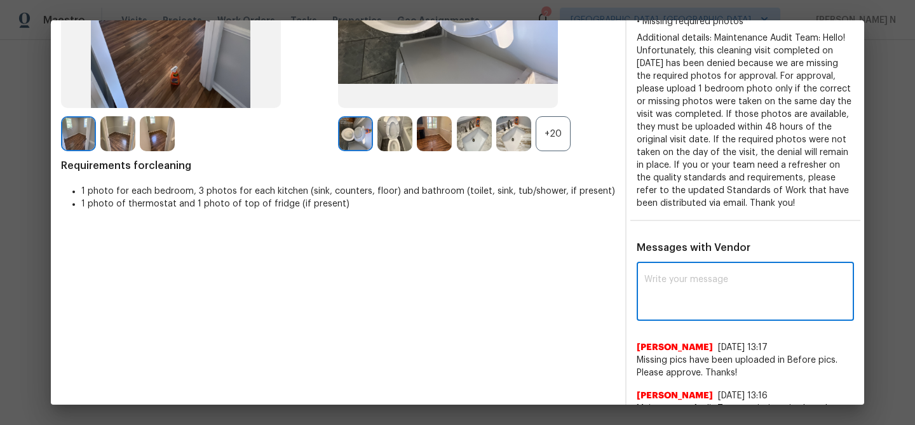
click at [698, 311] on textarea at bounding box center [745, 293] width 202 height 36
paste textarea "Maintenance Audit Team: Hello! Thank you for uploading the photo, after further…"
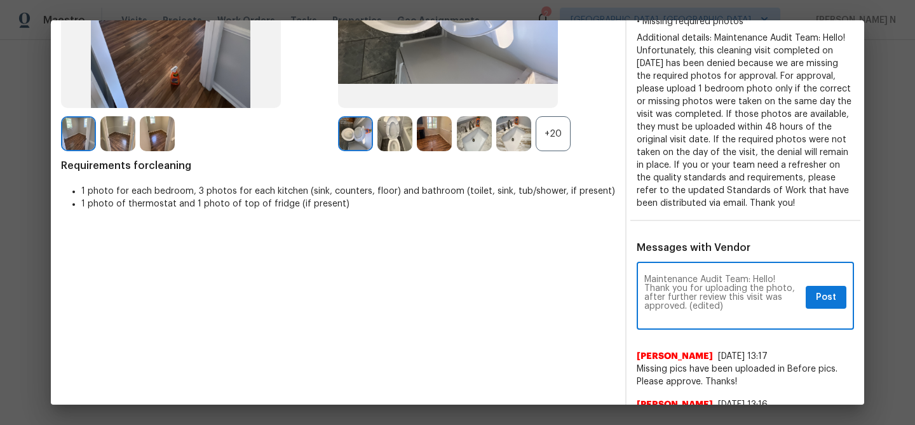
scroll to position [0, 0]
drag, startPoint x: 688, startPoint y: 320, endPoint x: 746, endPoint y: 318, distance: 58.5
click at [746, 320] on textarea "Maintenance Audit Team: Hello! Thank you for uploading the photo, after further…" at bounding box center [722, 297] width 156 height 44
type textarea "Maintenance Audit Team: Hello! Thank you for uploading the photo, after further…"
click at [821, 322] on div "Maintenance Audit Team: Hello! Thank you for uploading the photo, after further…" at bounding box center [745, 297] width 217 height 65
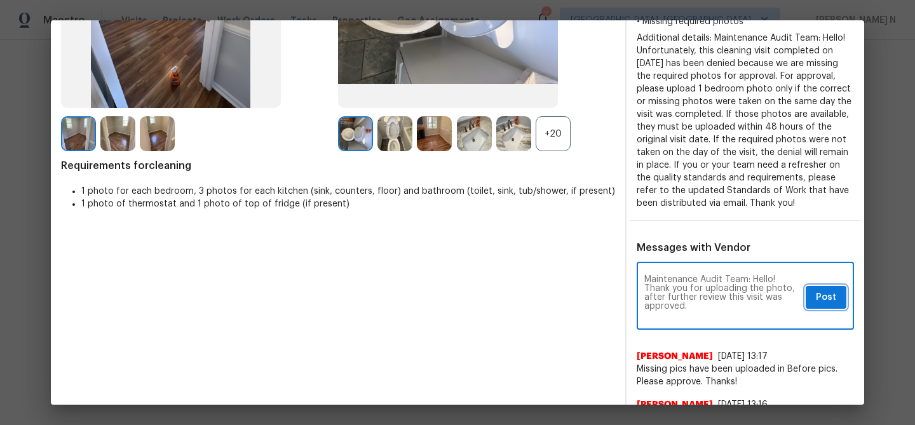
click at [821, 306] on span "Post" at bounding box center [826, 298] width 20 height 16
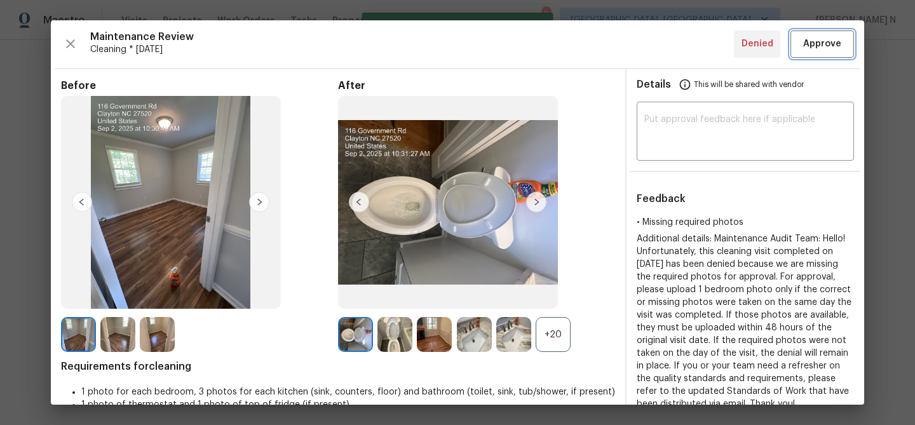
click at [827, 39] on span "Approve" at bounding box center [822, 44] width 38 height 16
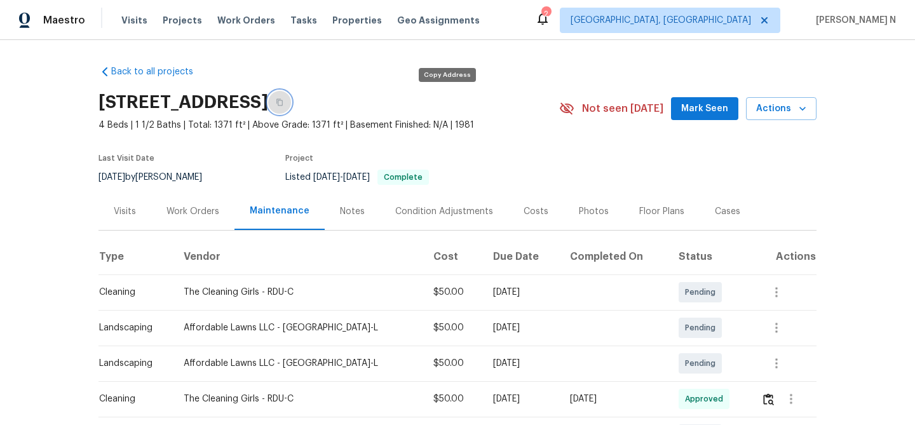
click at [283, 102] on icon "button" at bounding box center [280, 102] width 8 height 8
